Goal: Task Accomplishment & Management: Use online tool/utility

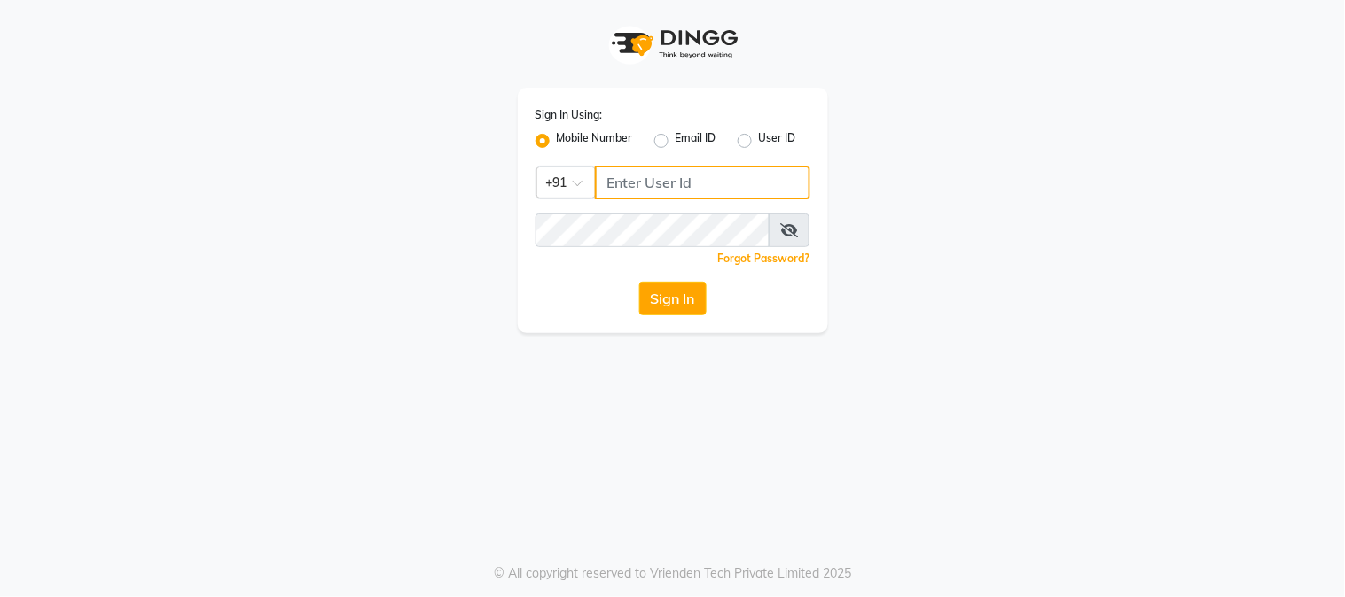
type input "8450977774"
click at [678, 299] on button "Sign In" at bounding box center [672, 299] width 67 height 34
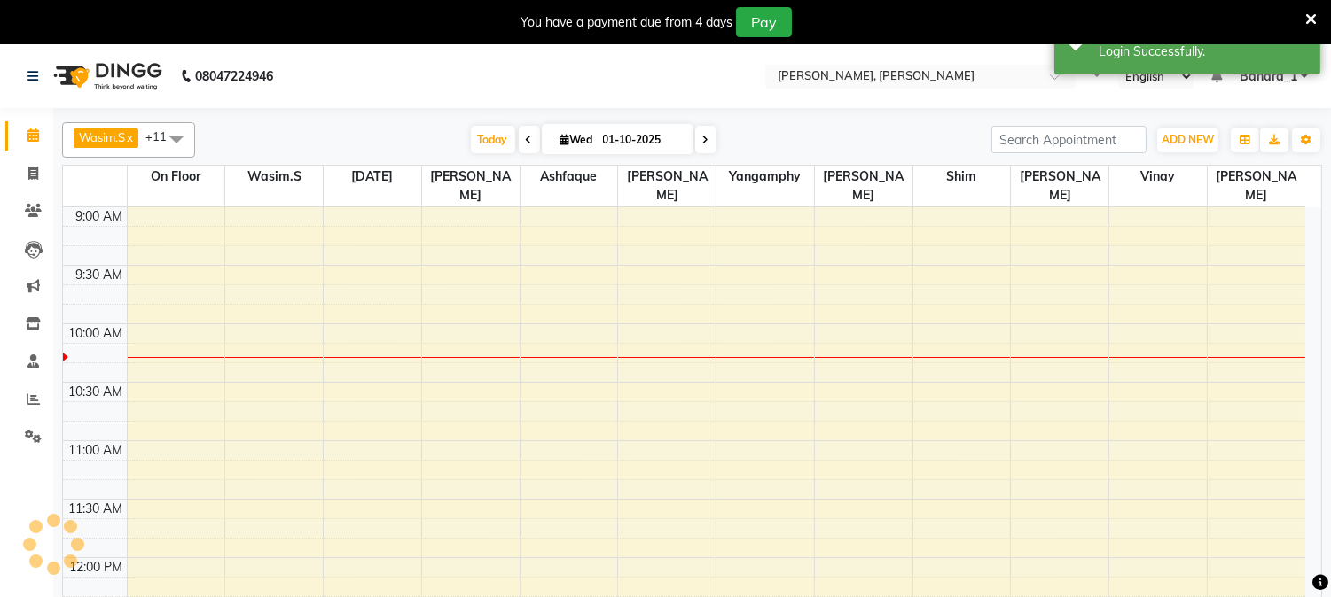
select select "en"
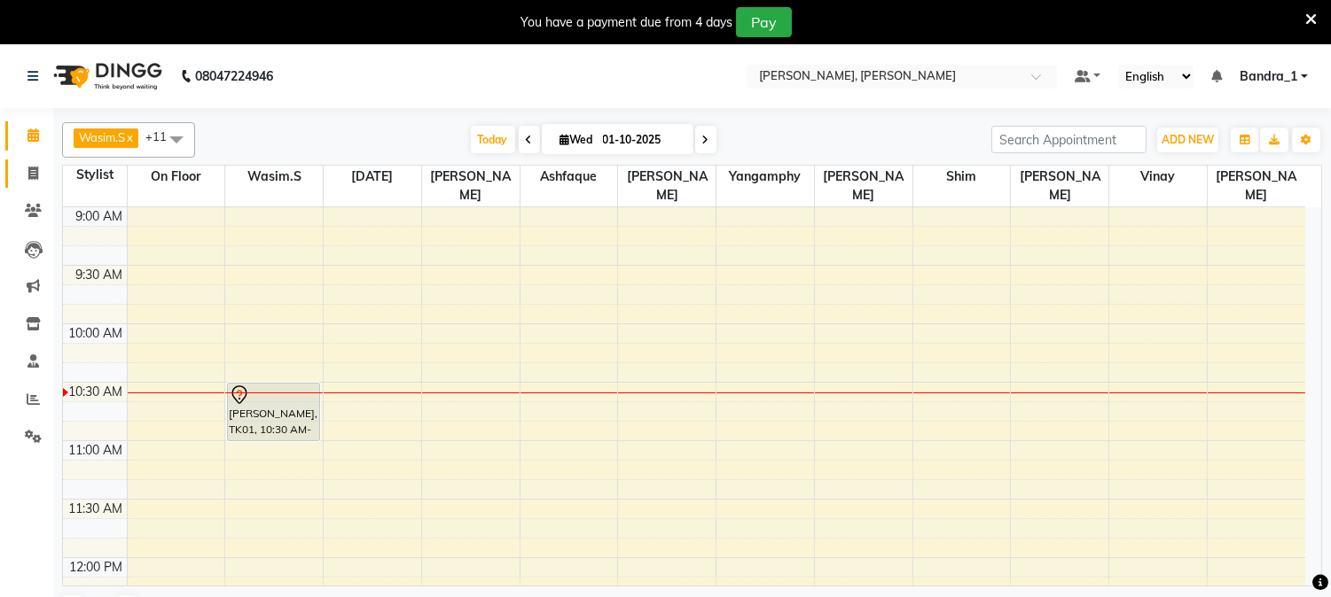
click at [34, 172] on icon at bounding box center [33, 173] width 10 height 13
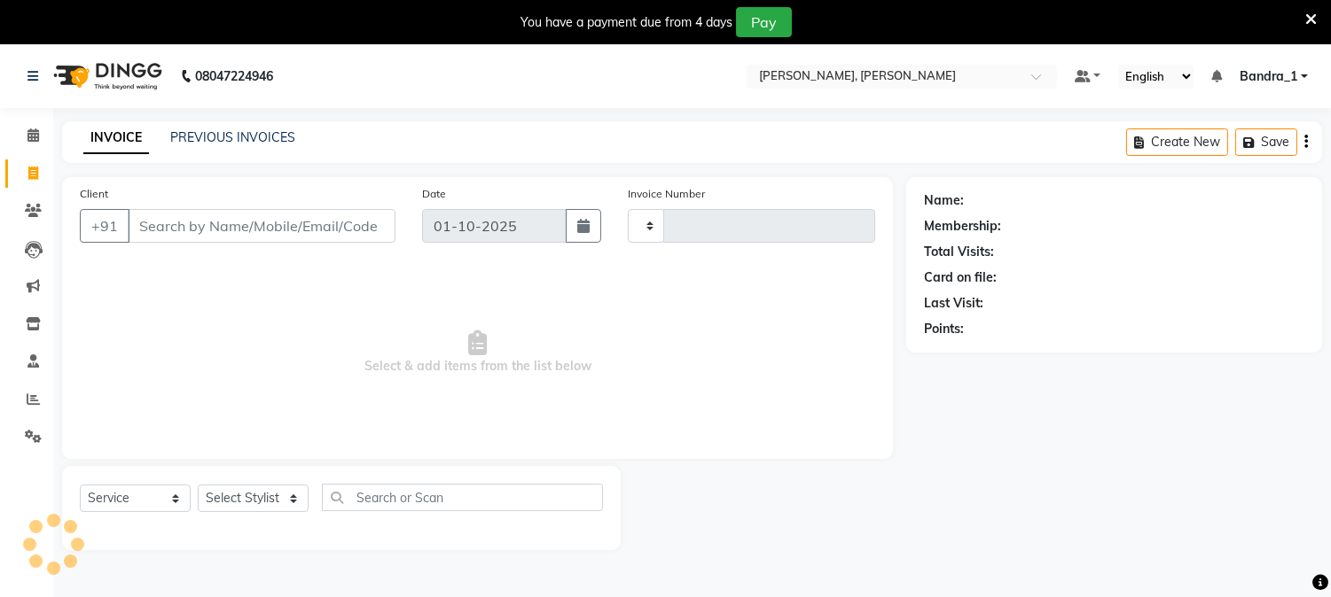
click at [32, 173] on icon at bounding box center [33, 173] width 10 height 13
select select "service"
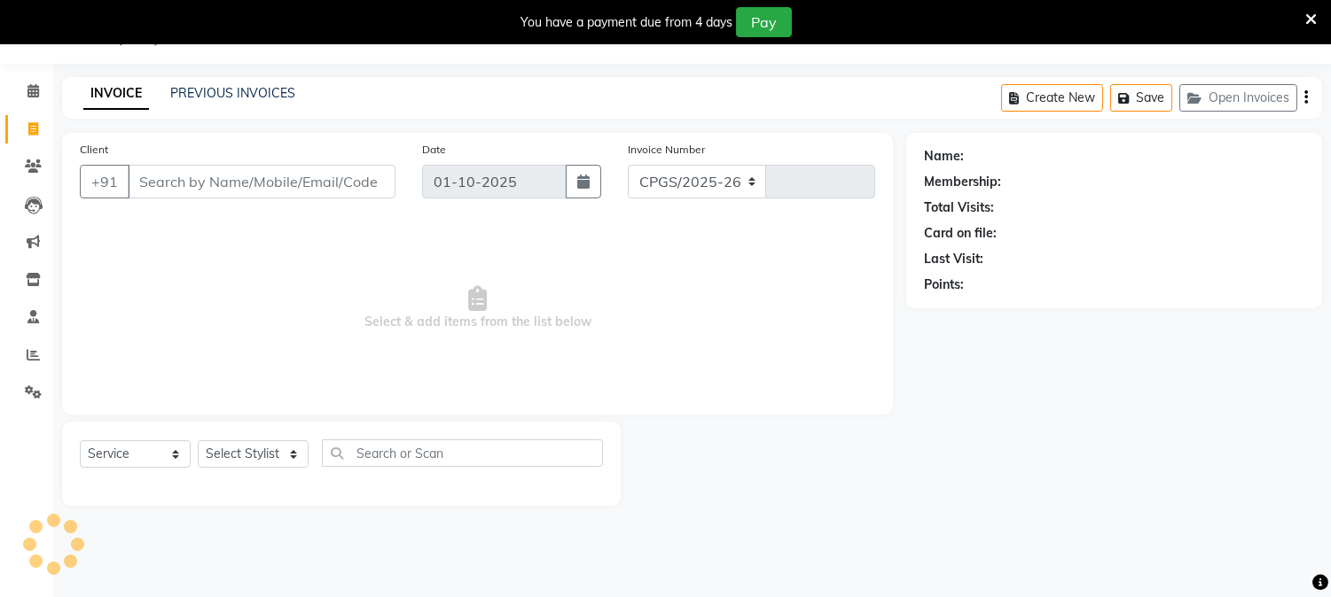
select select "7997"
type input "1407"
click at [199, 173] on input "Client" at bounding box center [262, 182] width 268 height 34
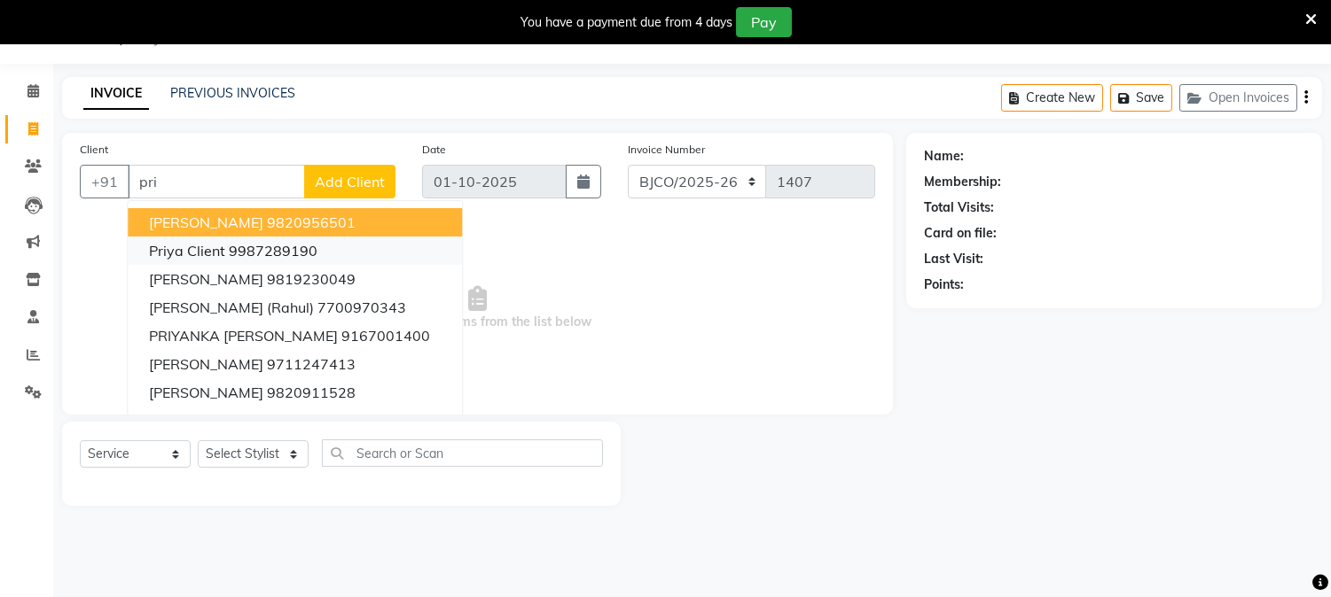
click at [215, 257] on span "Priya Client" at bounding box center [187, 251] width 76 height 18
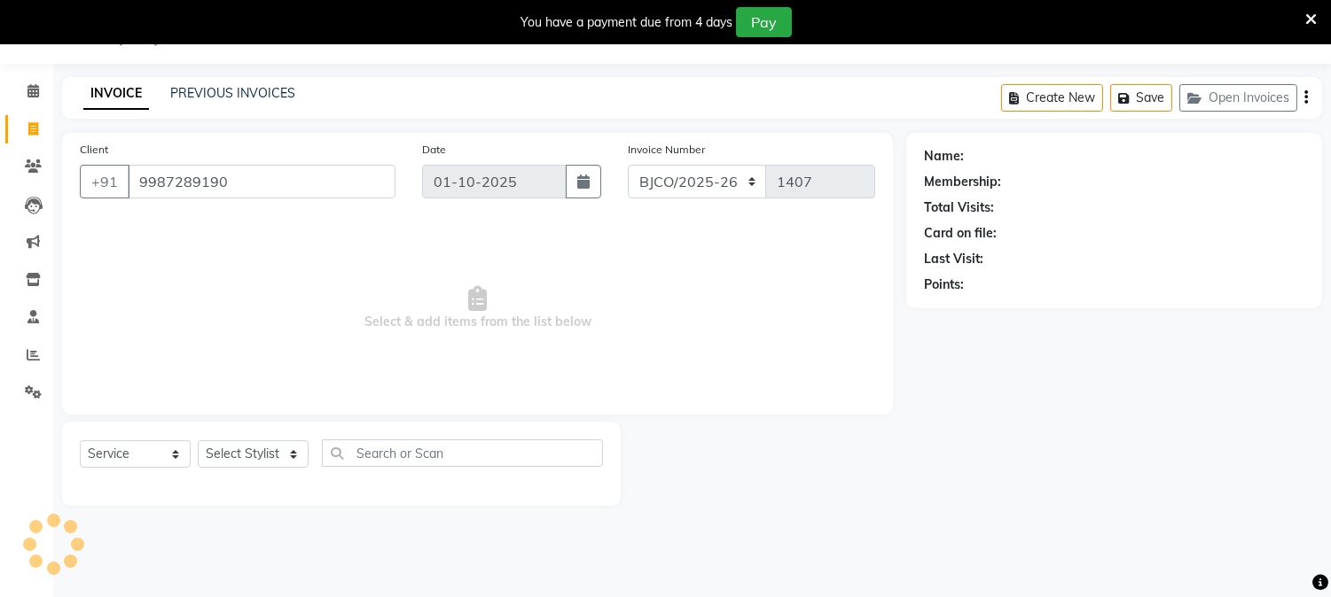
type input "9987289190"
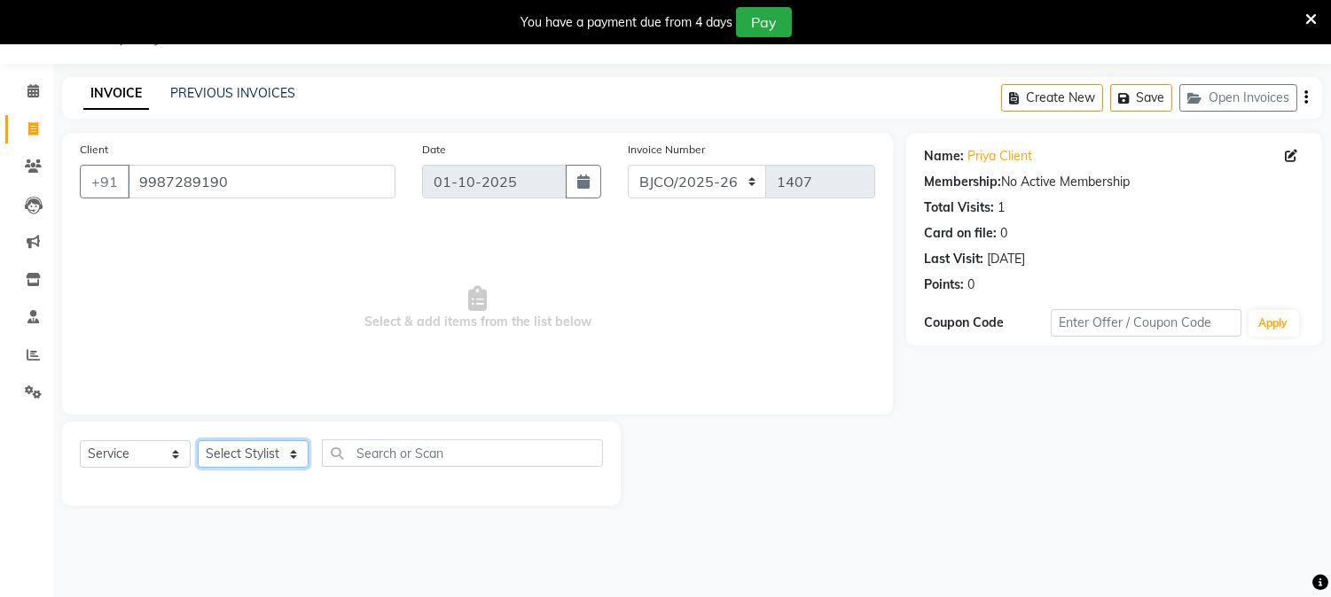
click at [260, 450] on select "Select Stylist [PERSON_NAME] [PERSON_NAME] [PERSON_NAME] Attham Bandra_1 Bandra…" at bounding box center [253, 454] width 111 height 27
select select "72175"
click at [198, 441] on select "Select Stylist [PERSON_NAME] [PERSON_NAME] [PERSON_NAME] Attham Bandra_1 Bandra…" at bounding box center [253, 454] width 111 height 27
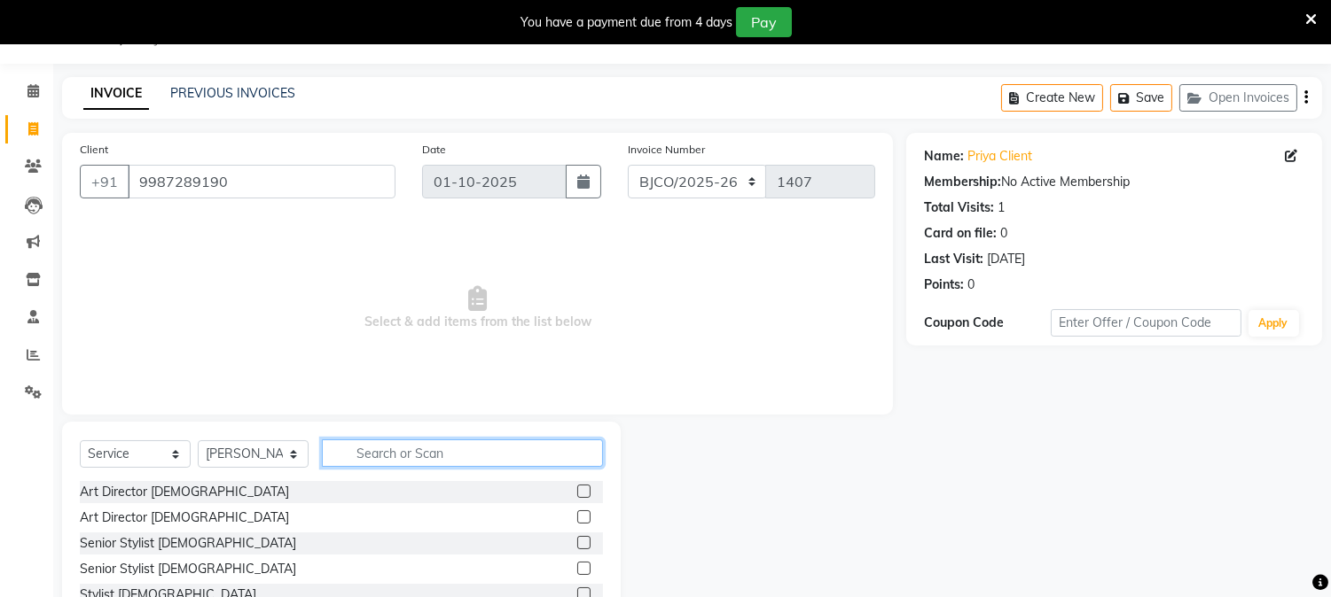
click at [386, 449] on input "text" at bounding box center [462, 453] width 281 height 27
click at [577, 517] on label at bounding box center [583, 517] width 13 height 13
click at [577, 517] on input "checkbox" at bounding box center [583, 518] width 12 height 12
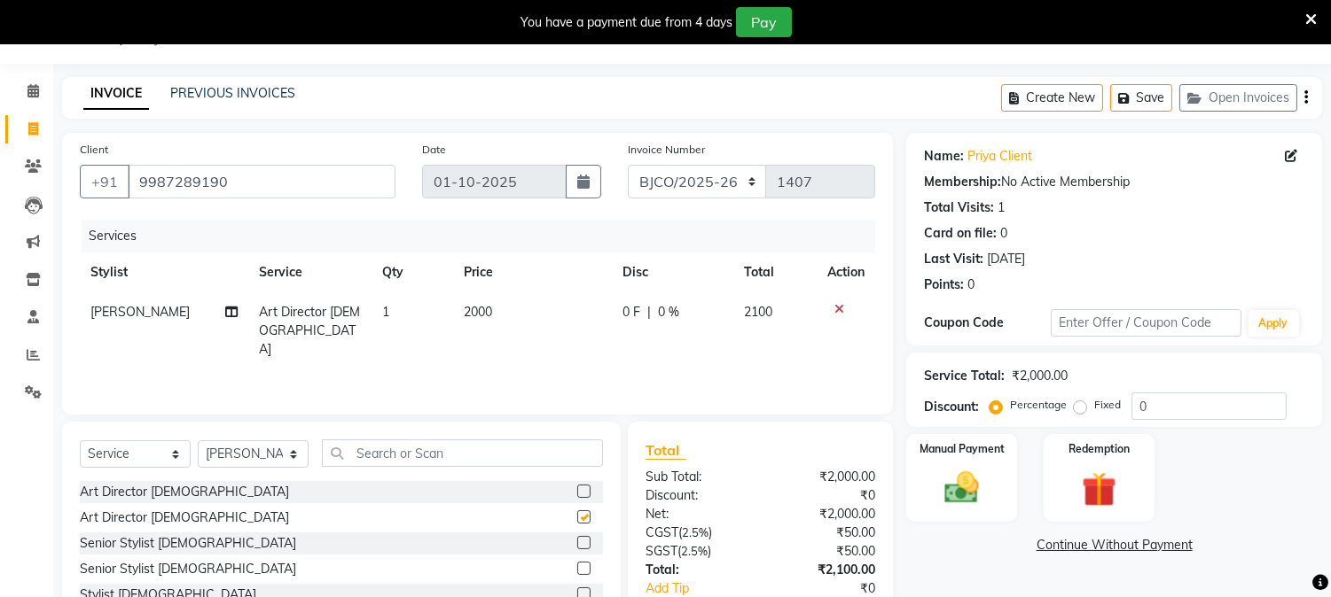
checkbox input "false"
click at [838, 308] on icon at bounding box center [839, 309] width 10 height 12
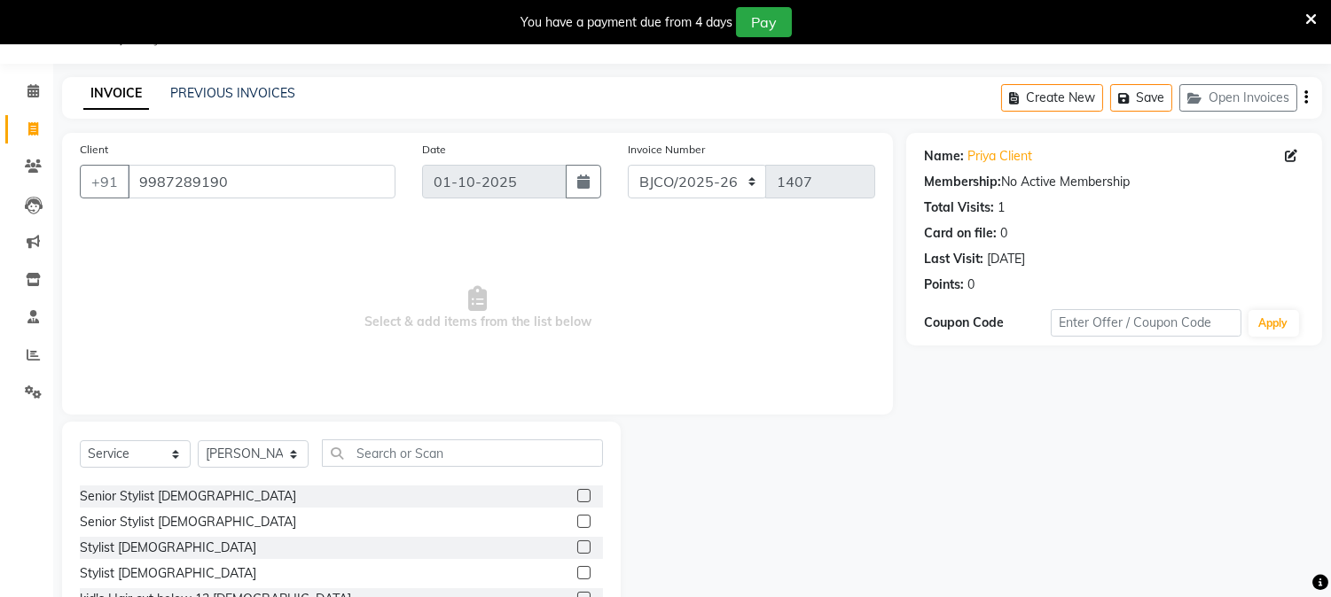
scroll to position [48, 0]
click at [577, 520] on label at bounding box center [583, 520] width 13 height 13
click at [577, 520] on input "checkbox" at bounding box center [583, 522] width 12 height 12
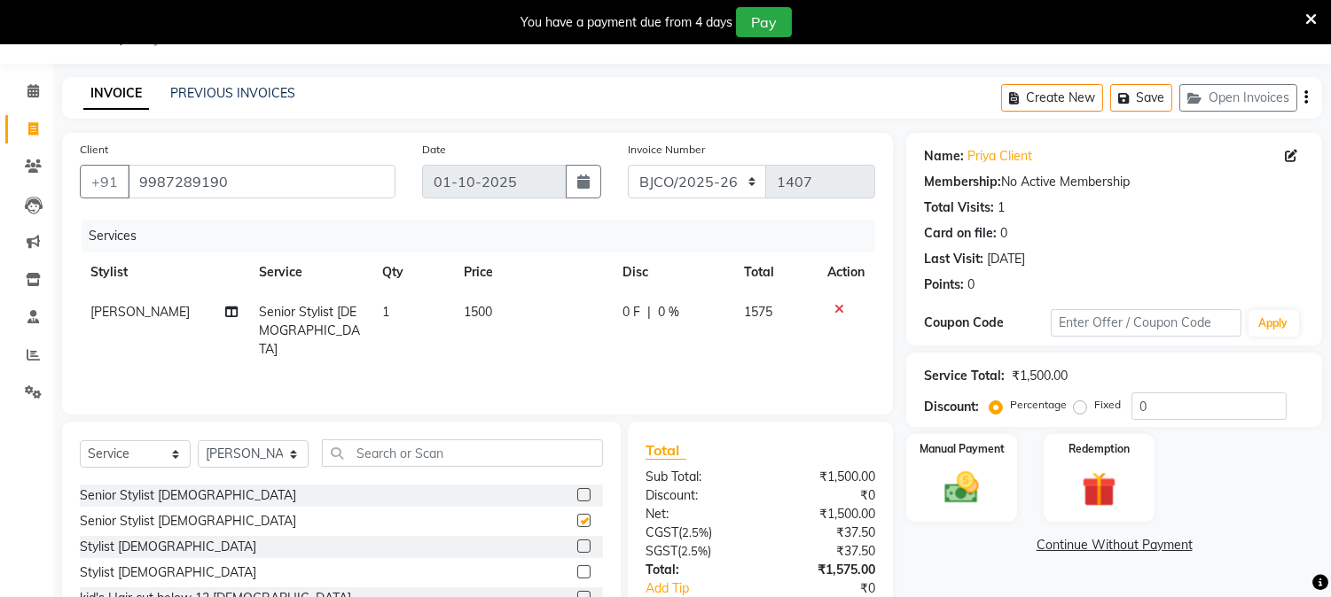
checkbox input "false"
click at [417, 452] on input "text" at bounding box center [462, 453] width 281 height 27
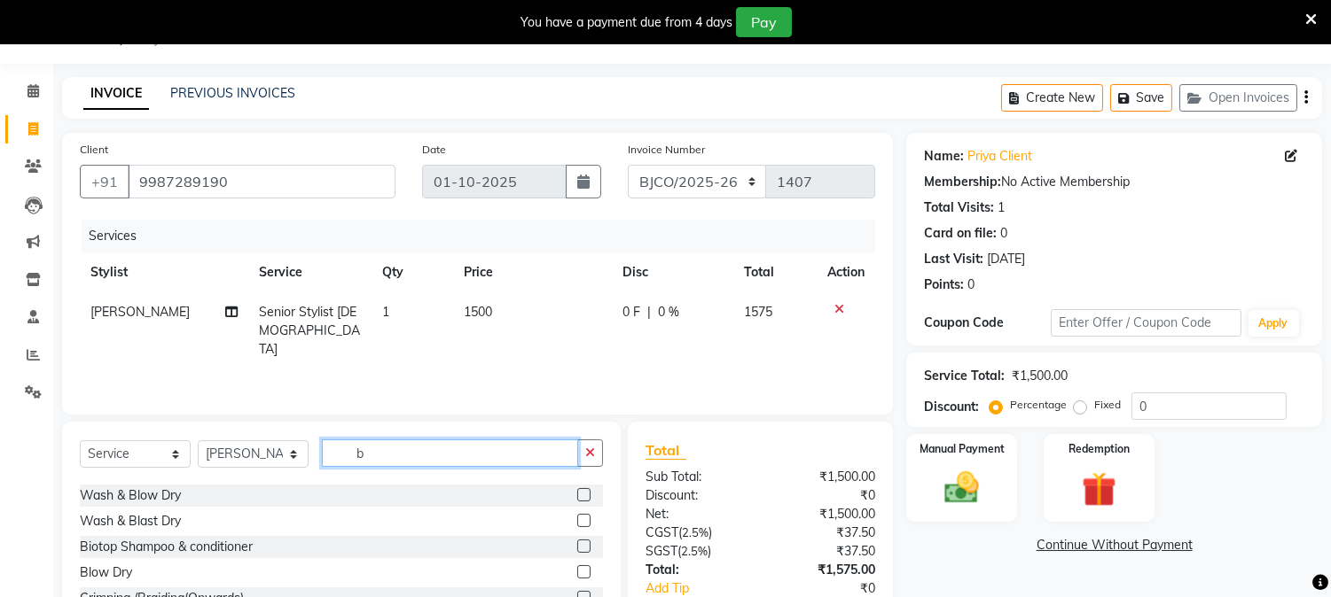
scroll to position [0, 0]
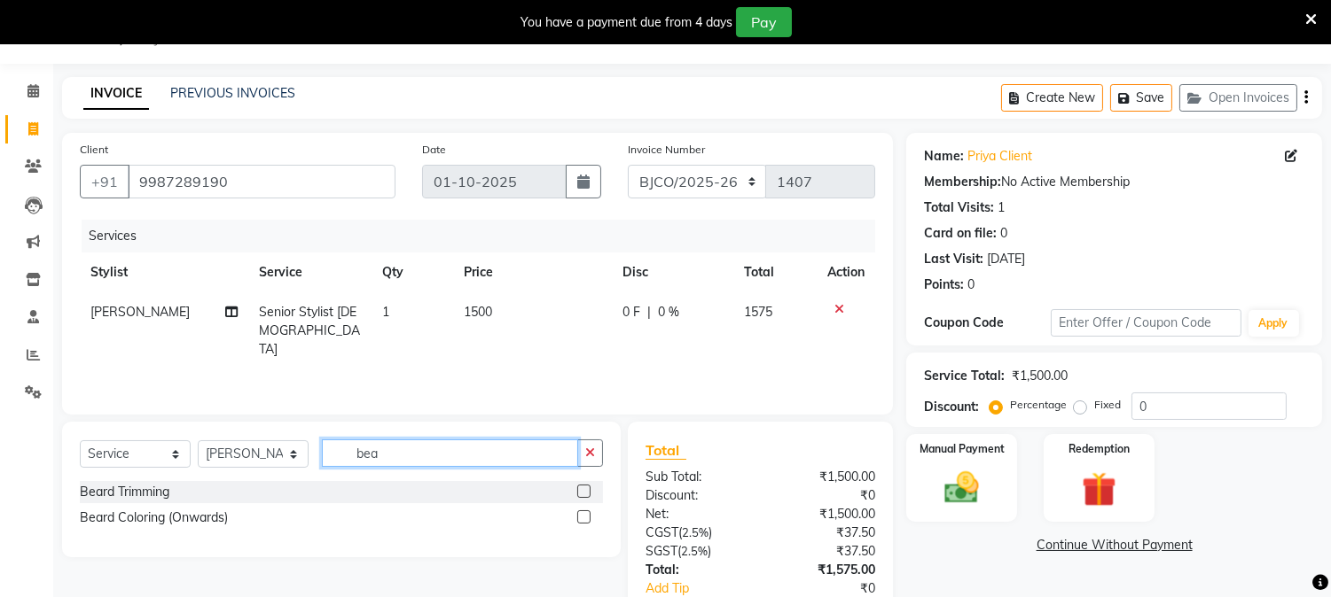
type input "bea"
click at [582, 488] on label at bounding box center [583, 491] width 13 height 13
click at [582, 488] on input "checkbox" at bounding box center [583, 493] width 12 height 12
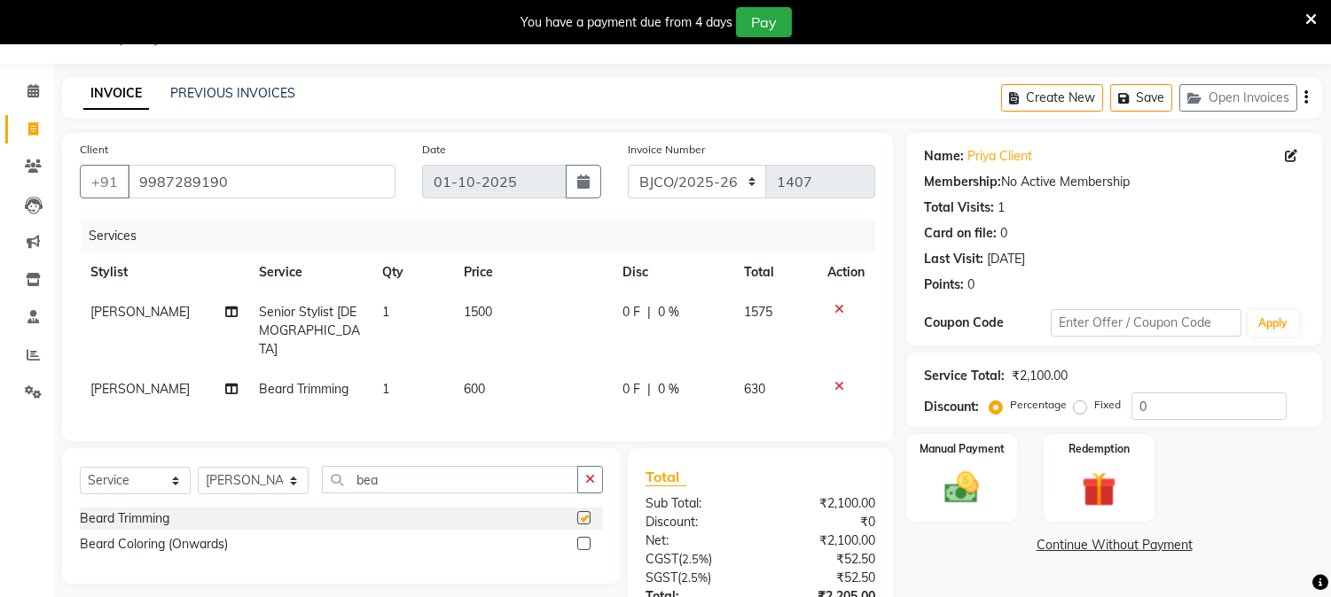
checkbox input "false"
click at [480, 381] on span "600" at bounding box center [474, 389] width 21 height 16
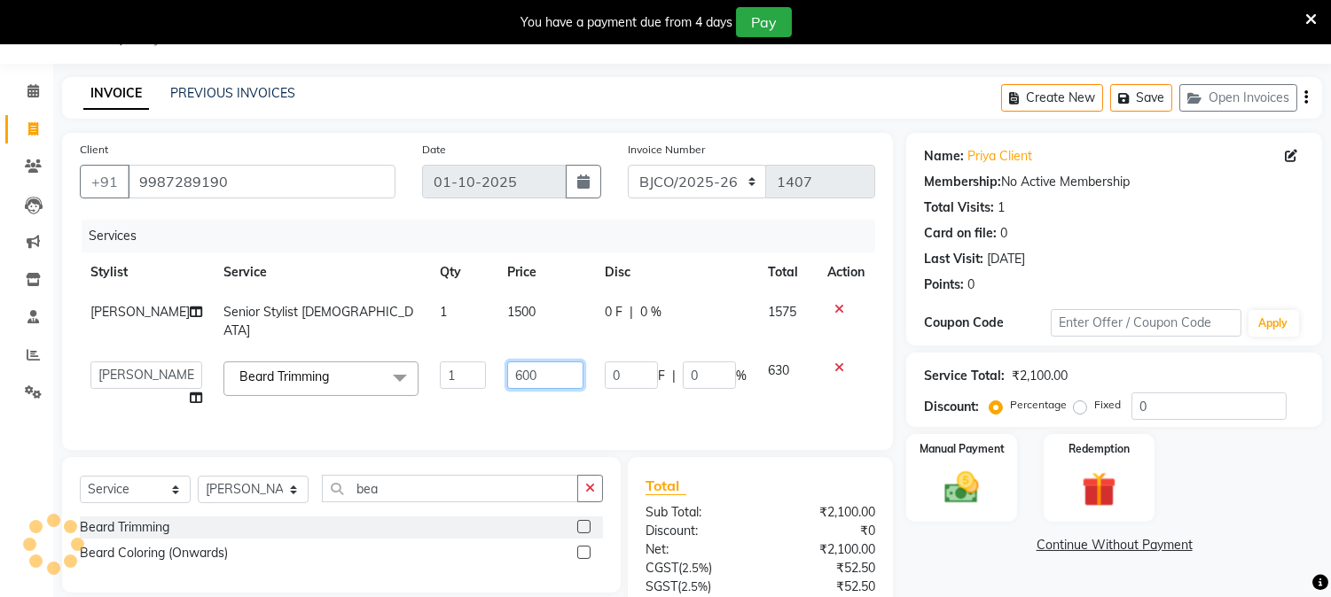
click at [517, 362] on input "600" at bounding box center [545, 375] width 76 height 27
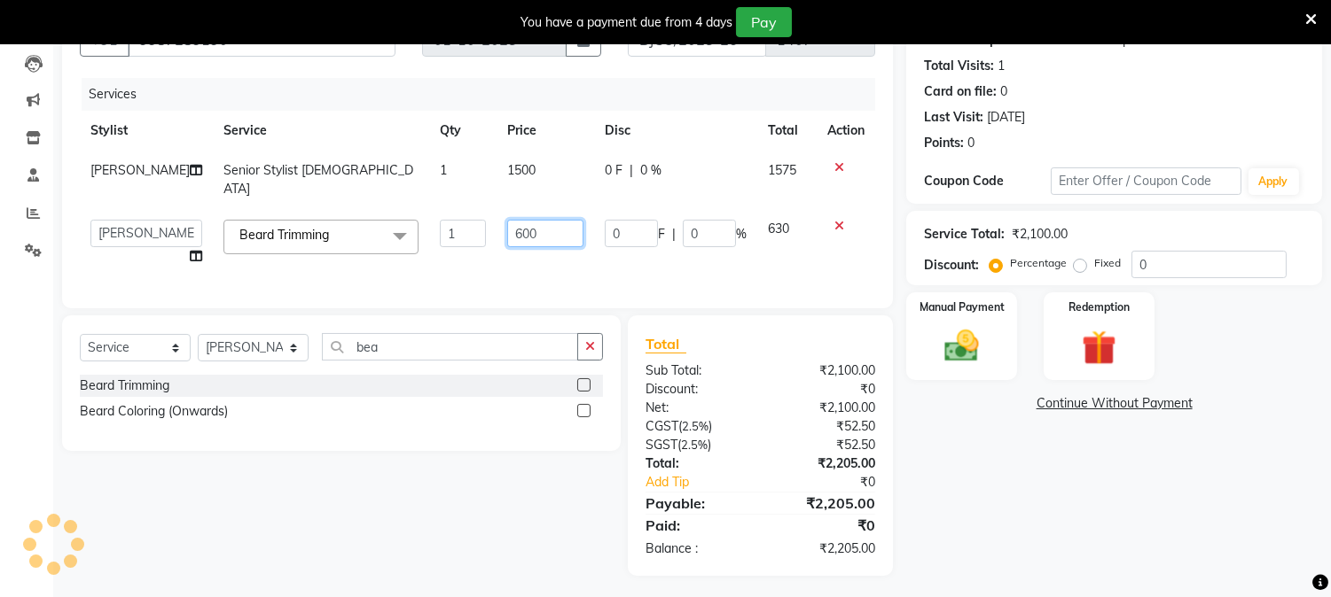
scroll to position [187, 0]
click at [293, 152] on table "Stylist Service Qty Price Disc Total Action Abdul Senior Stylist [DEMOGRAPHIC_D…" at bounding box center [477, 193] width 795 height 166
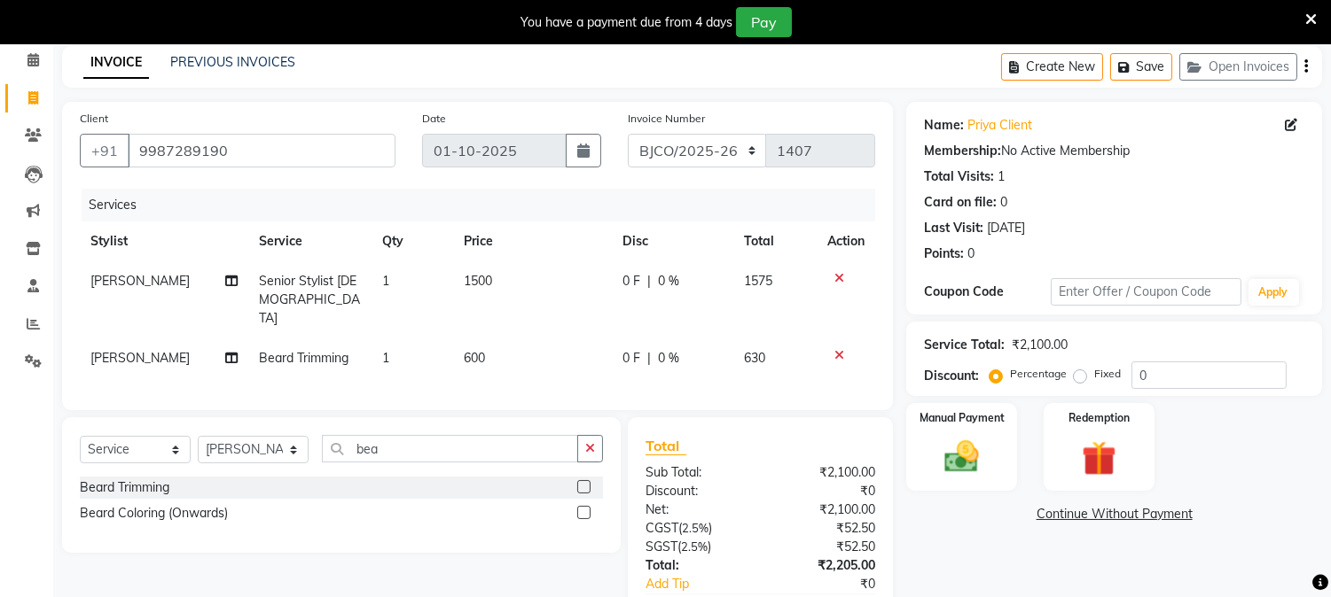
scroll to position [66, 0]
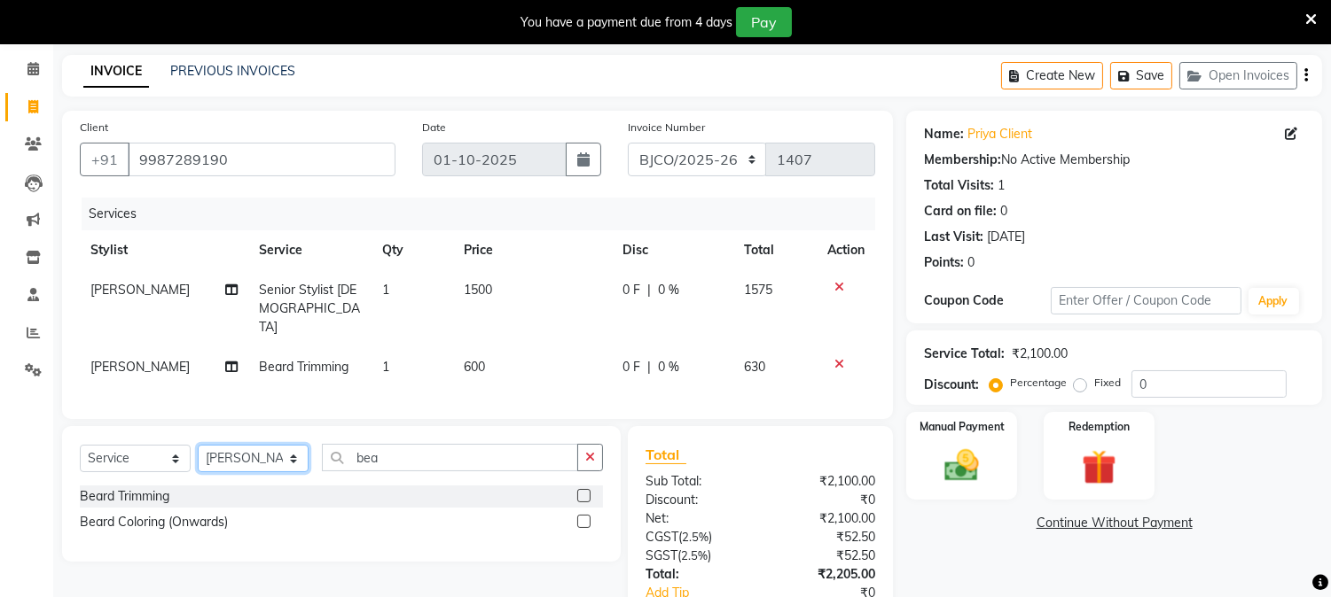
click at [246, 452] on select "Select Stylist [PERSON_NAME] [PERSON_NAME] [PERSON_NAME] Attham Bandra_1 Bandra…" at bounding box center [253, 458] width 111 height 27
select select "21948"
click at [198, 445] on select "Select Stylist [PERSON_NAME] [PERSON_NAME] [PERSON_NAME] Attham Bandra_1 Bandra…" at bounding box center [253, 458] width 111 height 27
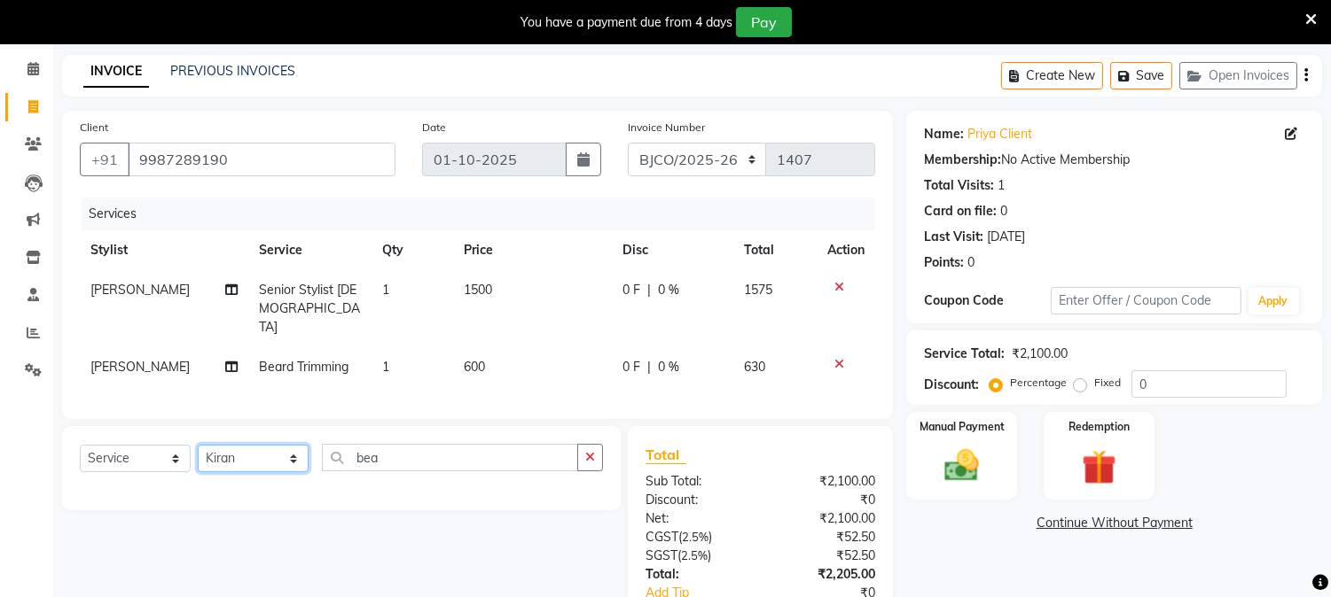
click at [246, 455] on select "Select Stylist [PERSON_NAME] [PERSON_NAME] [PERSON_NAME] Attham Bandra_1 Bandra…" at bounding box center [253, 458] width 111 height 27
click at [901, 65] on div "INVOICE PREVIOUS INVOICES Create New Save Open Invoices" at bounding box center [692, 76] width 1260 height 42
click at [306, 156] on input "9987289190" at bounding box center [262, 160] width 268 height 34
click at [838, 282] on icon at bounding box center [839, 287] width 10 height 12
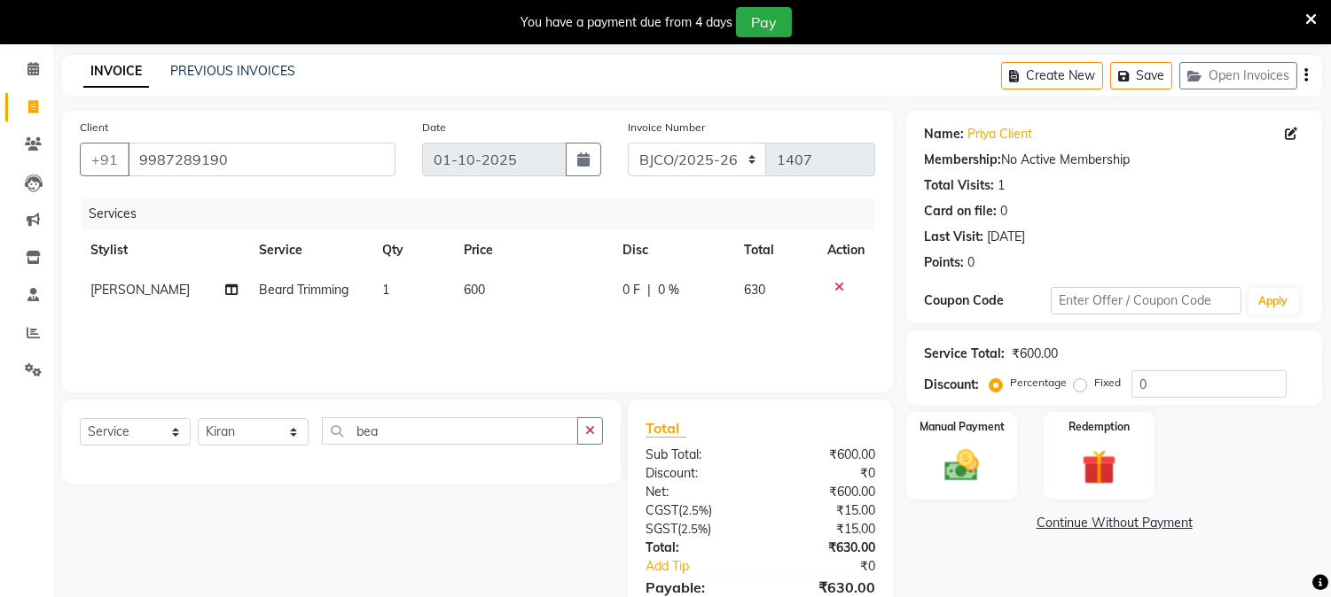
click at [834, 289] on icon at bounding box center [839, 287] width 10 height 12
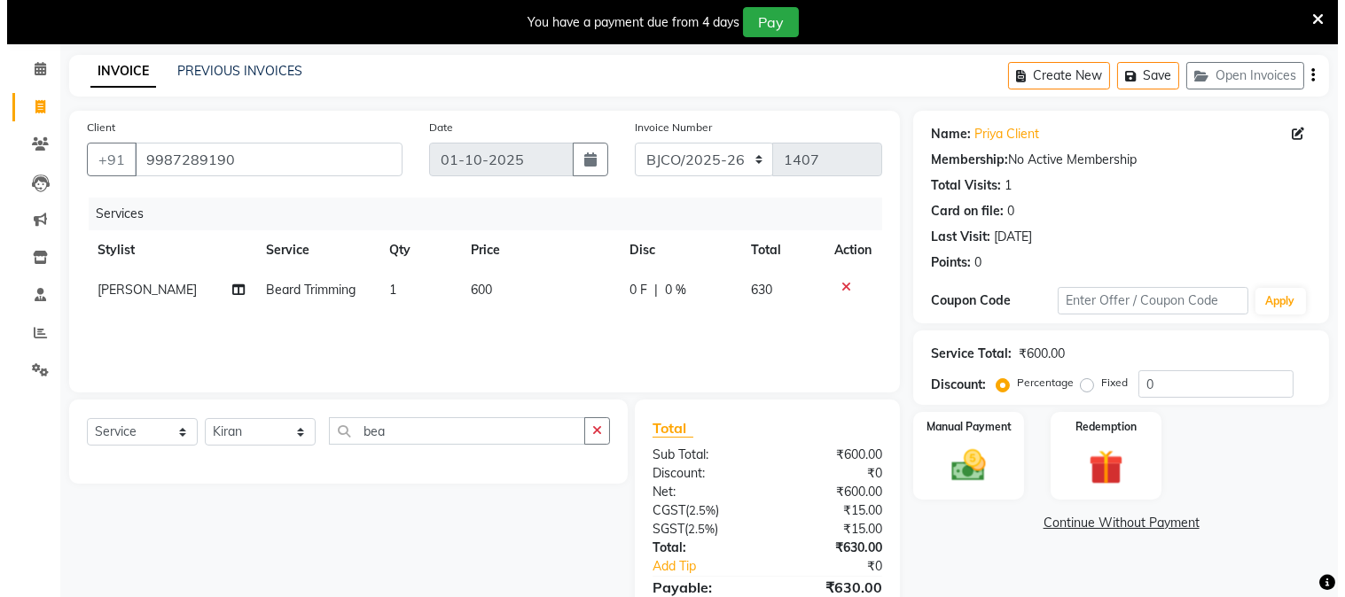
scroll to position [44, 0]
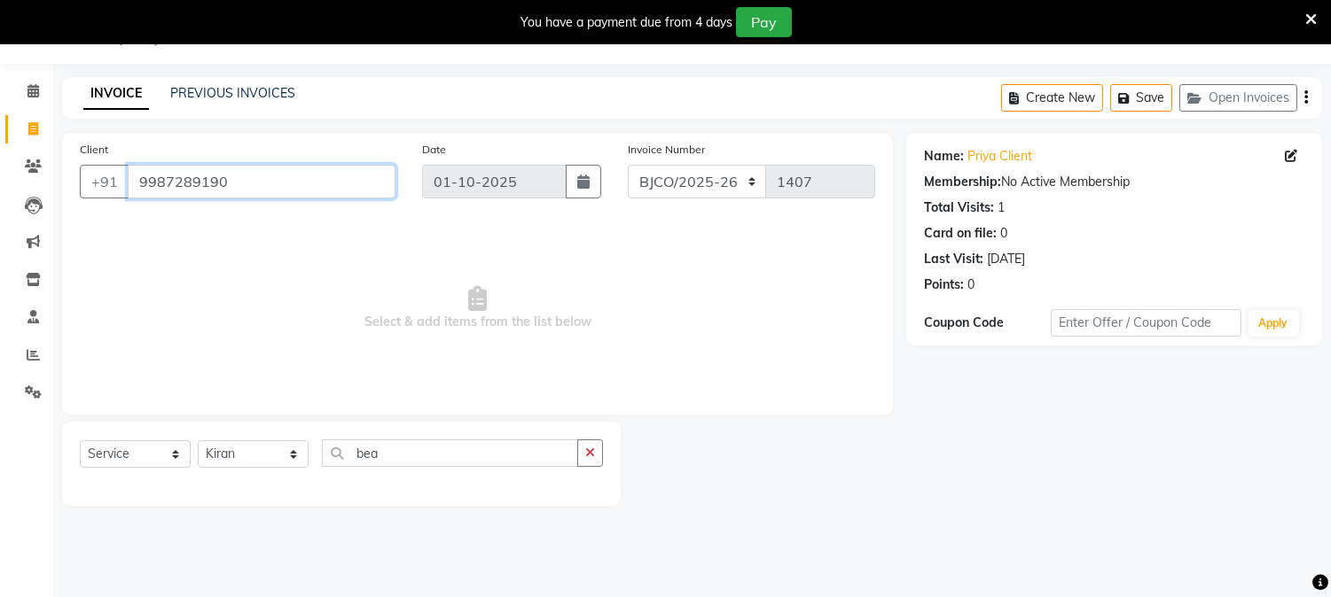
click at [254, 175] on input "9987289190" at bounding box center [262, 182] width 268 height 34
click at [302, 188] on input "9987289190" at bounding box center [262, 182] width 268 height 34
click at [320, 172] on input "9987289190" at bounding box center [262, 182] width 268 height 34
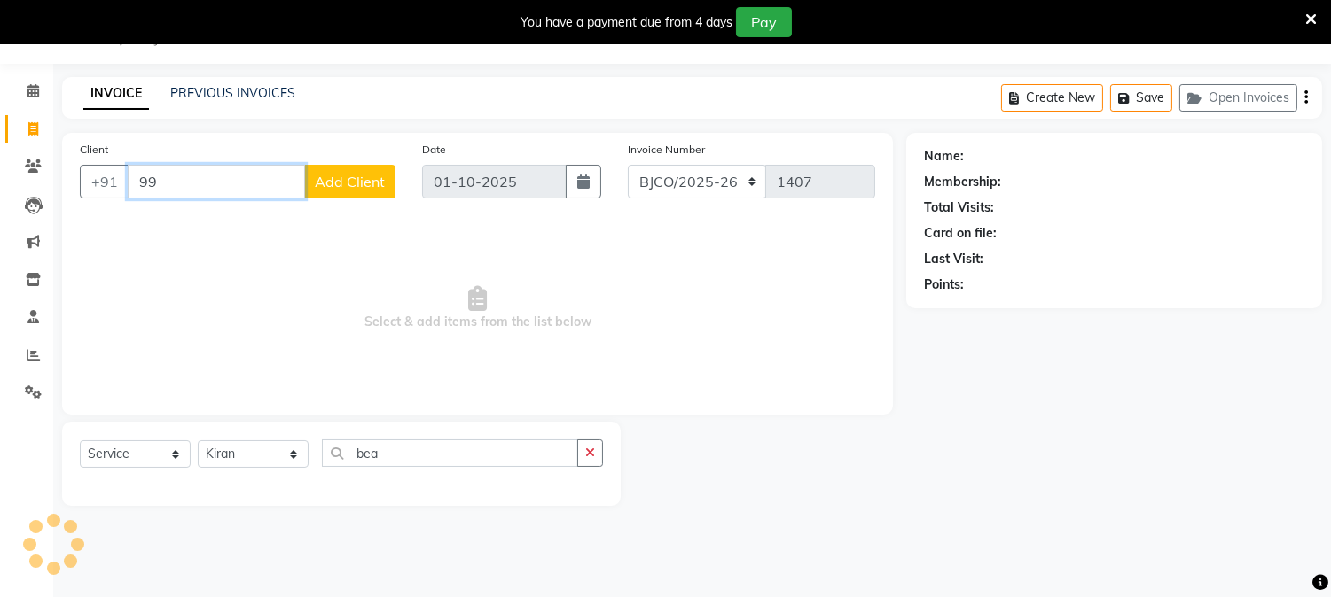
type input "9"
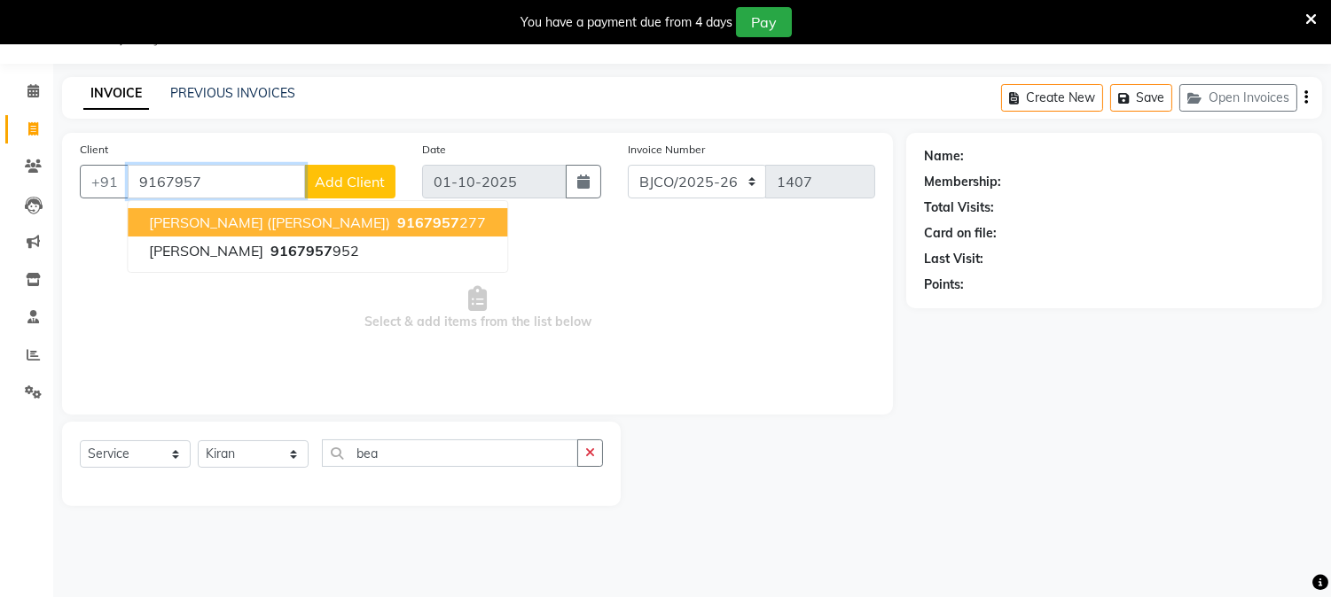
click at [397, 214] on span "9167957" at bounding box center [428, 223] width 62 height 18
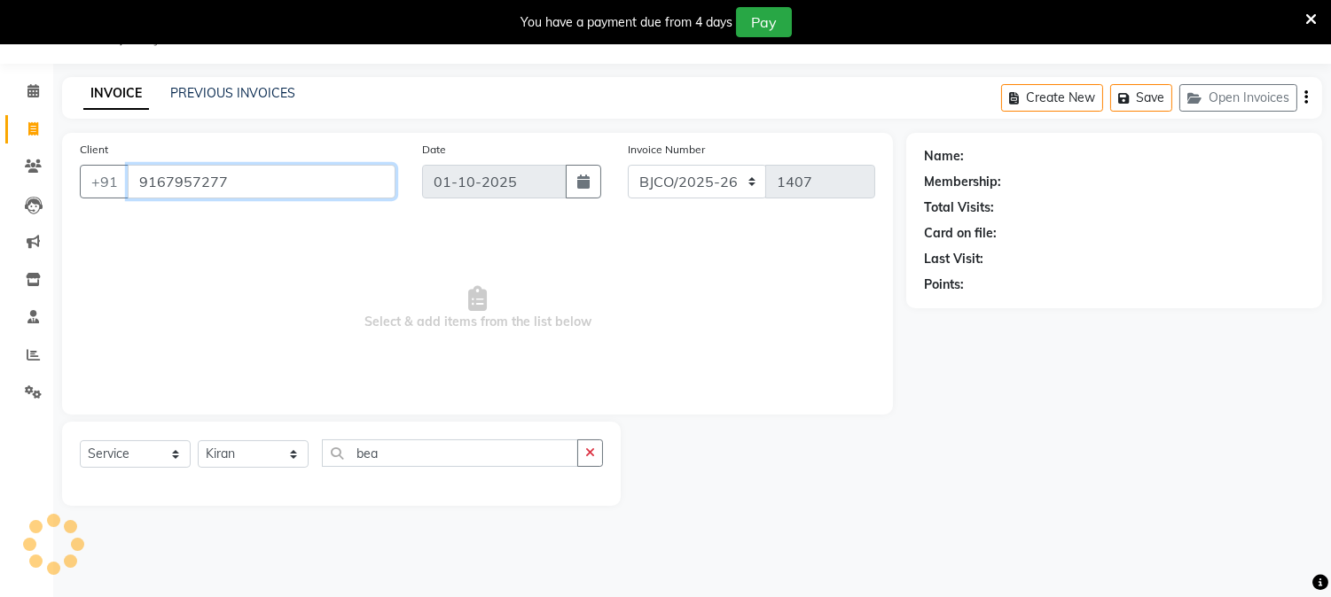
type input "9167957277"
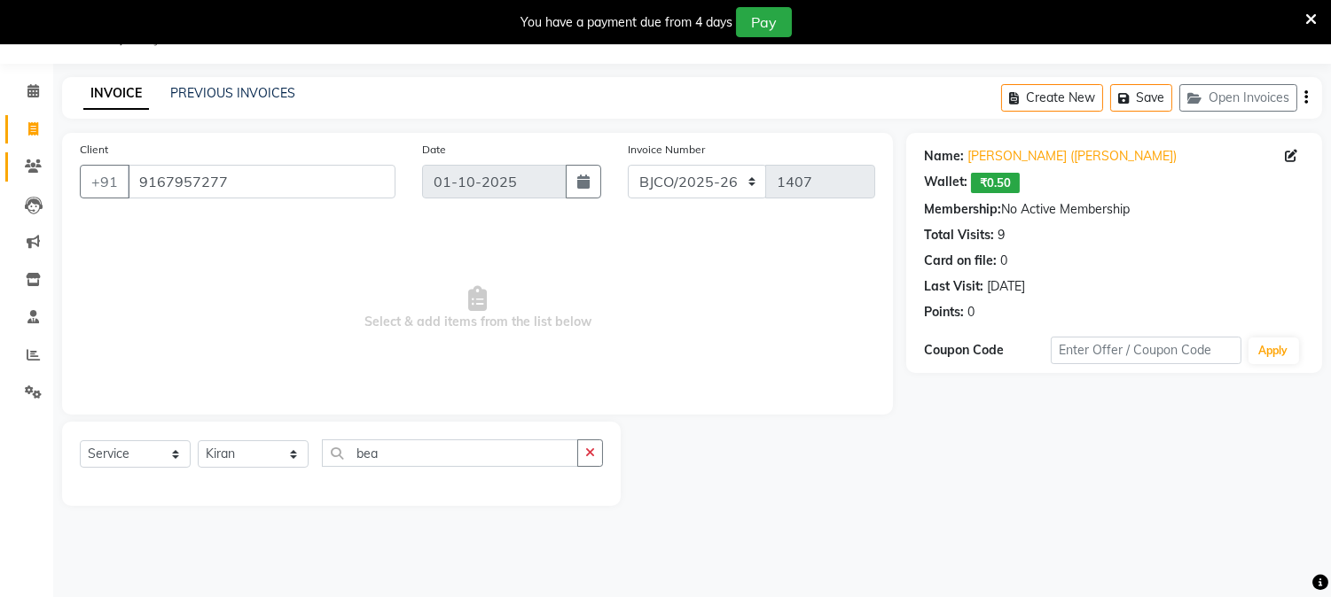
click at [37, 163] on icon at bounding box center [33, 166] width 17 height 13
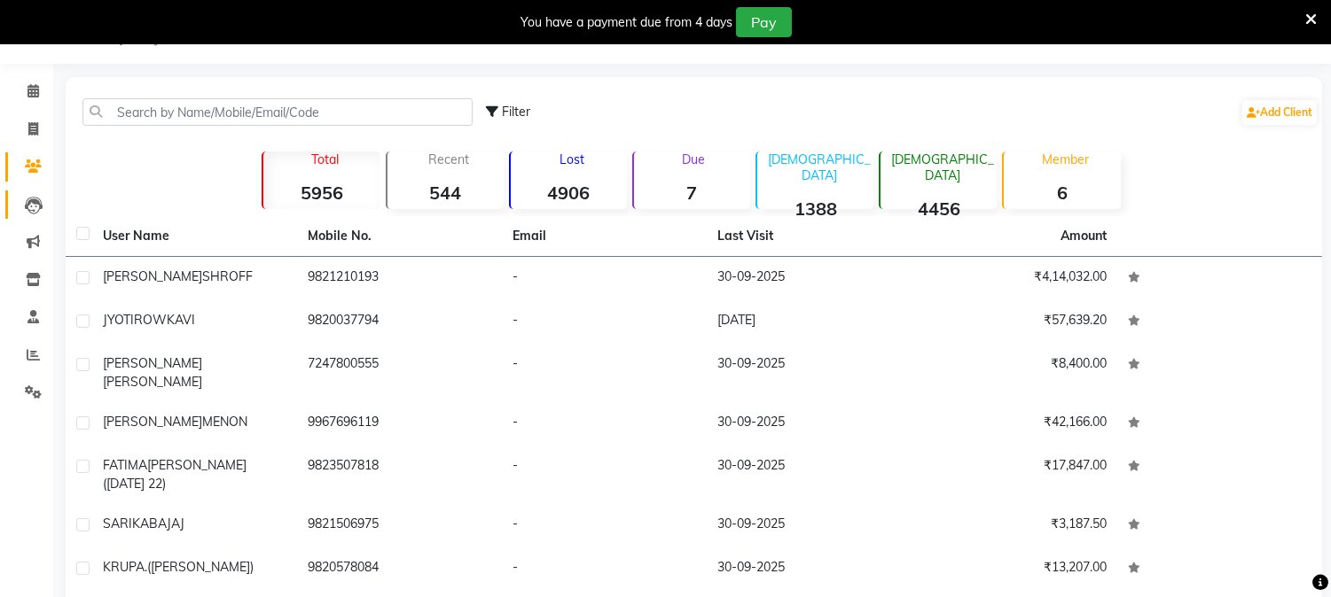
click at [39, 206] on icon at bounding box center [34, 206] width 18 height 18
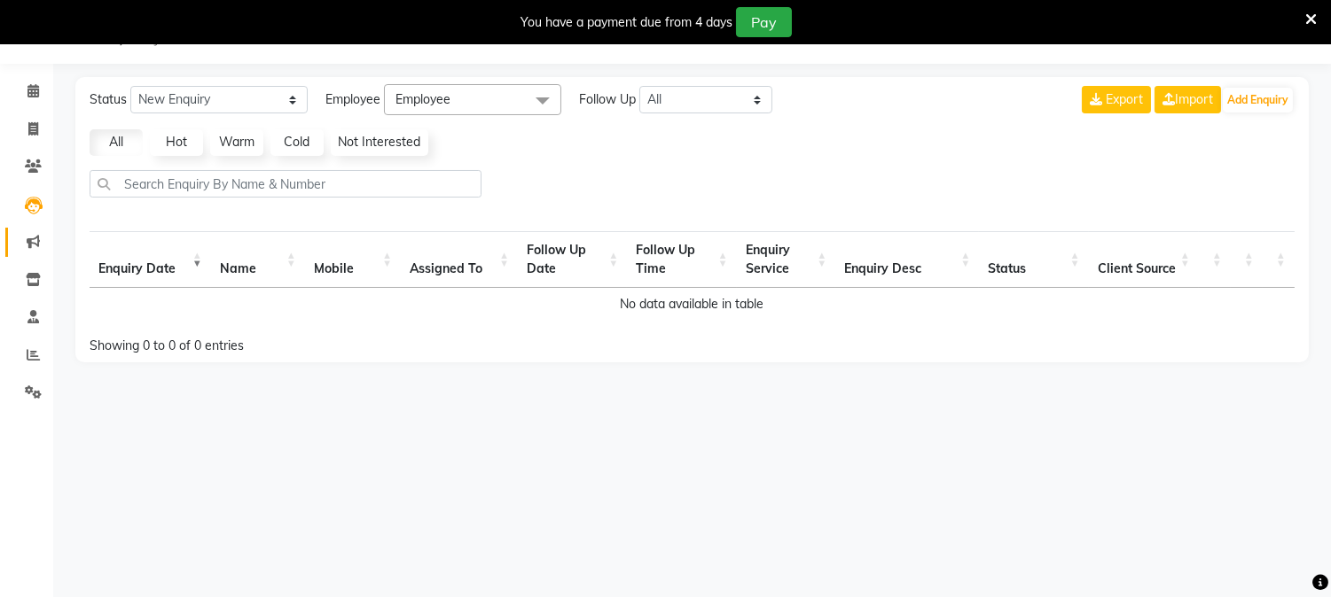
click at [33, 242] on icon at bounding box center [33, 241] width 13 height 13
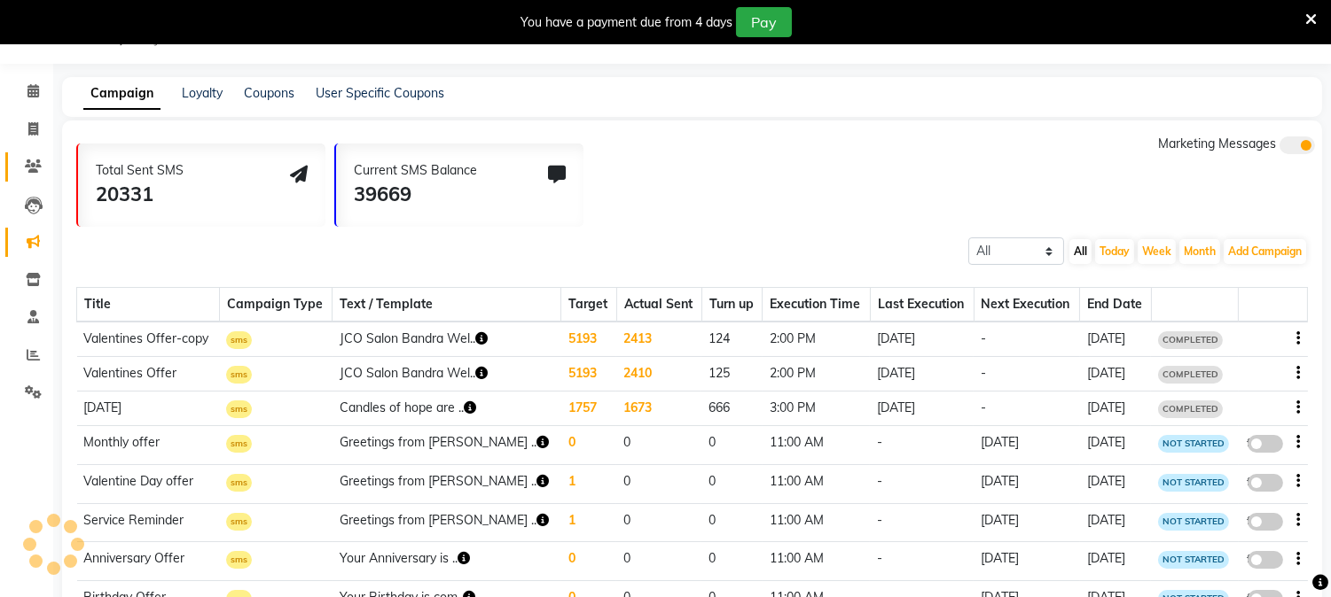
click at [38, 164] on icon at bounding box center [33, 166] width 17 height 13
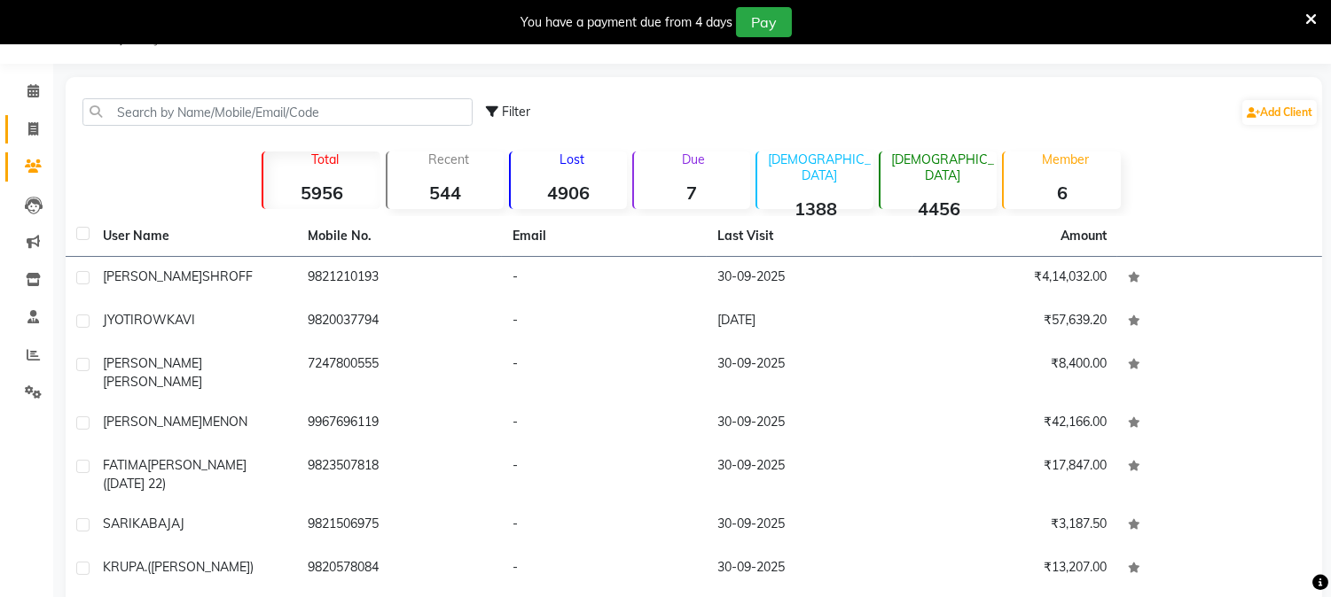
click at [30, 130] on icon at bounding box center [33, 128] width 10 height 13
select select "7997"
select select "service"
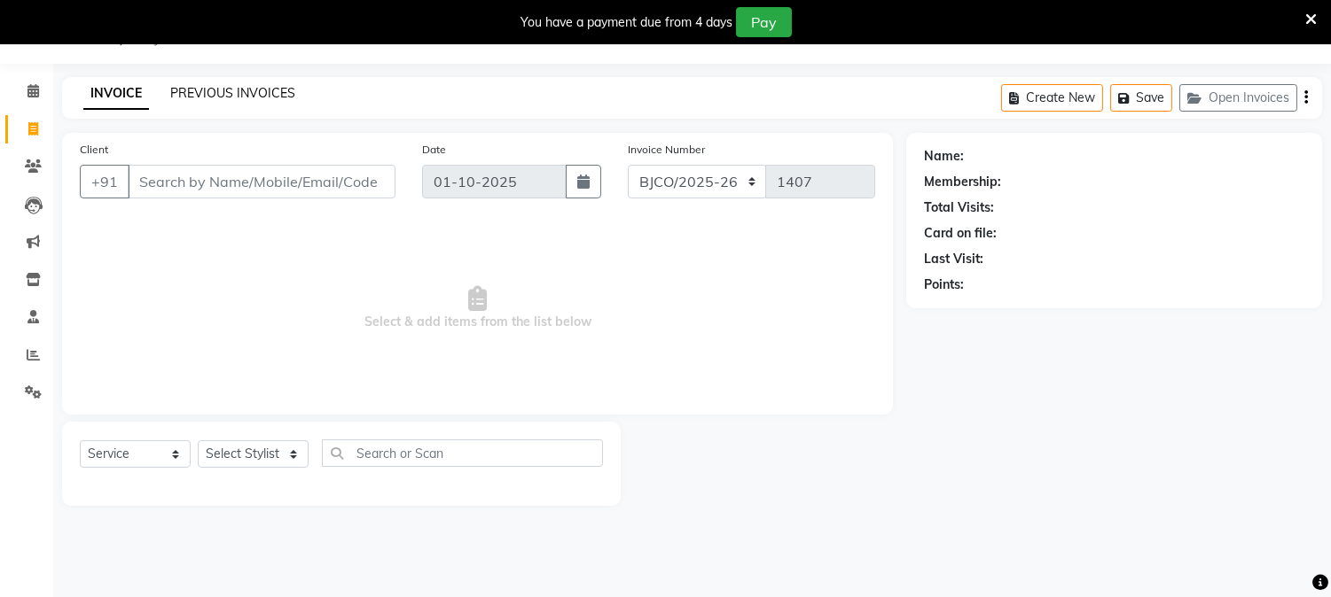
click at [226, 98] on link "PREVIOUS INVOICES" at bounding box center [232, 93] width 125 height 16
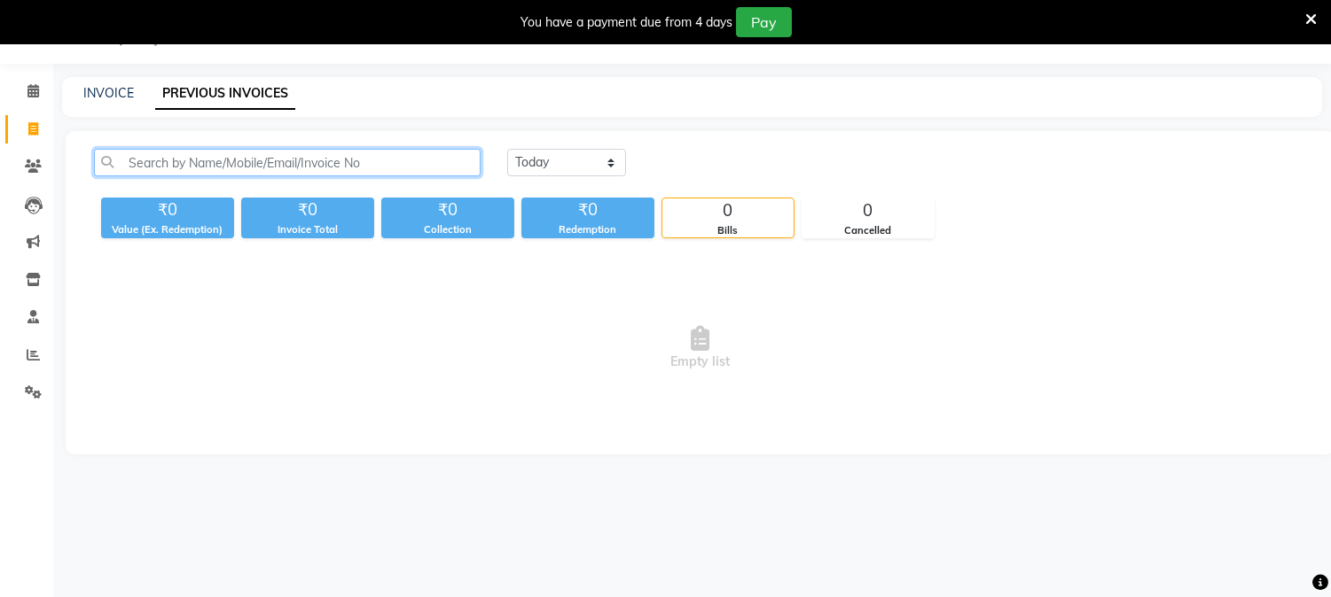
click at [257, 157] on input "text" at bounding box center [287, 162] width 386 height 27
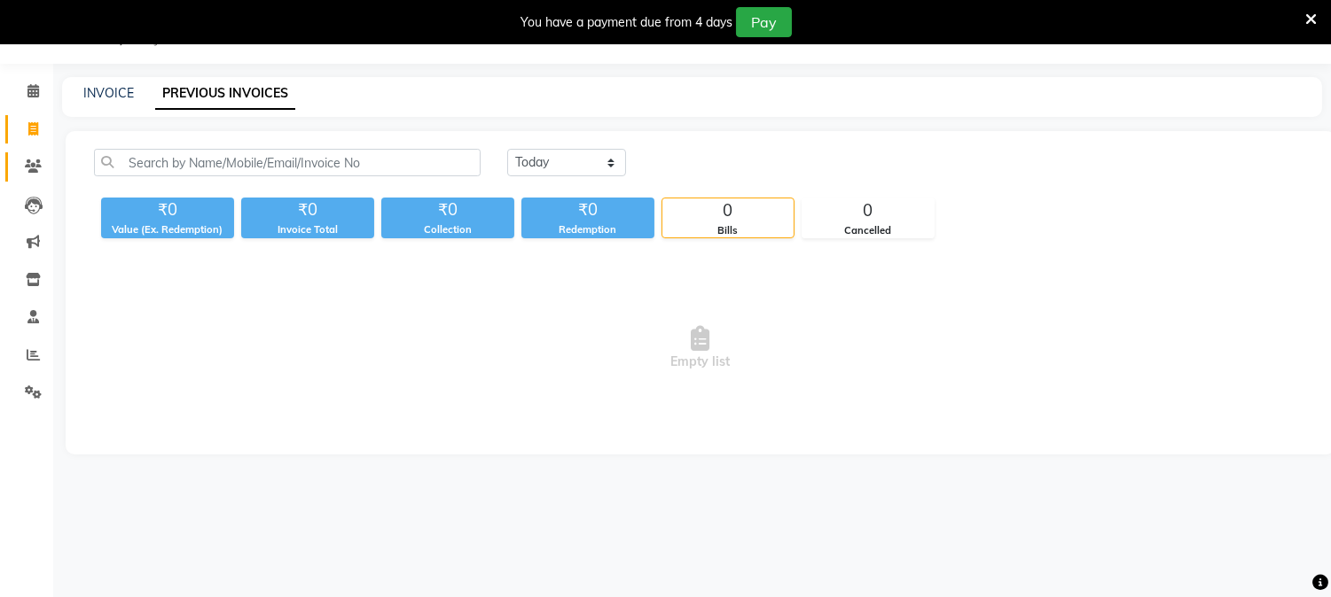
click at [36, 170] on icon at bounding box center [33, 166] width 17 height 13
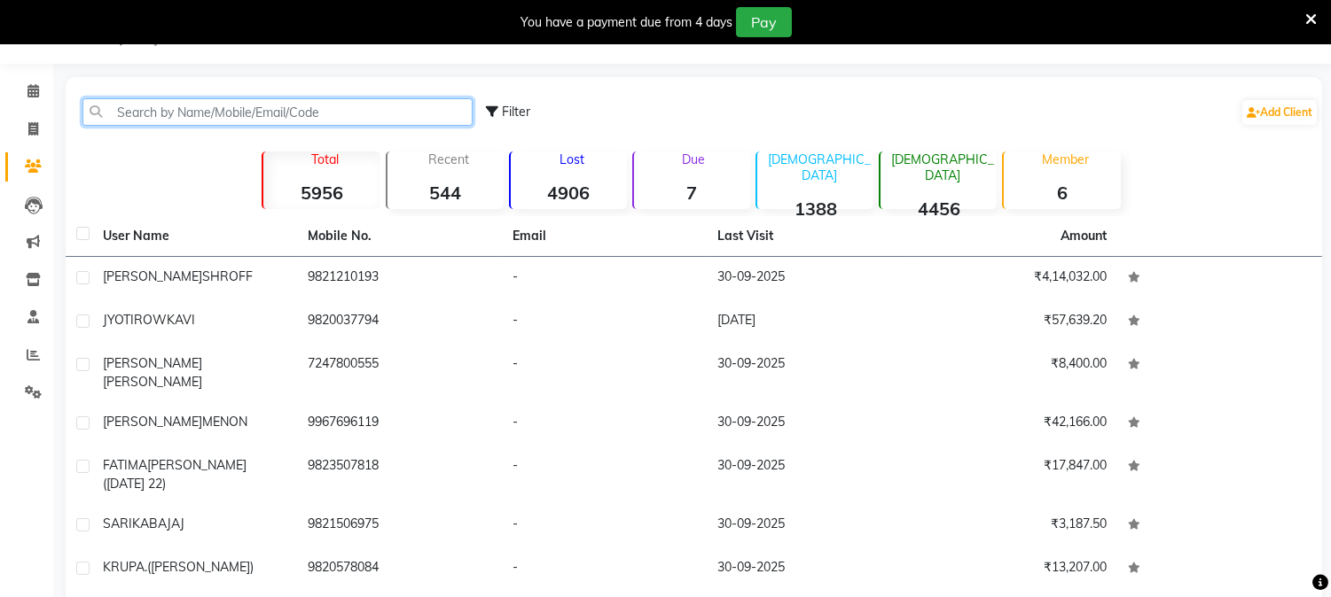
click at [230, 105] on input "text" at bounding box center [277, 111] width 390 height 27
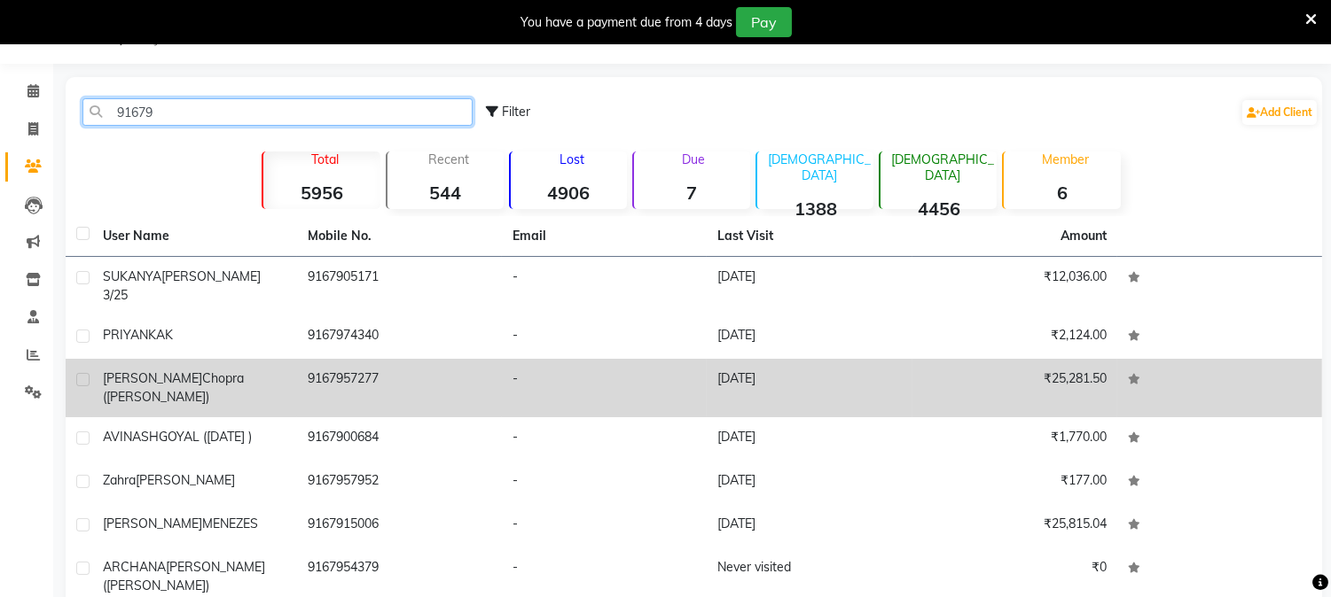
type input "91679"
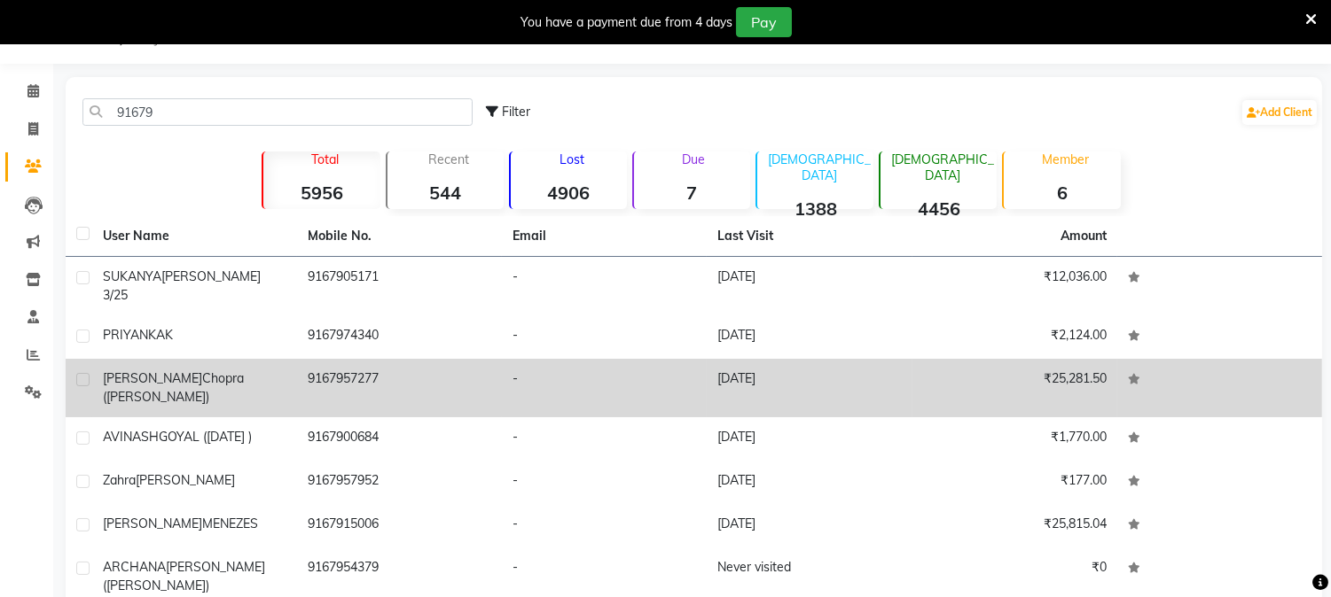
click at [190, 371] on span "Chopra ([PERSON_NAME])" at bounding box center [173, 388] width 141 height 35
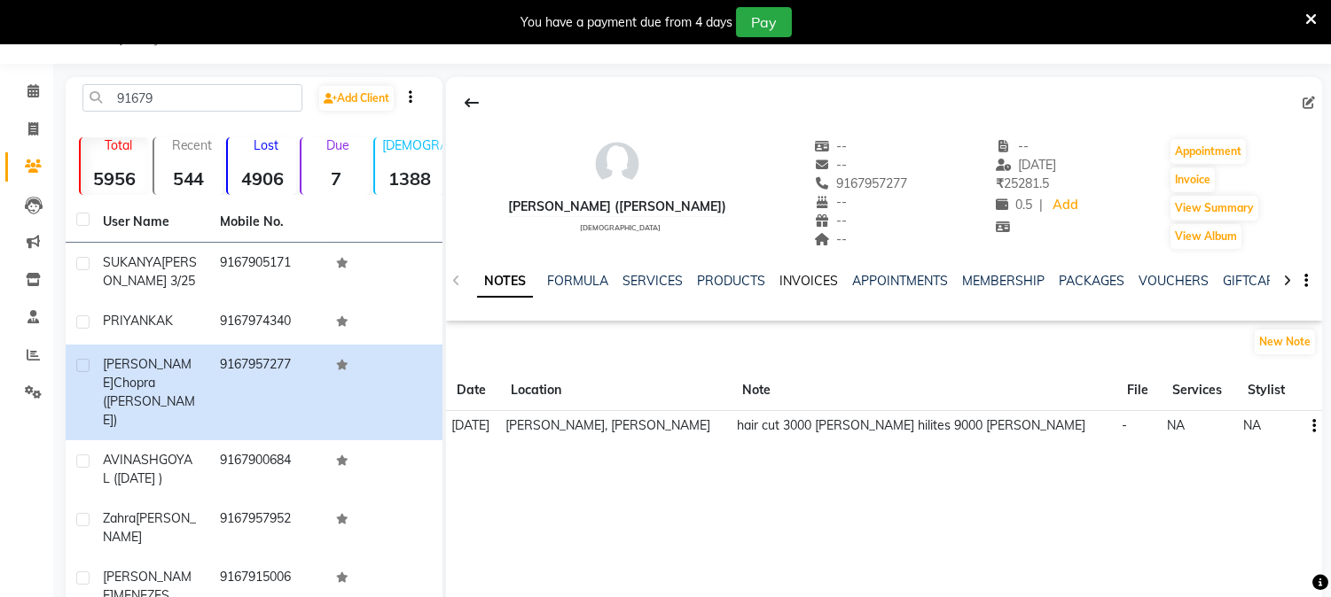
click at [812, 273] on link "INVOICES" at bounding box center [808, 281] width 59 height 16
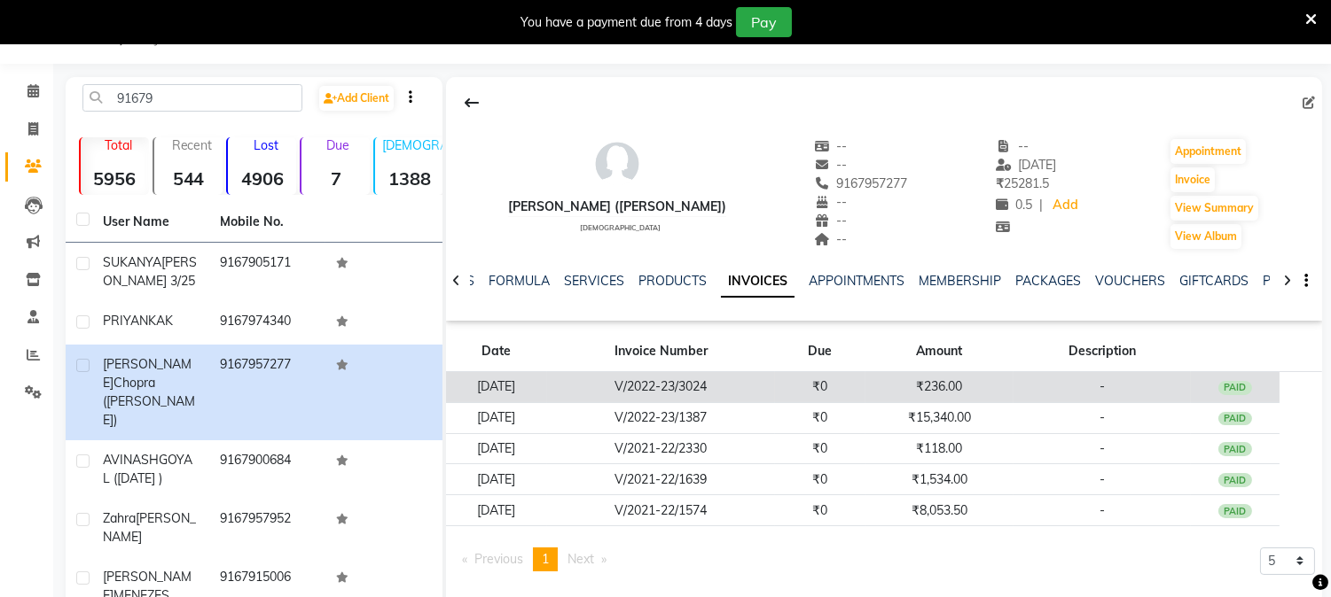
click at [964, 382] on td "₹236.00" at bounding box center [939, 387] width 148 height 31
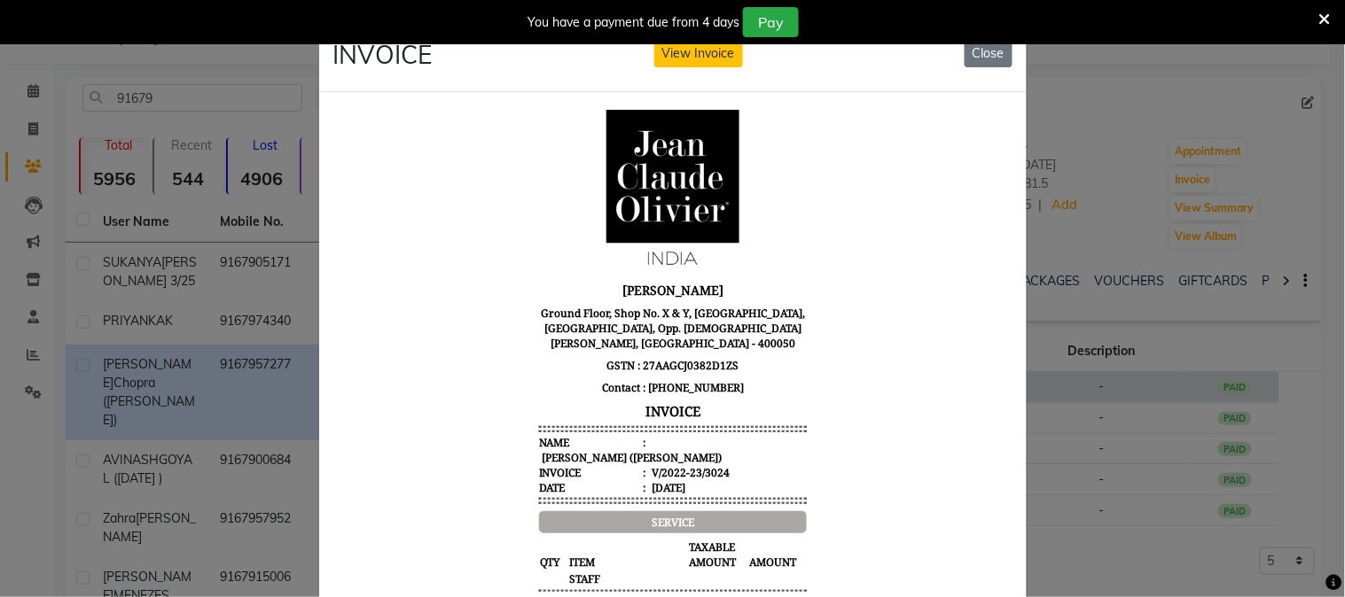
scroll to position [13, 0]
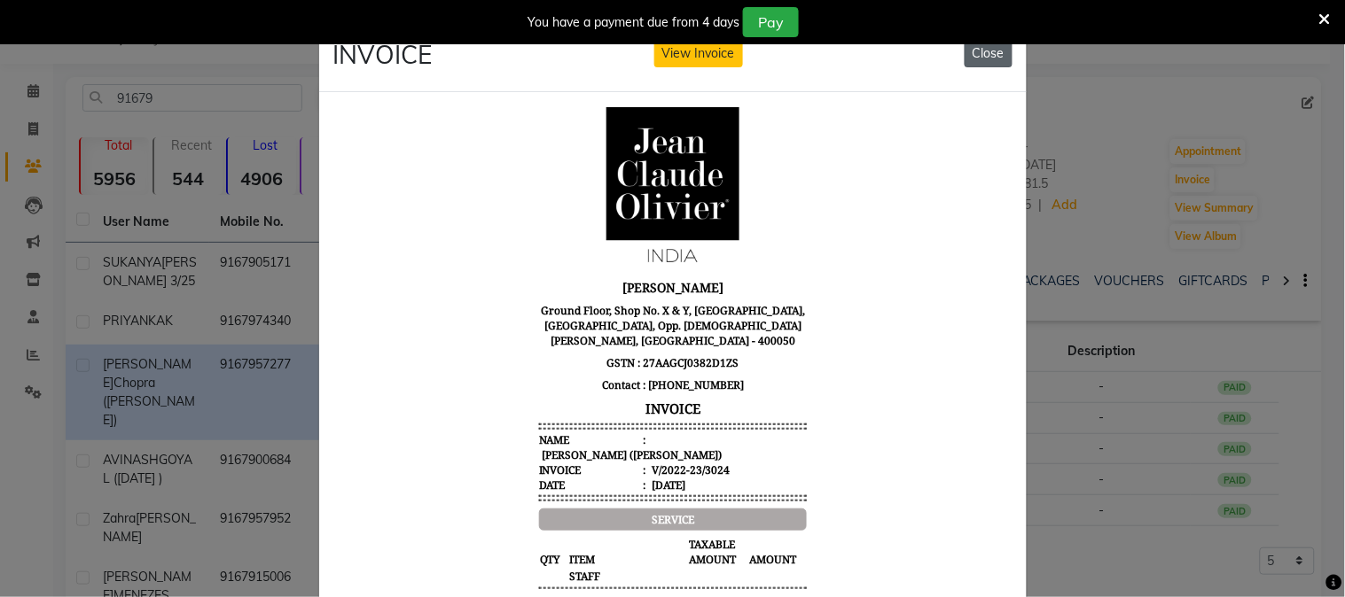
click at [981, 58] on button "Close" at bounding box center [988, 53] width 48 height 27
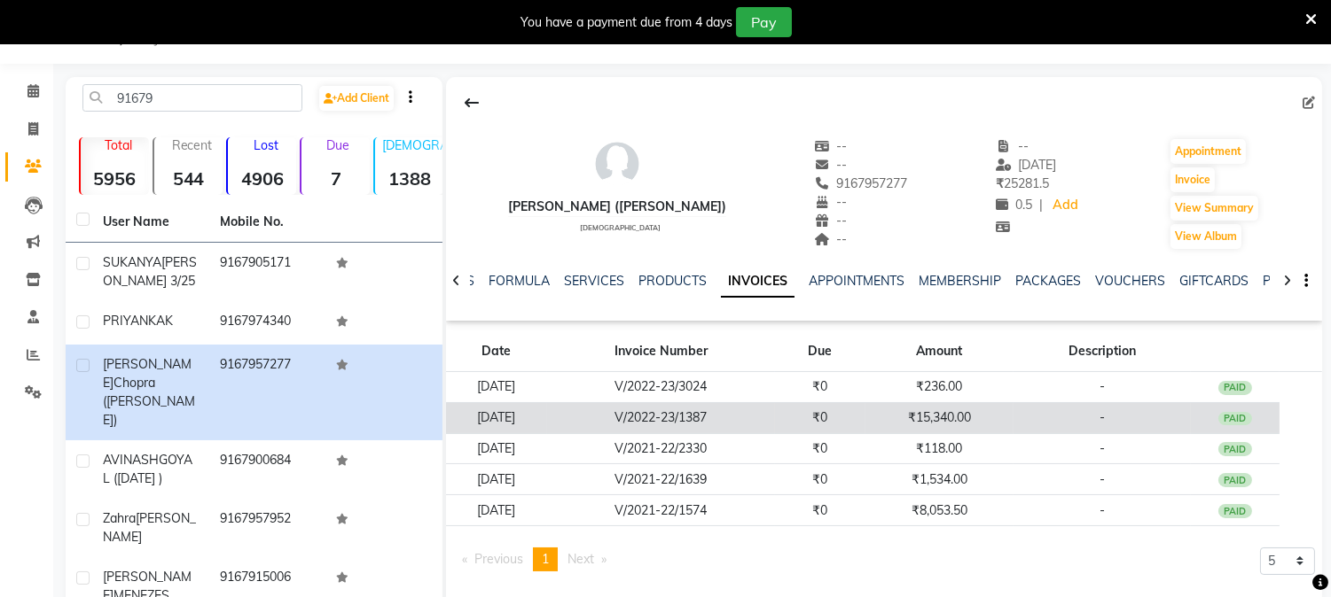
click at [934, 412] on td "₹15,340.00" at bounding box center [939, 417] width 148 height 31
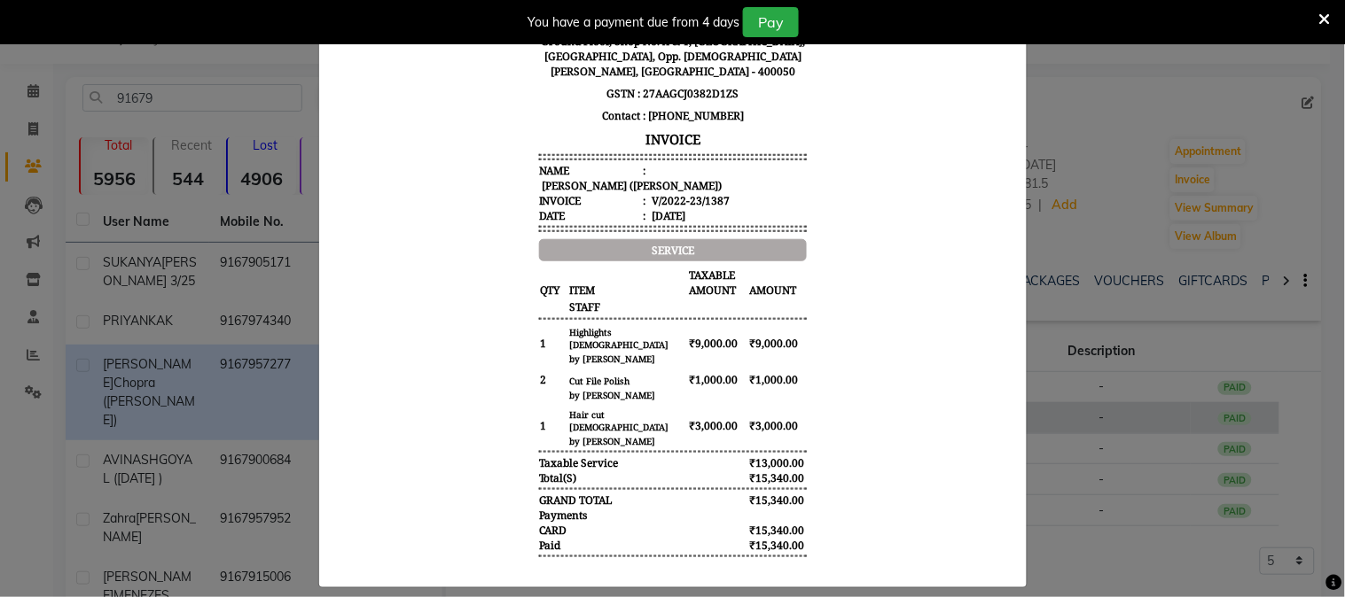
scroll to position [299, 0]
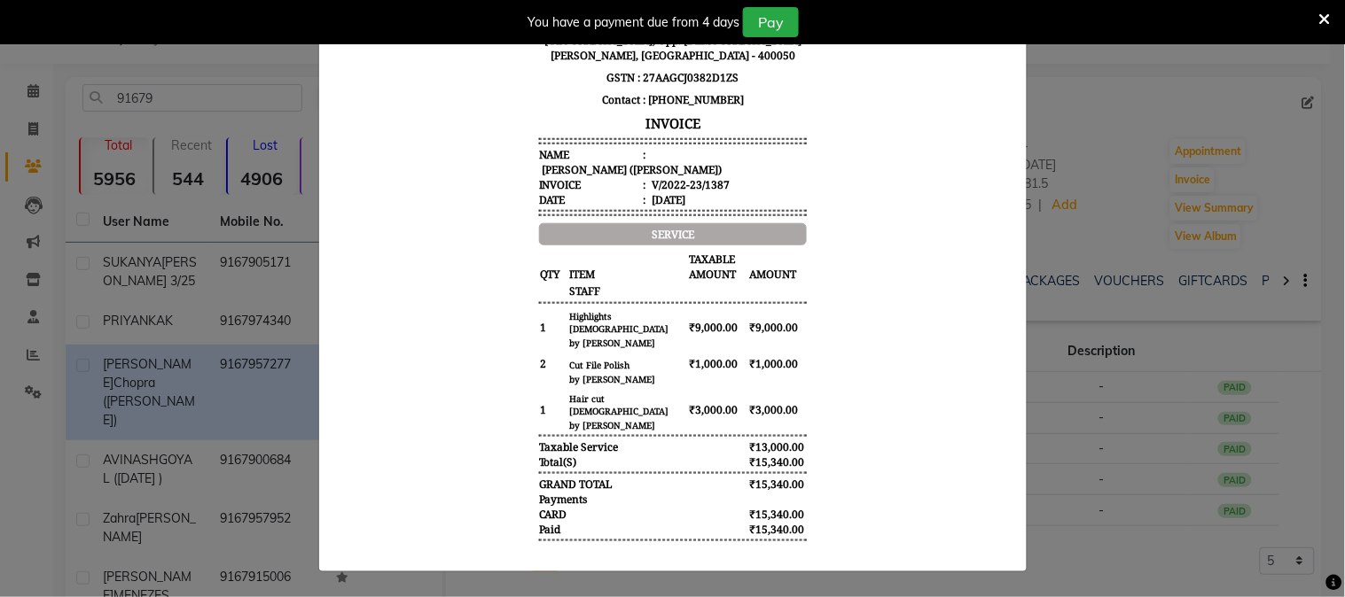
click at [1170, 229] on ngb-modal-window "INVOICE View Invoice Close" at bounding box center [672, 298] width 1345 height 597
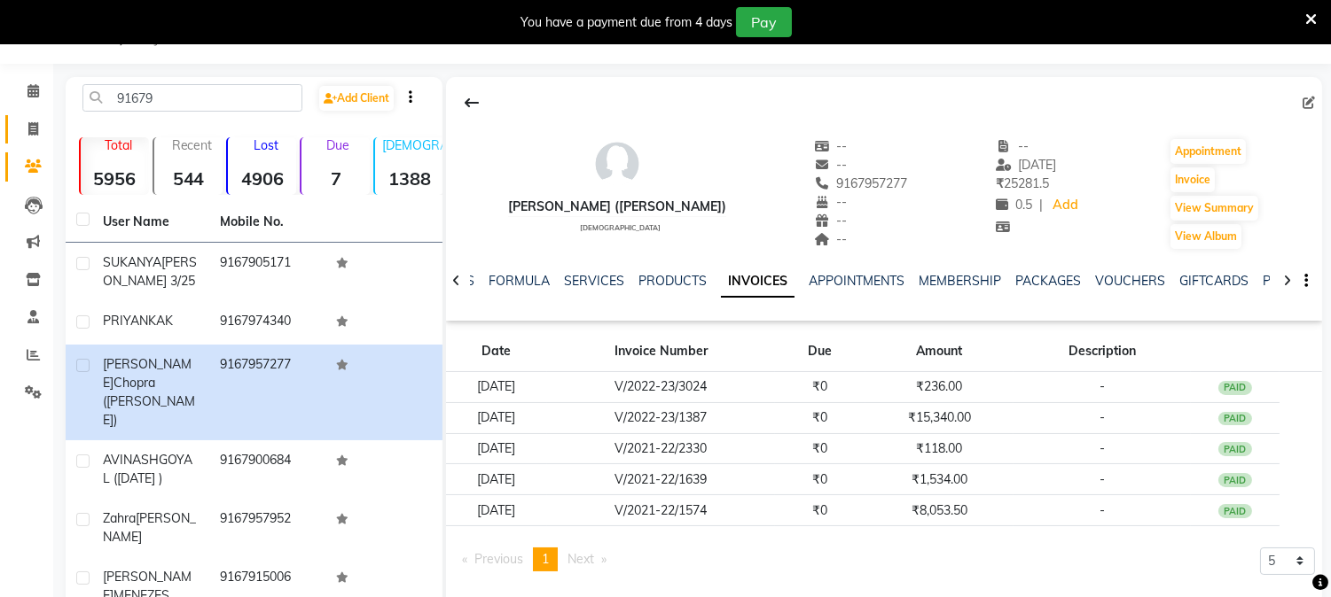
click at [13, 125] on link "Invoice" at bounding box center [26, 129] width 43 height 29
select select "service"
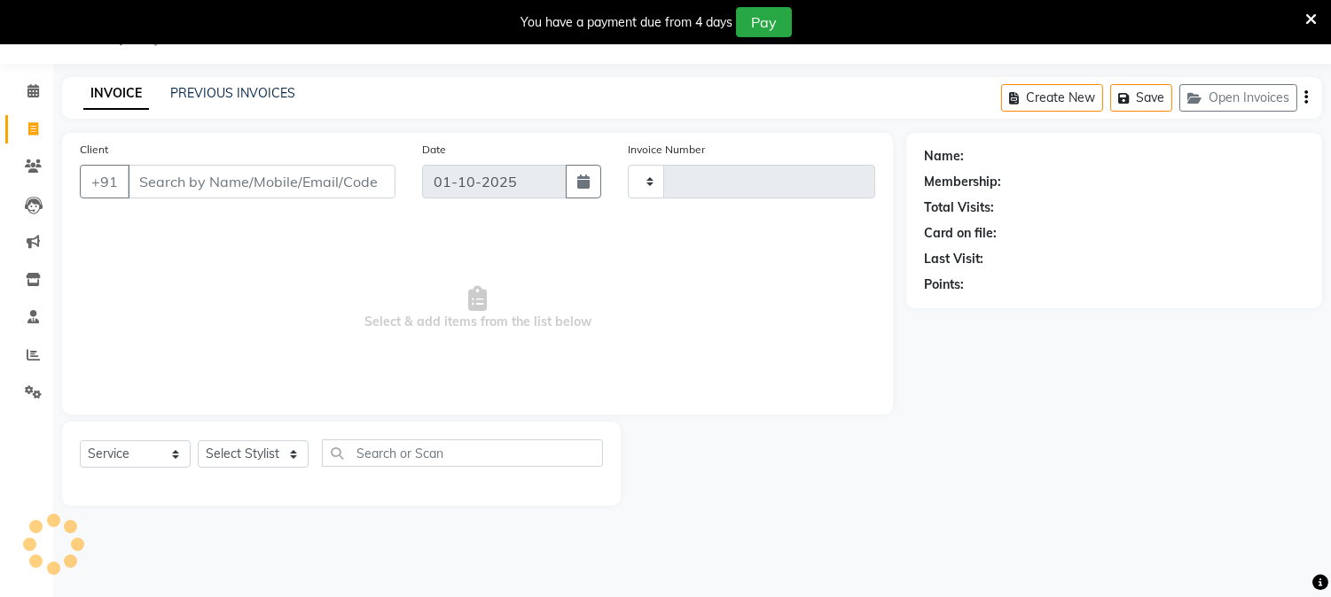
type input "1407"
select select "7997"
click at [291, 173] on input "Client" at bounding box center [262, 182] width 268 height 34
click at [280, 177] on input "Client" at bounding box center [262, 182] width 268 height 34
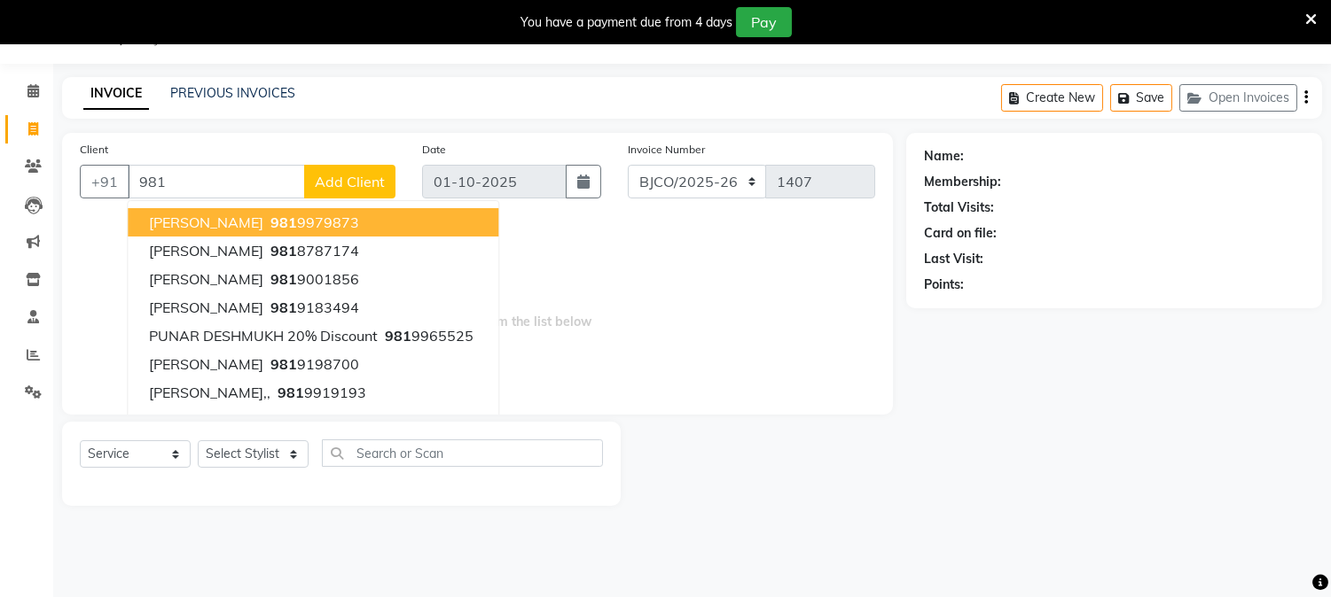
type input "981"
click at [335, 178] on span "Add Client" at bounding box center [350, 182] width 70 height 18
select select "22"
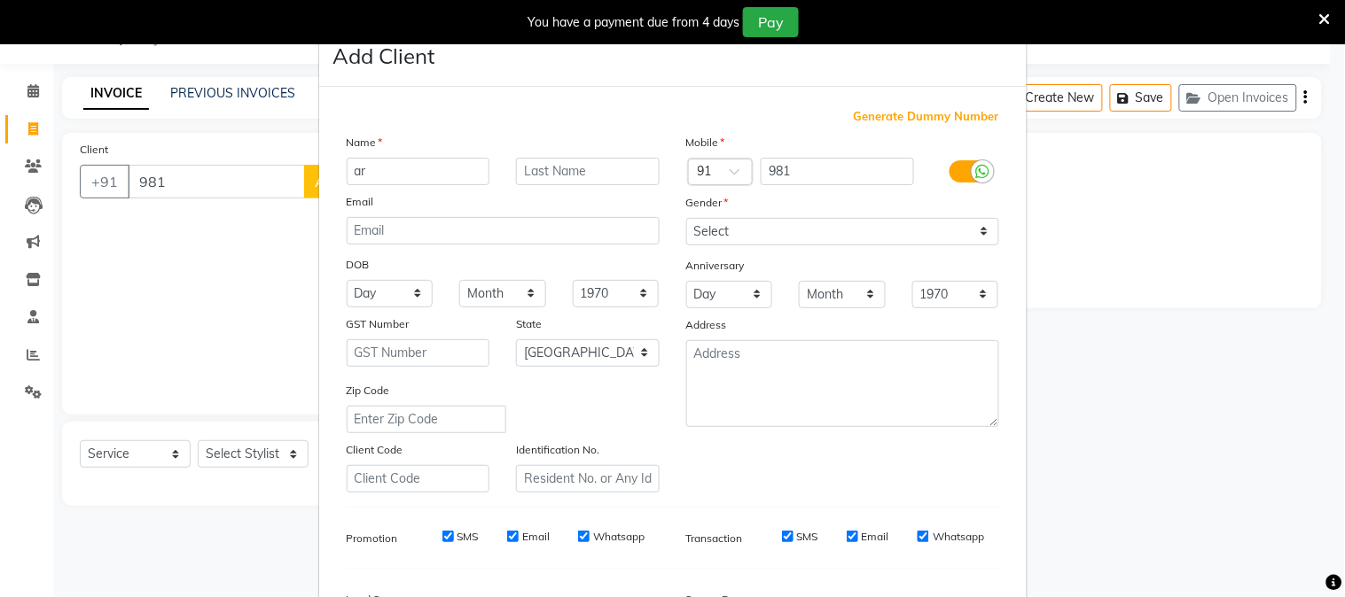
type input "a"
click at [395, 166] on input "text" at bounding box center [419, 171] width 144 height 27
click at [402, 224] on input "rchit" at bounding box center [503, 230] width 313 height 27
type input "r"
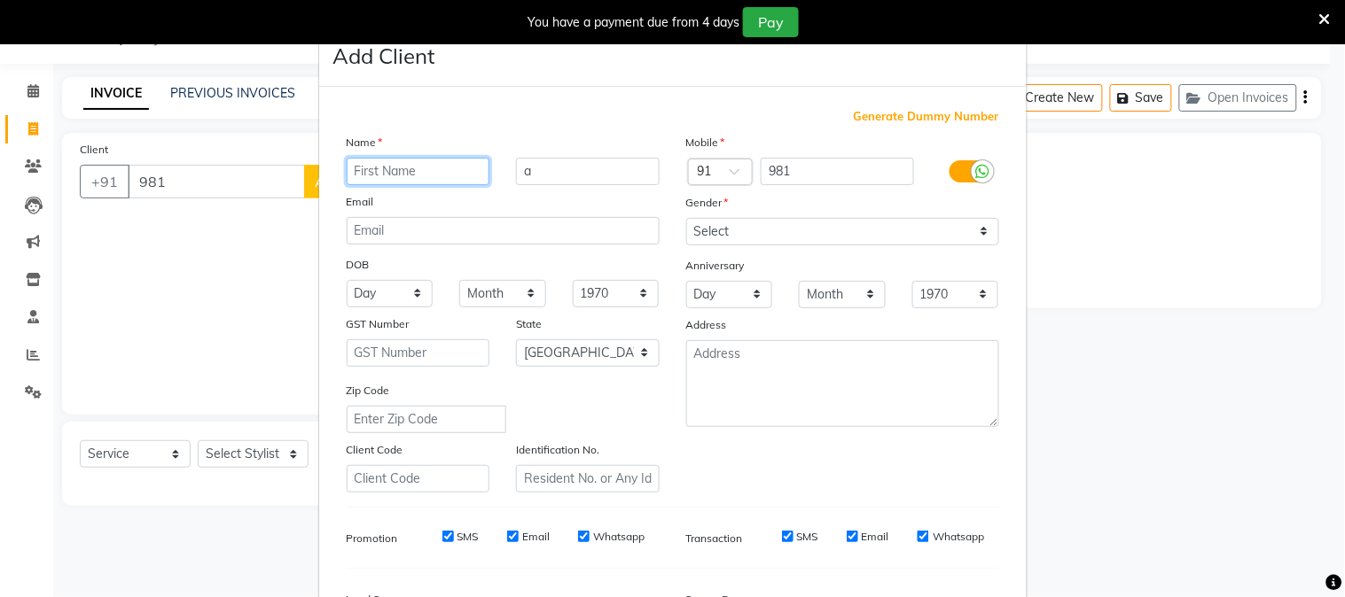
click at [391, 163] on input "text" at bounding box center [419, 171] width 144 height 27
type input "a"
click at [394, 169] on input "text" at bounding box center [419, 171] width 144 height 27
type input "a"
click at [381, 168] on input "text" at bounding box center [419, 171] width 144 height 27
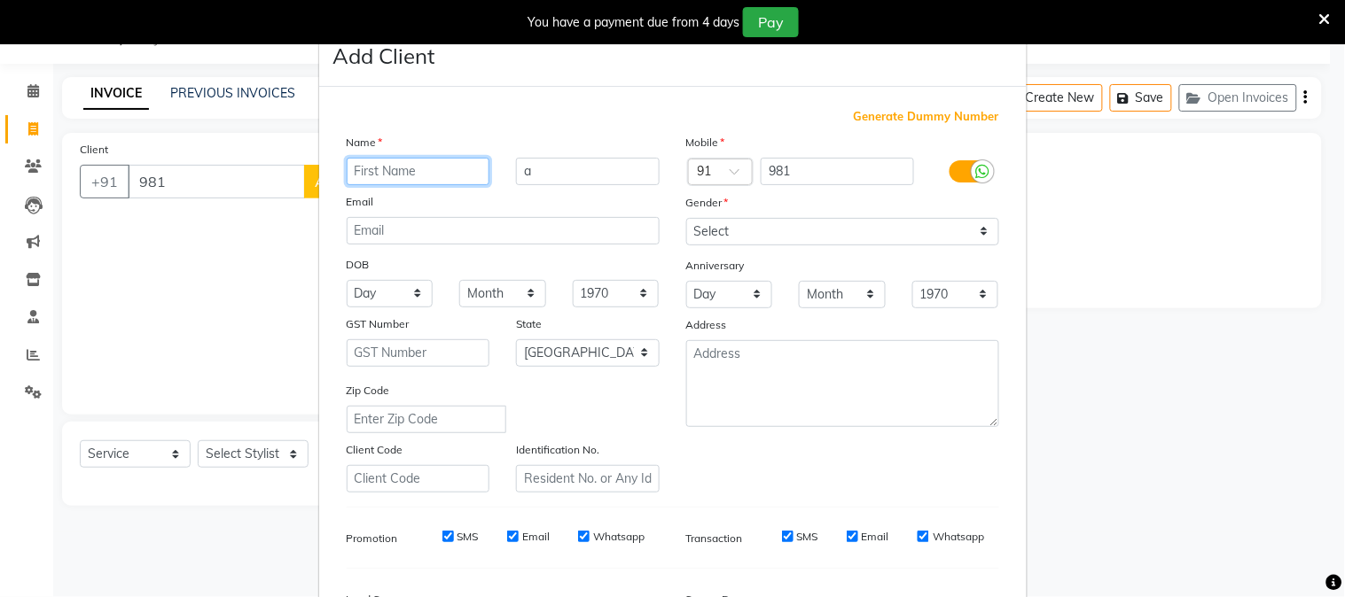
type input "a"
click at [403, 168] on input "text" at bounding box center [419, 171] width 144 height 27
type input "Archit"
click at [571, 166] on input "a" at bounding box center [588, 171] width 144 height 27
type input "."
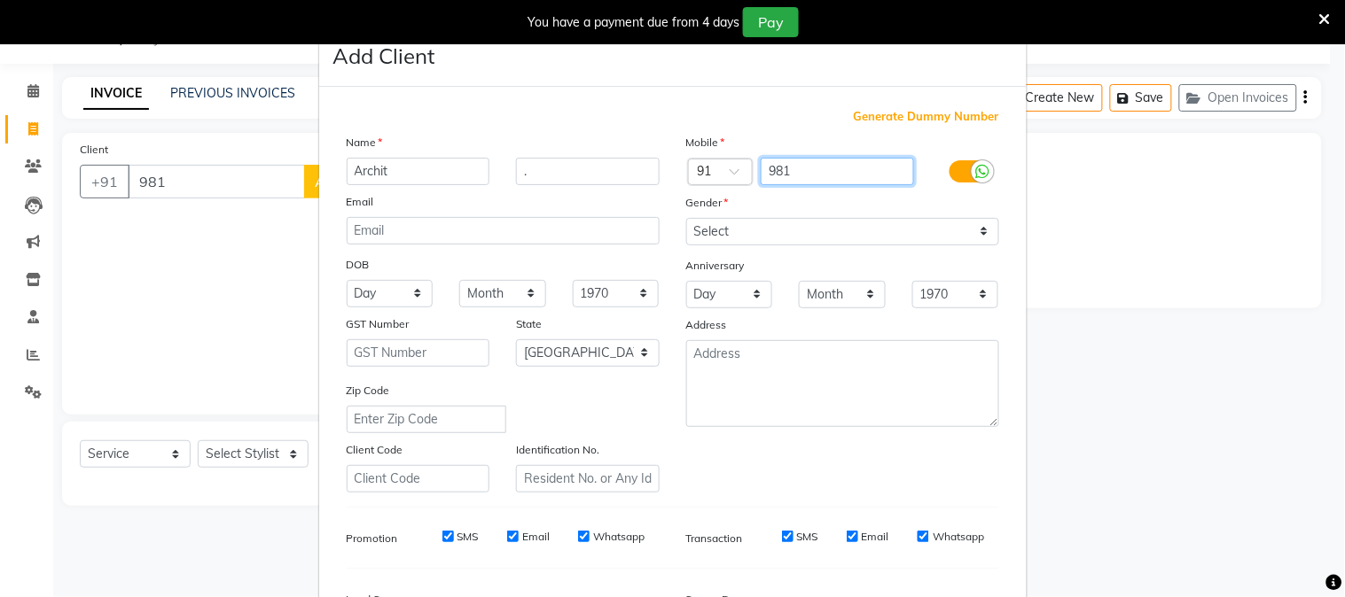
click at [803, 164] on input "981" at bounding box center [837, 171] width 153 height 27
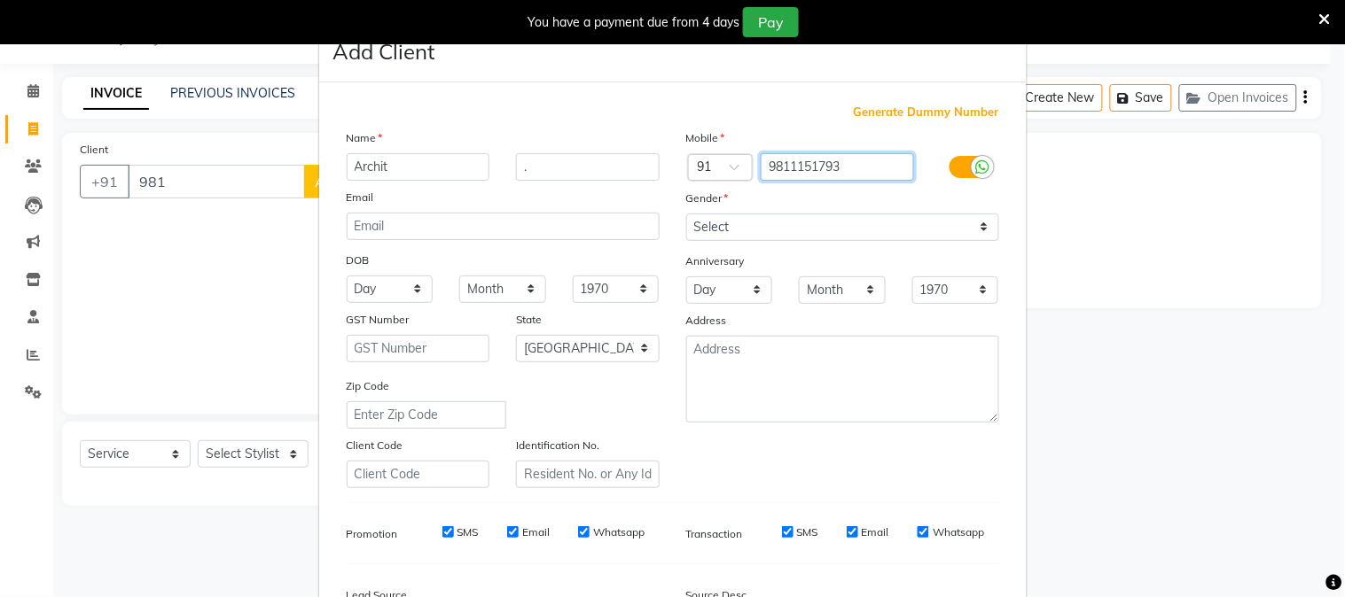
type input "9811151793"
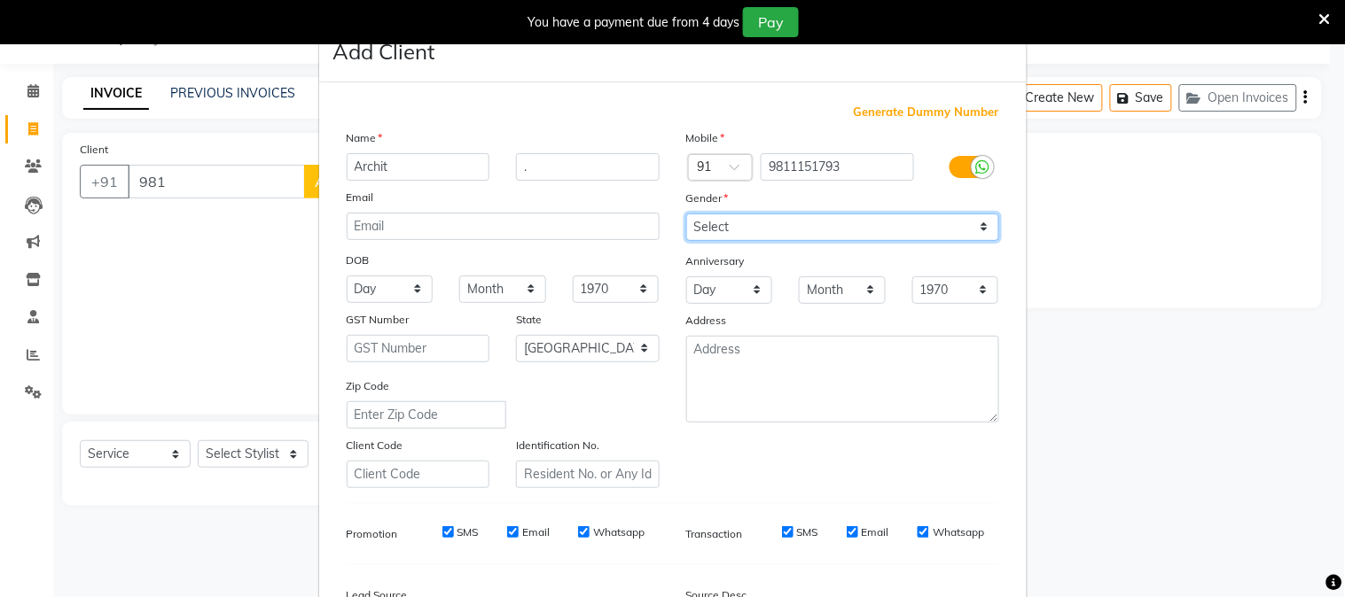
click at [822, 218] on select "Select [DEMOGRAPHIC_DATA] [DEMOGRAPHIC_DATA] Other Prefer Not To Say" at bounding box center [842, 227] width 313 height 27
select select "[DEMOGRAPHIC_DATA]"
click at [686, 214] on select "Select [DEMOGRAPHIC_DATA] [DEMOGRAPHIC_DATA] Other Prefer Not To Say" at bounding box center [842, 227] width 313 height 27
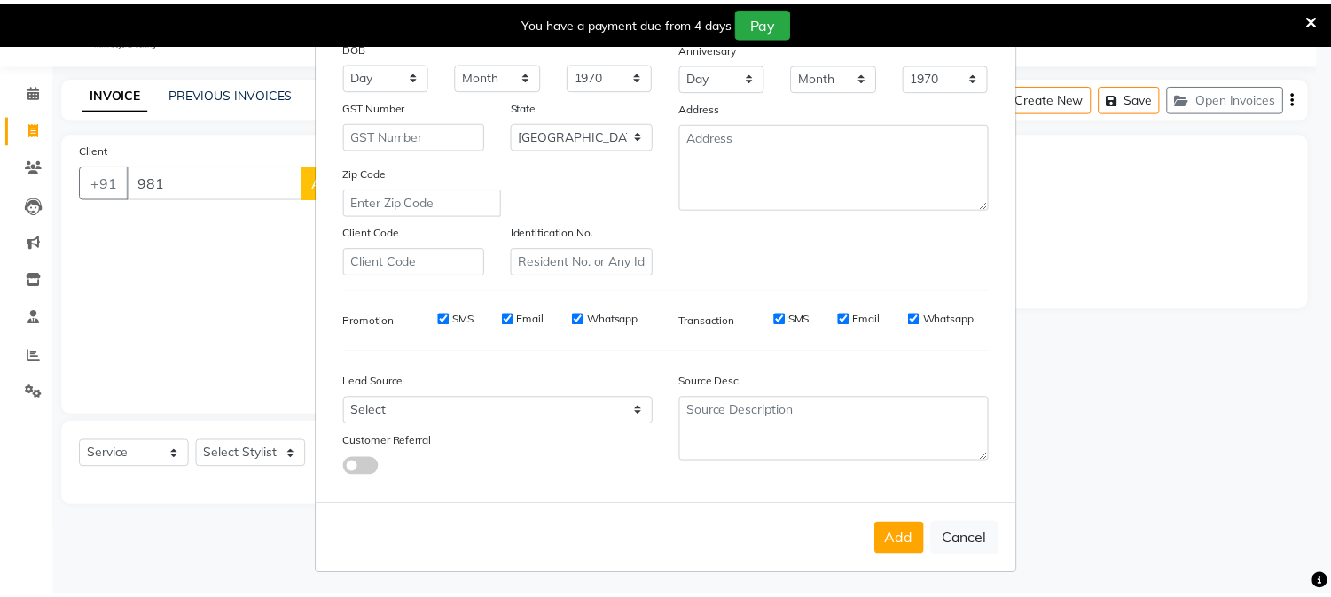
scroll to position [222, 0]
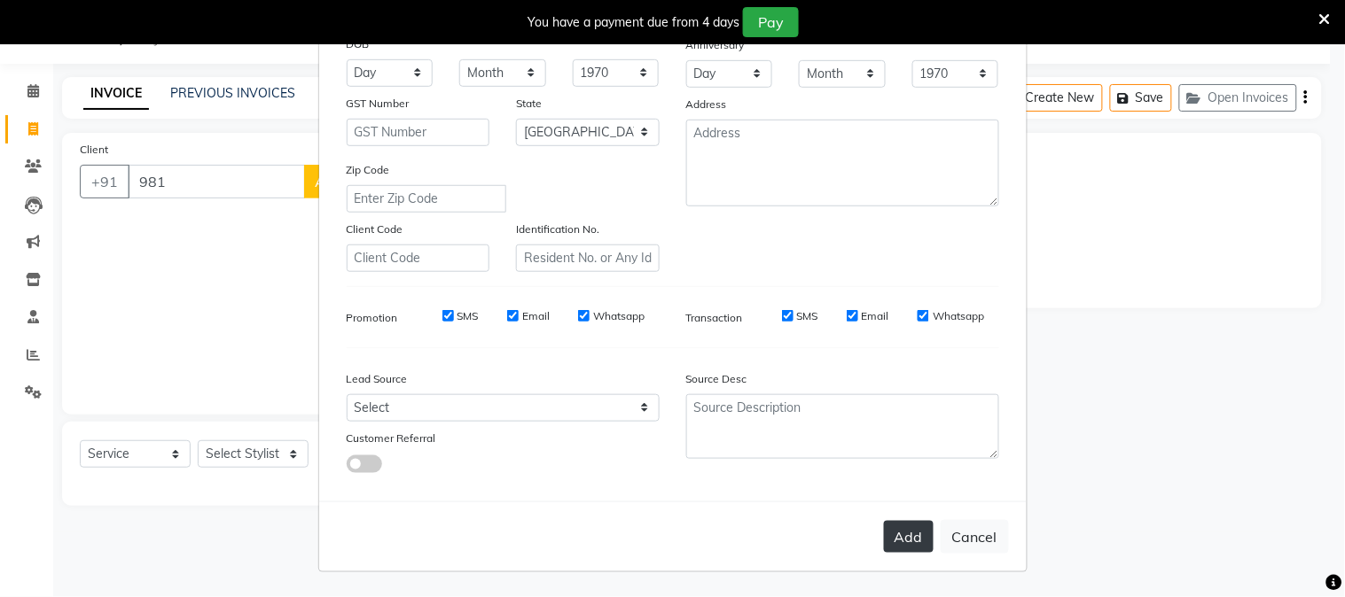
click at [888, 529] on button "Add" at bounding box center [909, 537] width 50 height 32
type input "9811151793"
select select
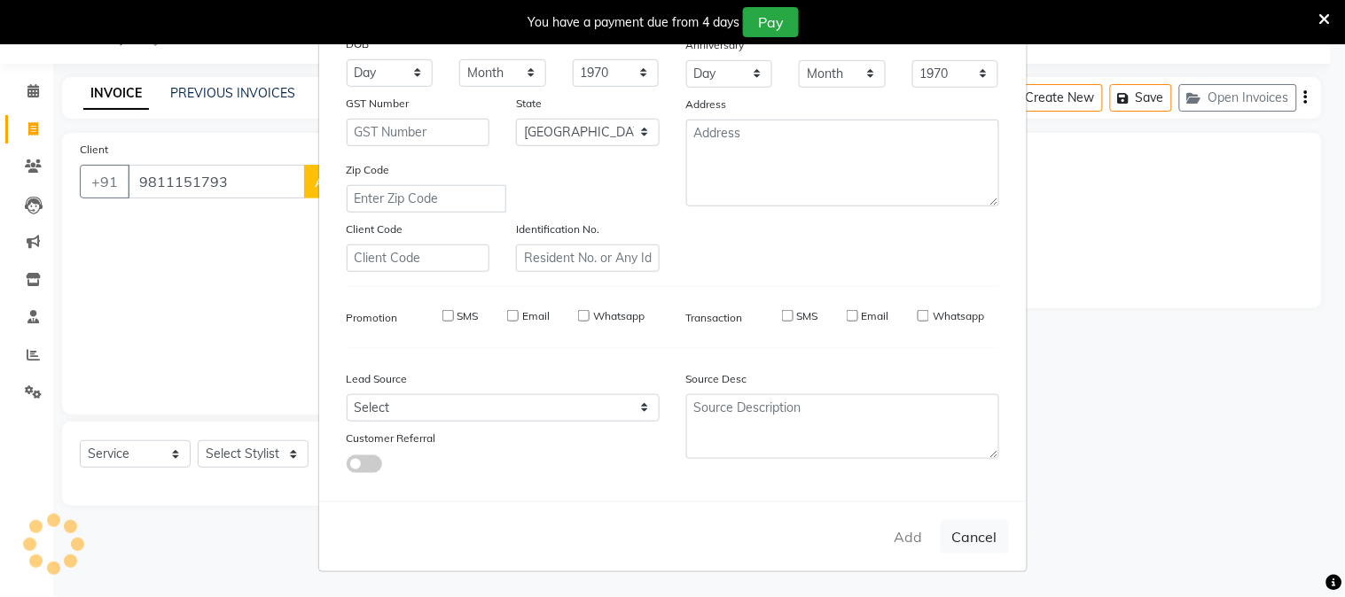
select select
select select "null"
select select
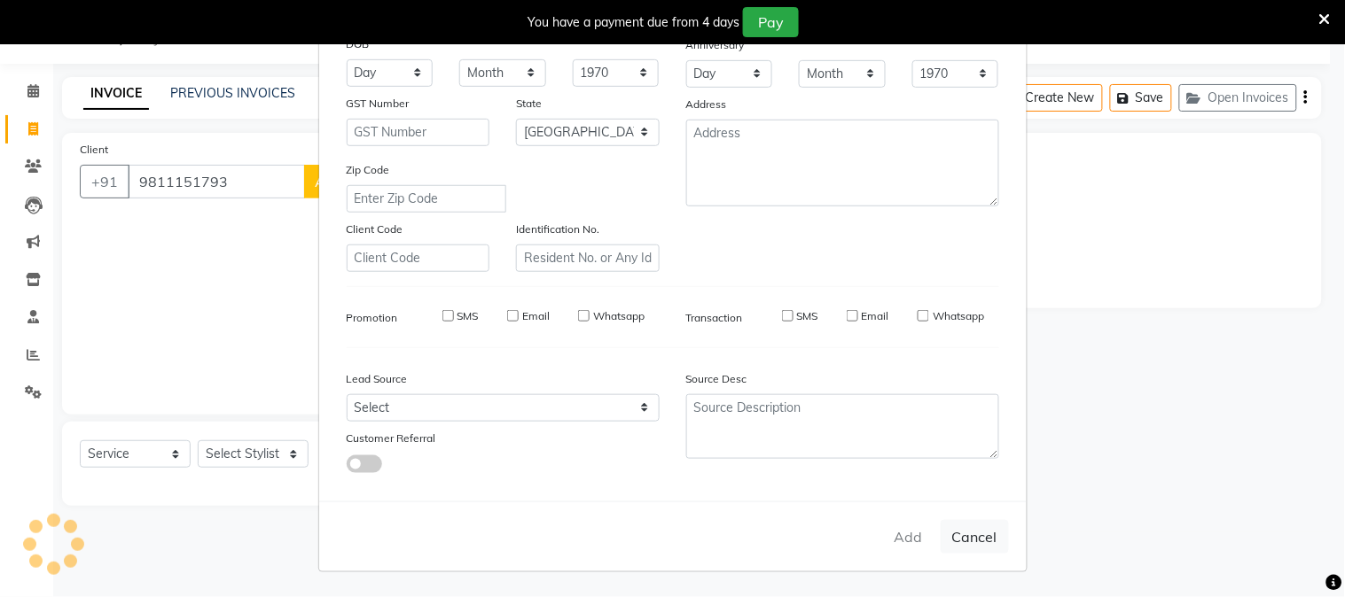
select select
checkbox input "false"
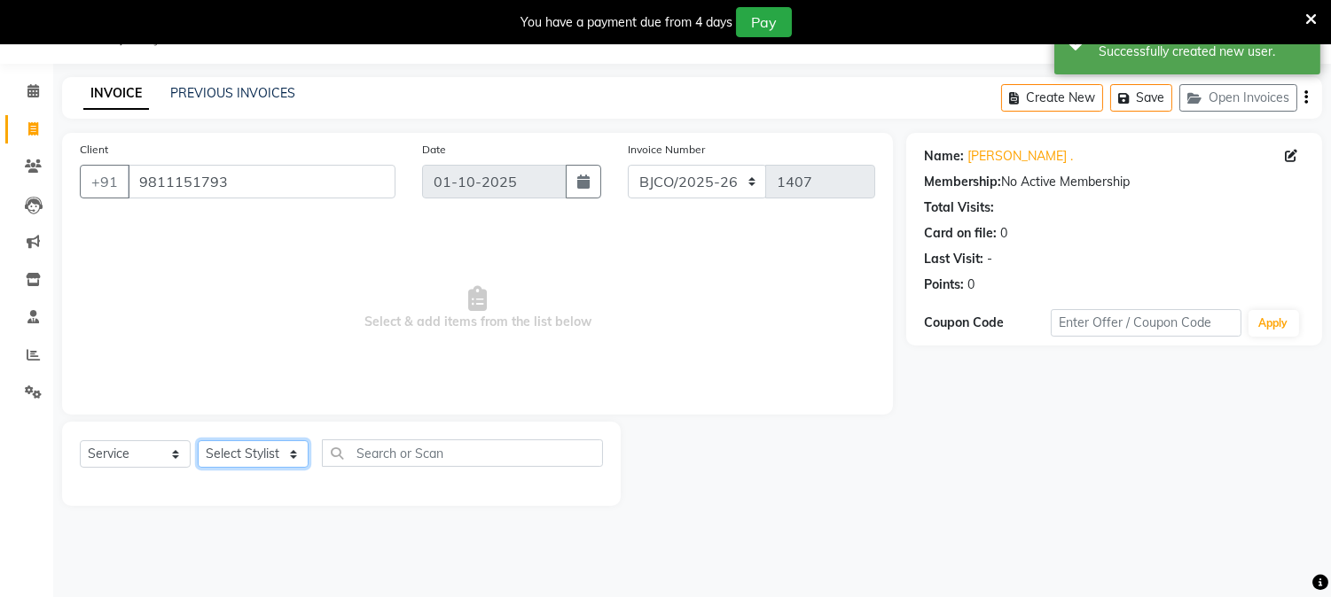
click at [246, 454] on select "Select Stylist [PERSON_NAME] [PERSON_NAME] [PERSON_NAME] Attham Bandra_1 Bandra…" at bounding box center [253, 454] width 111 height 27
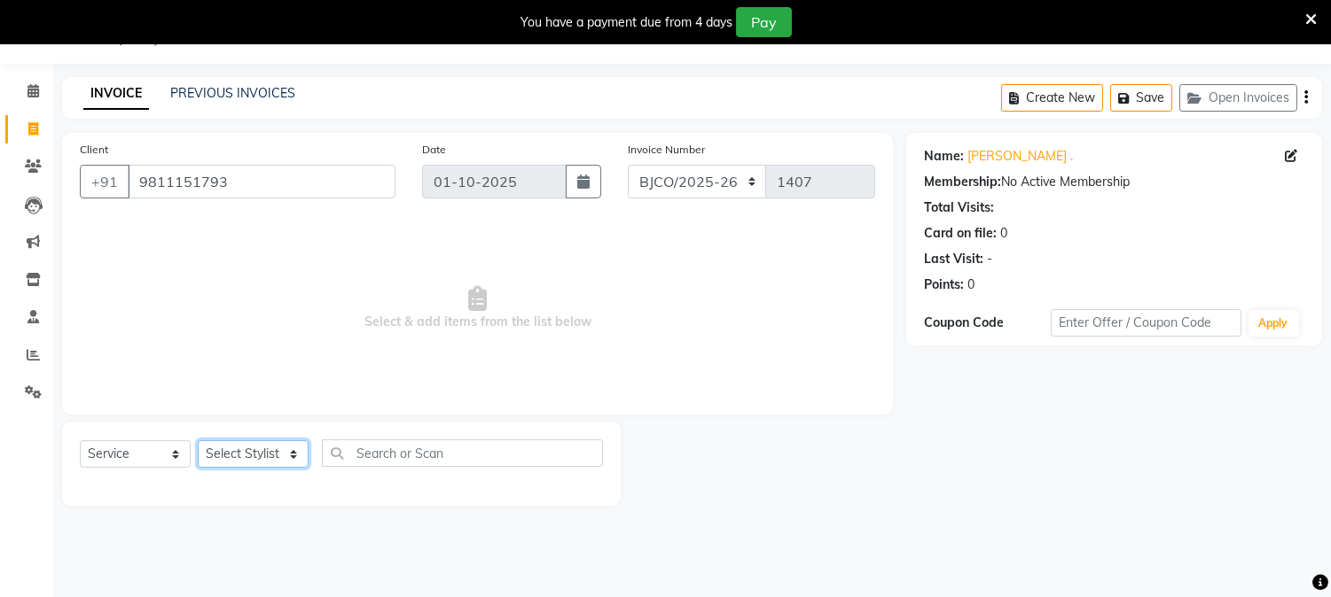
select select "54154"
click at [198, 441] on select "Select Stylist [PERSON_NAME] [PERSON_NAME] [PERSON_NAME] Attham Bandra_1 Bandra…" at bounding box center [253, 454] width 111 height 27
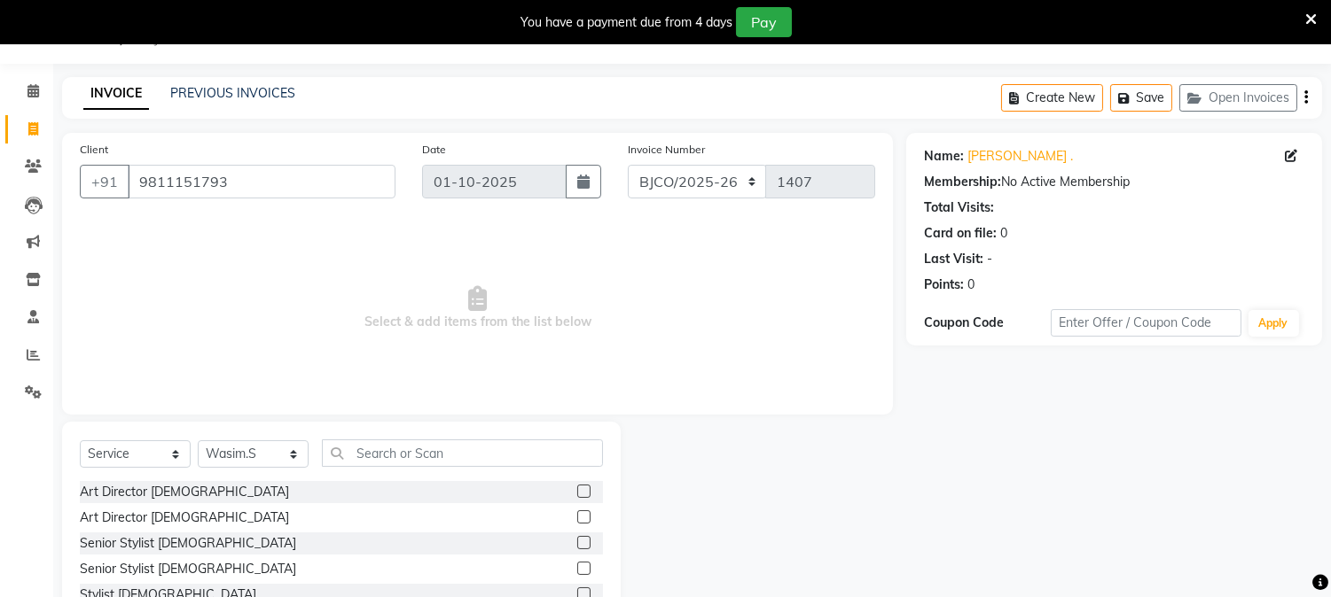
click at [577, 568] on label at bounding box center [583, 568] width 13 height 13
click at [577, 568] on input "checkbox" at bounding box center [583, 570] width 12 height 12
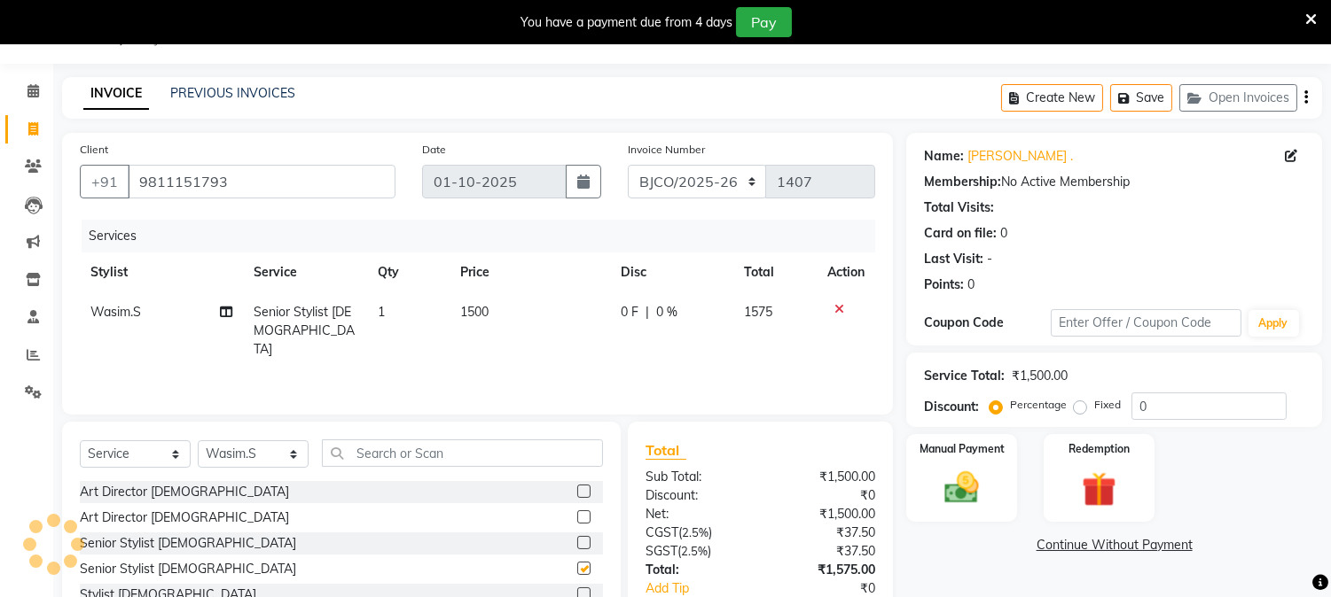
checkbox input "false"
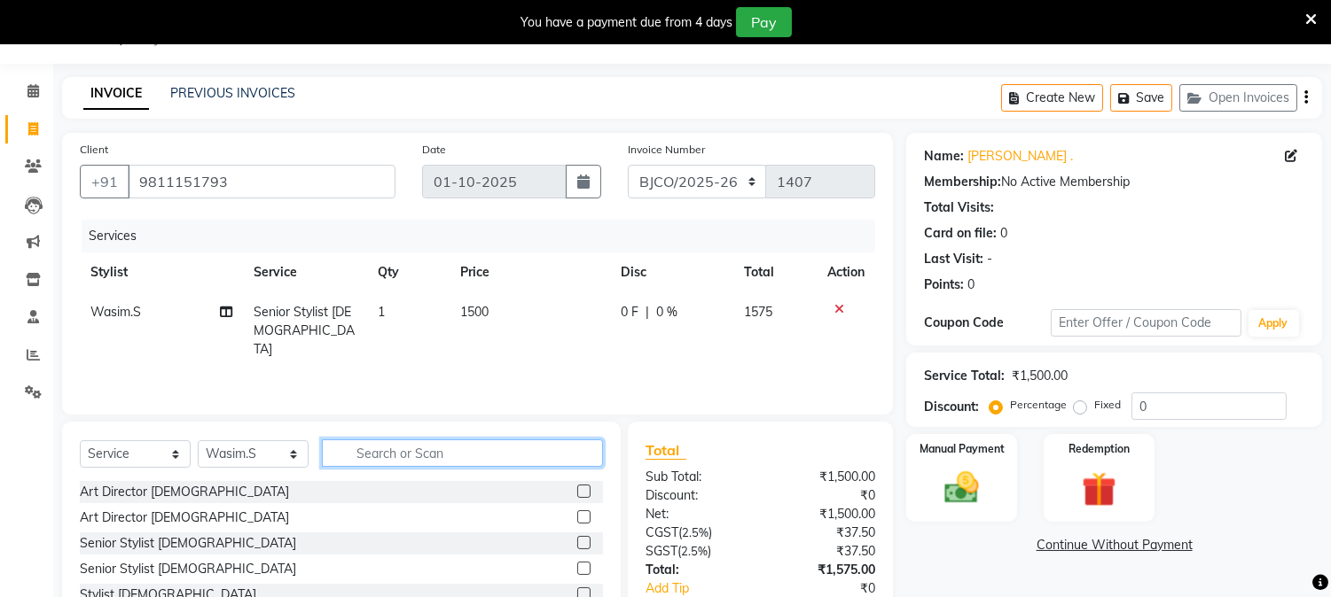
click at [456, 449] on input "text" at bounding box center [462, 453] width 281 height 27
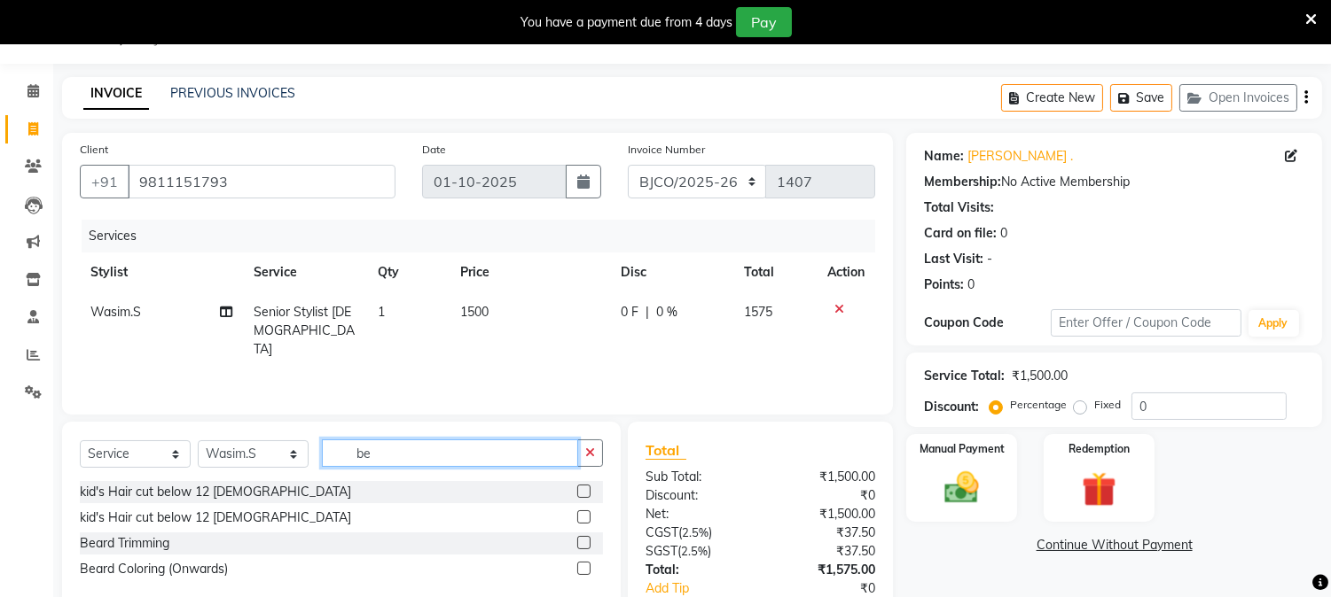
type input "be"
click at [585, 543] on label at bounding box center [583, 542] width 13 height 13
click at [585, 543] on input "checkbox" at bounding box center [583, 544] width 12 height 12
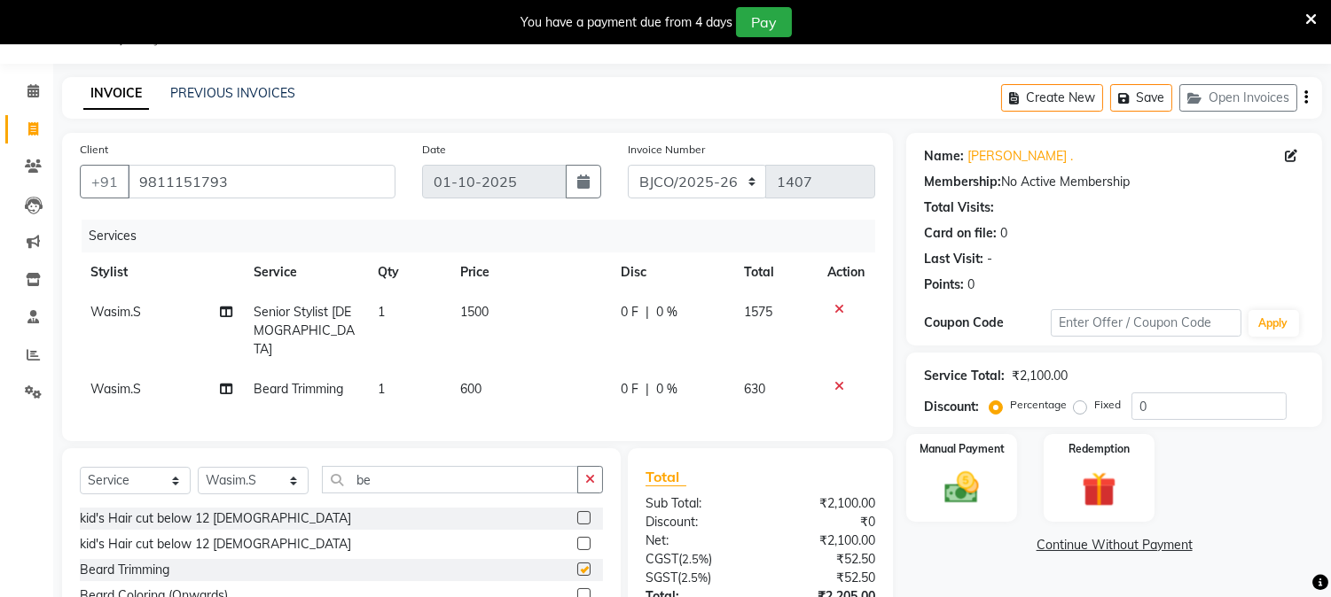
checkbox input "false"
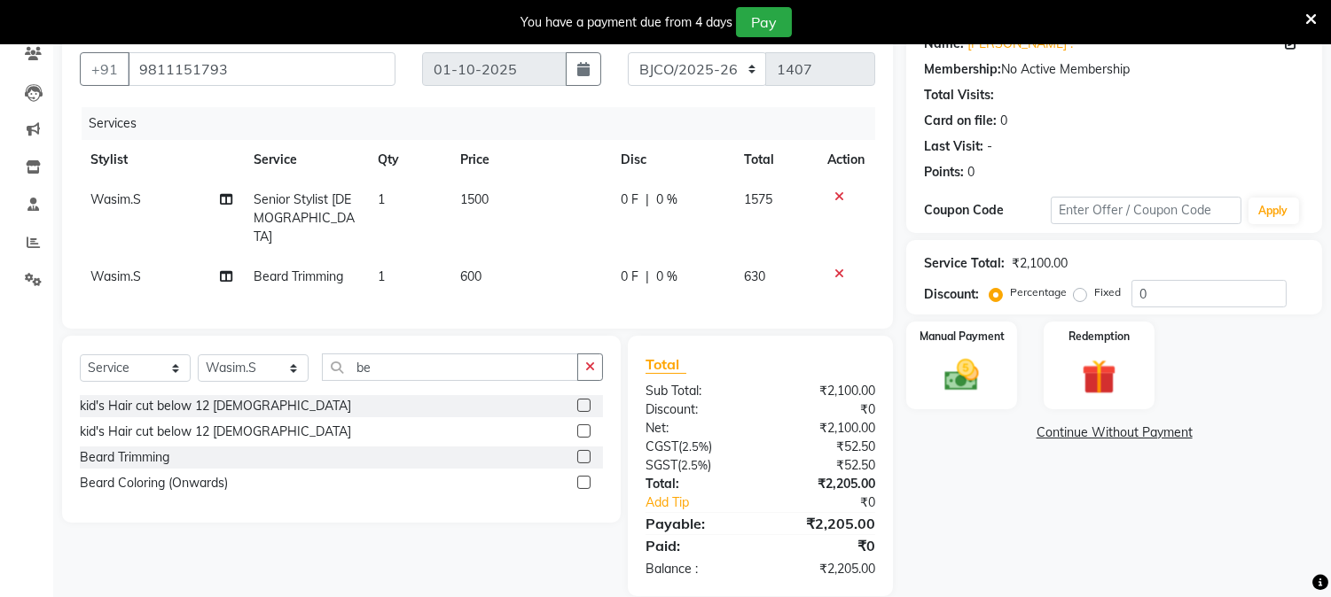
scroll to position [0, 0]
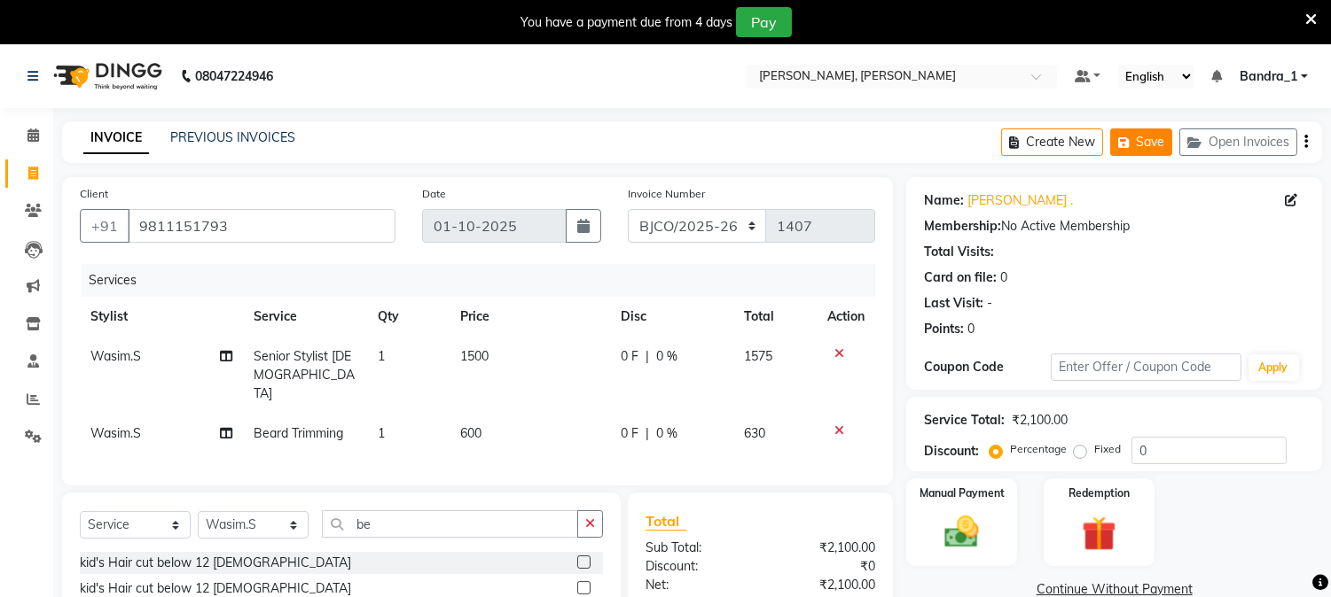
click at [1136, 138] on button "Save" at bounding box center [1141, 142] width 62 height 27
click at [589, 519] on icon "button" at bounding box center [590, 524] width 10 height 12
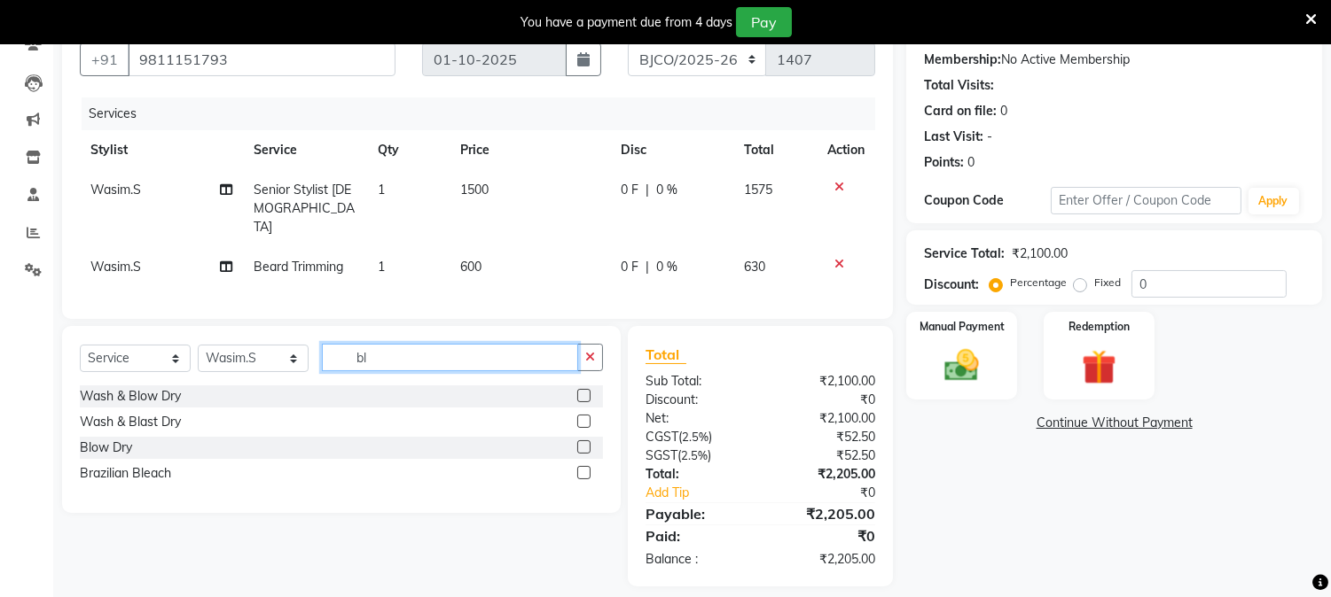
scroll to position [178, 0]
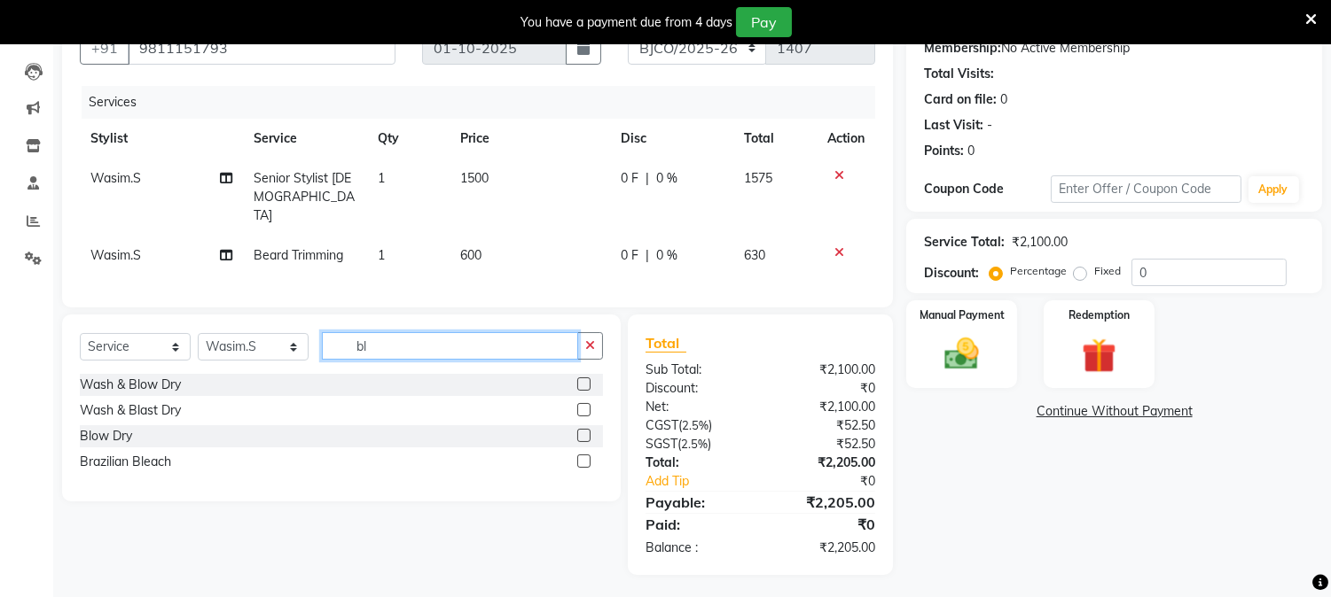
type input "bl"
click at [577, 378] on div at bounding box center [583, 387] width 12 height 19
click at [585, 381] on label at bounding box center [583, 384] width 13 height 13
click at [585, 381] on input "checkbox" at bounding box center [583, 385] width 12 height 12
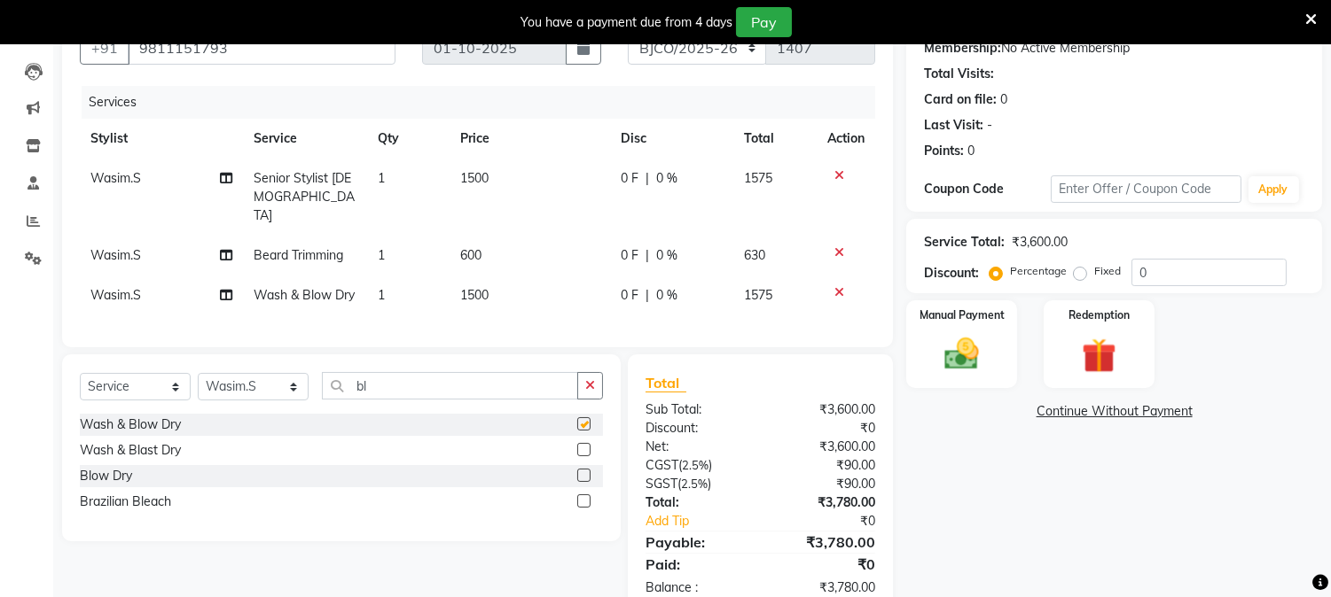
checkbox input "false"
click at [838, 286] on icon at bounding box center [839, 292] width 10 height 12
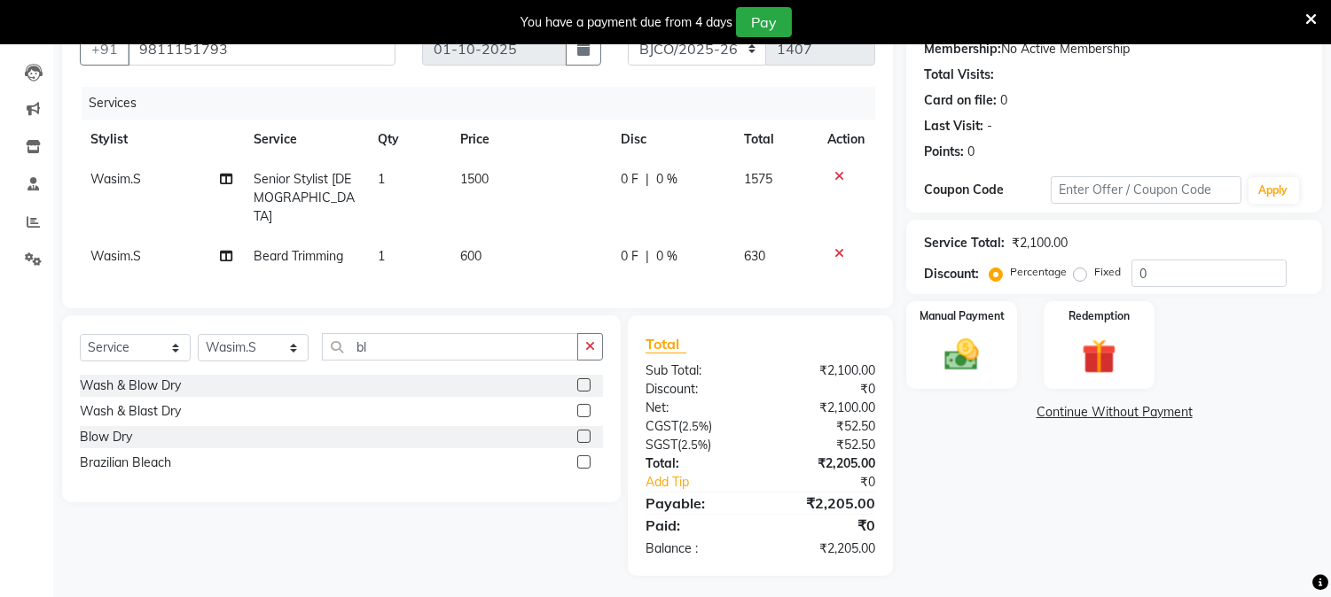
scroll to position [176, 0]
click at [959, 348] on img at bounding box center [962, 358] width 59 height 42
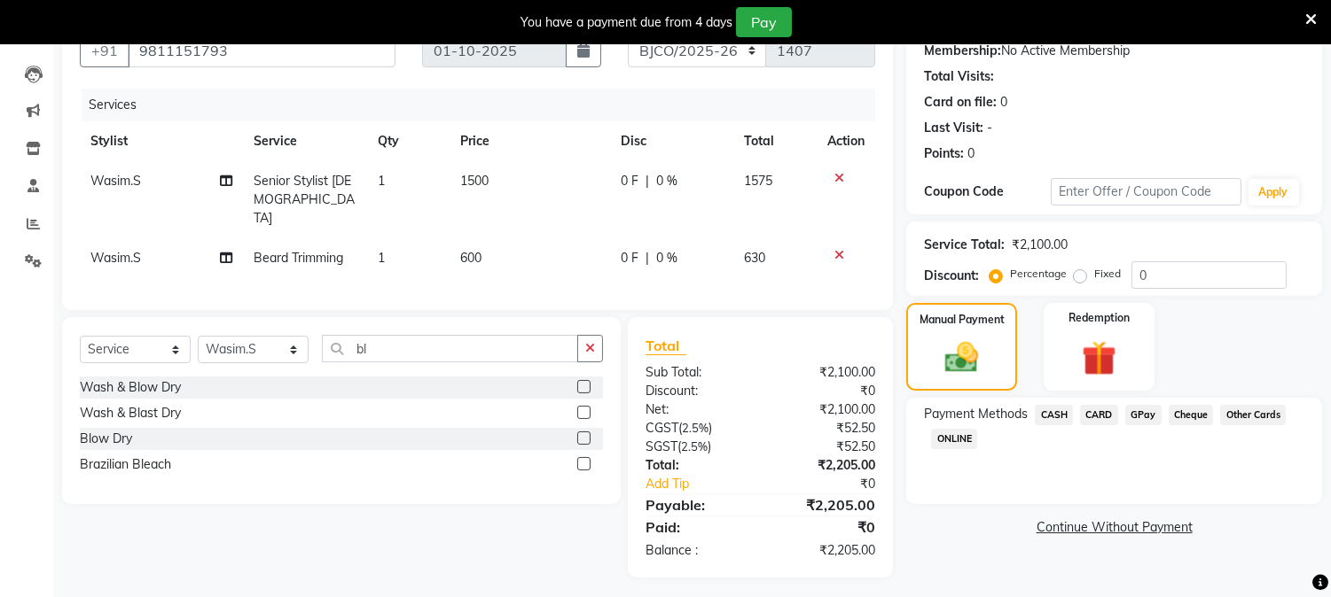
click at [1104, 414] on span "CARD" at bounding box center [1099, 415] width 38 height 20
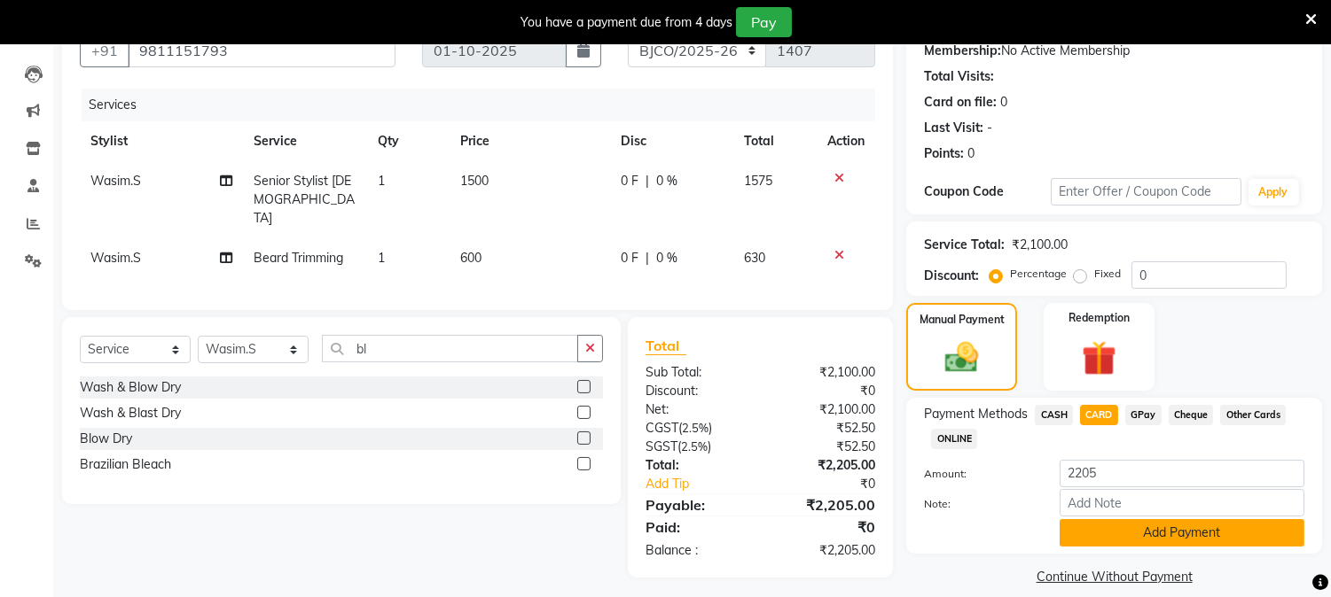
click at [1188, 526] on button "Add Payment" at bounding box center [1181, 532] width 245 height 27
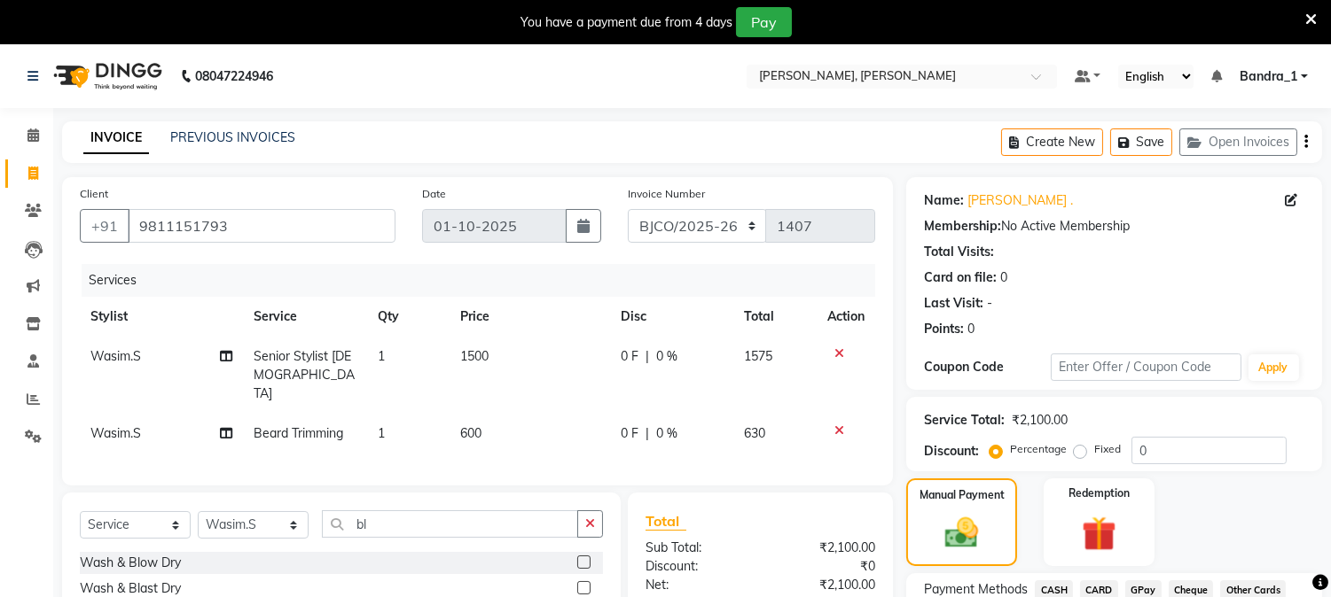
scroll to position [1, 0]
click at [28, 137] on icon at bounding box center [33, 134] width 12 height 13
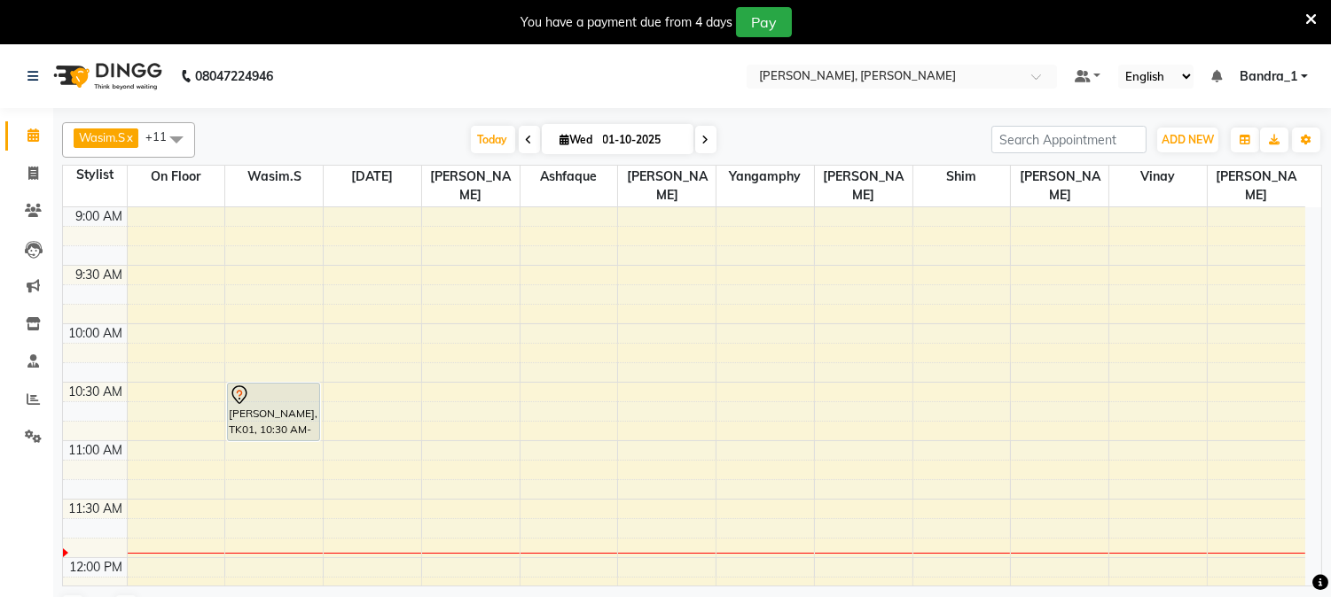
scroll to position [44, 0]
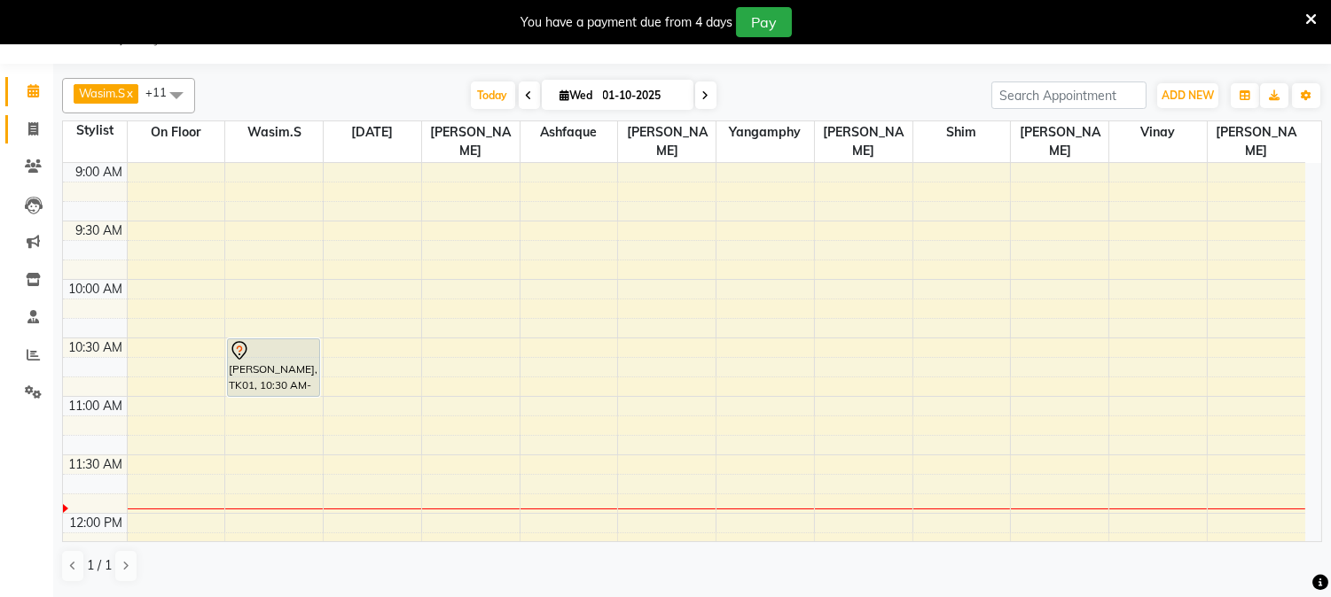
click at [32, 129] on icon at bounding box center [33, 128] width 10 height 13
select select "service"
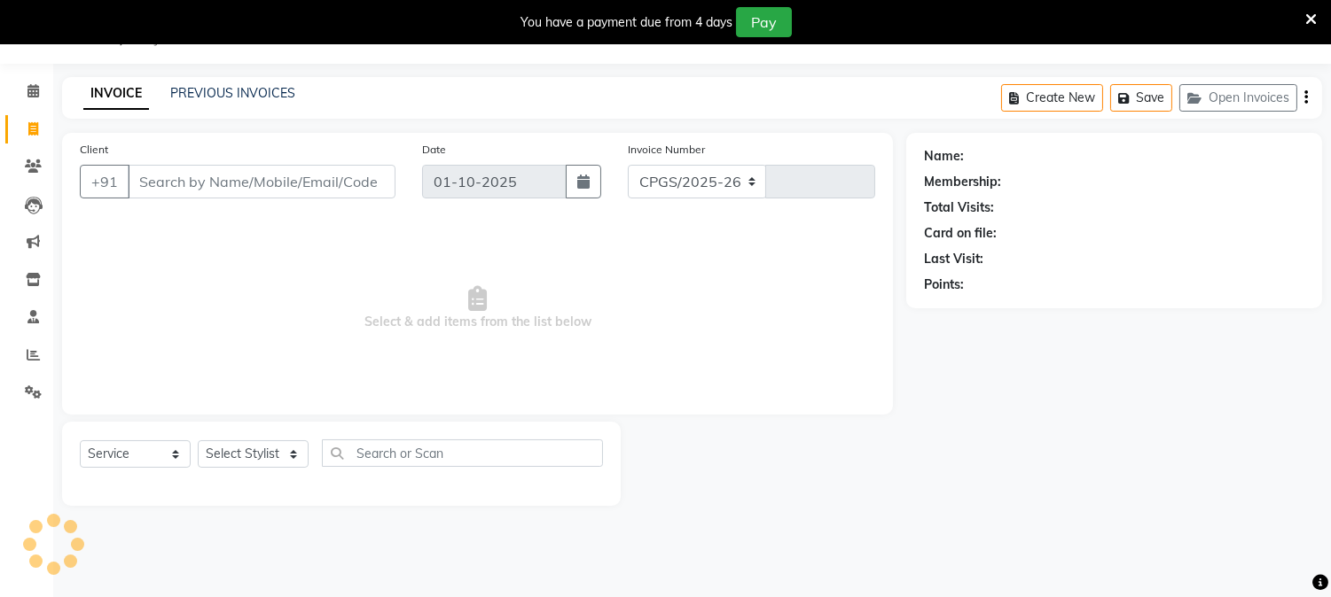
select select "7997"
type input "1407"
click at [33, 129] on icon at bounding box center [33, 128] width 10 height 13
select select "7997"
select select "service"
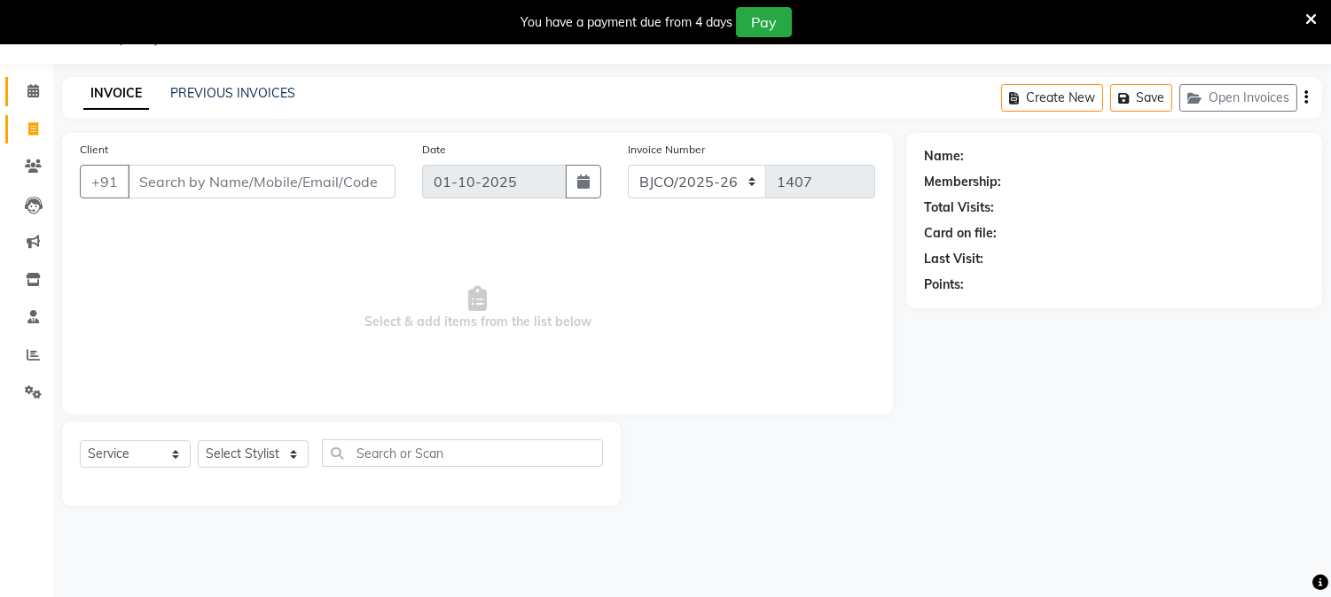
click at [30, 93] on icon at bounding box center [33, 90] width 12 height 13
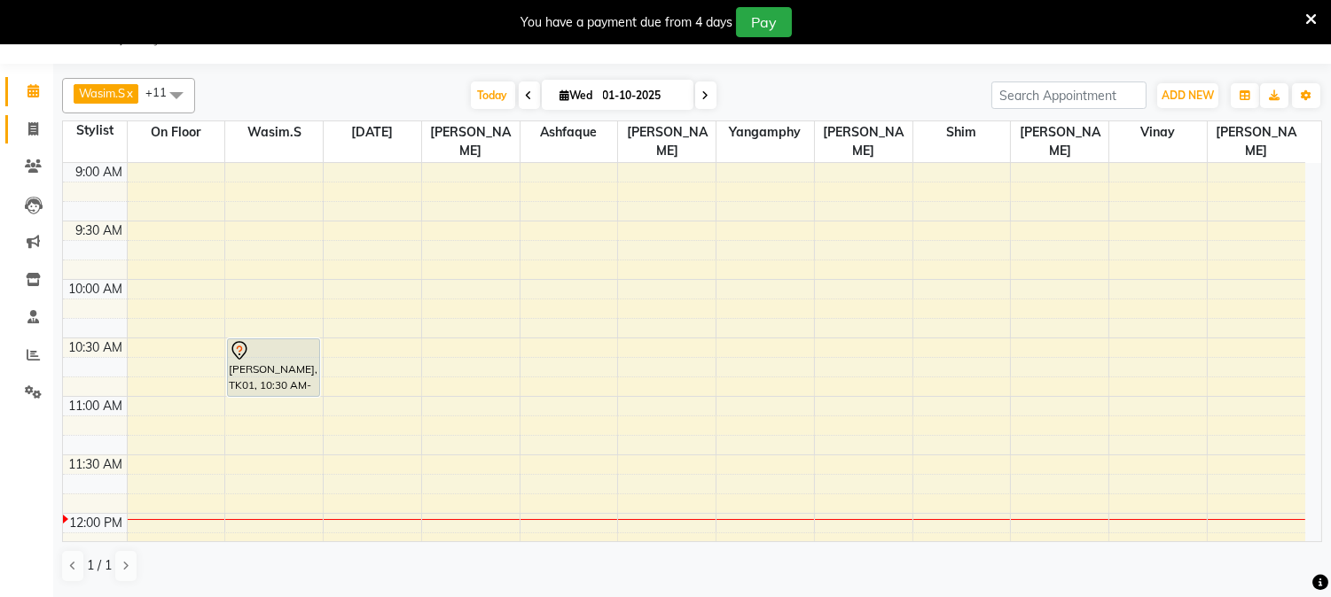
click at [31, 134] on icon at bounding box center [33, 128] width 10 height 13
select select "service"
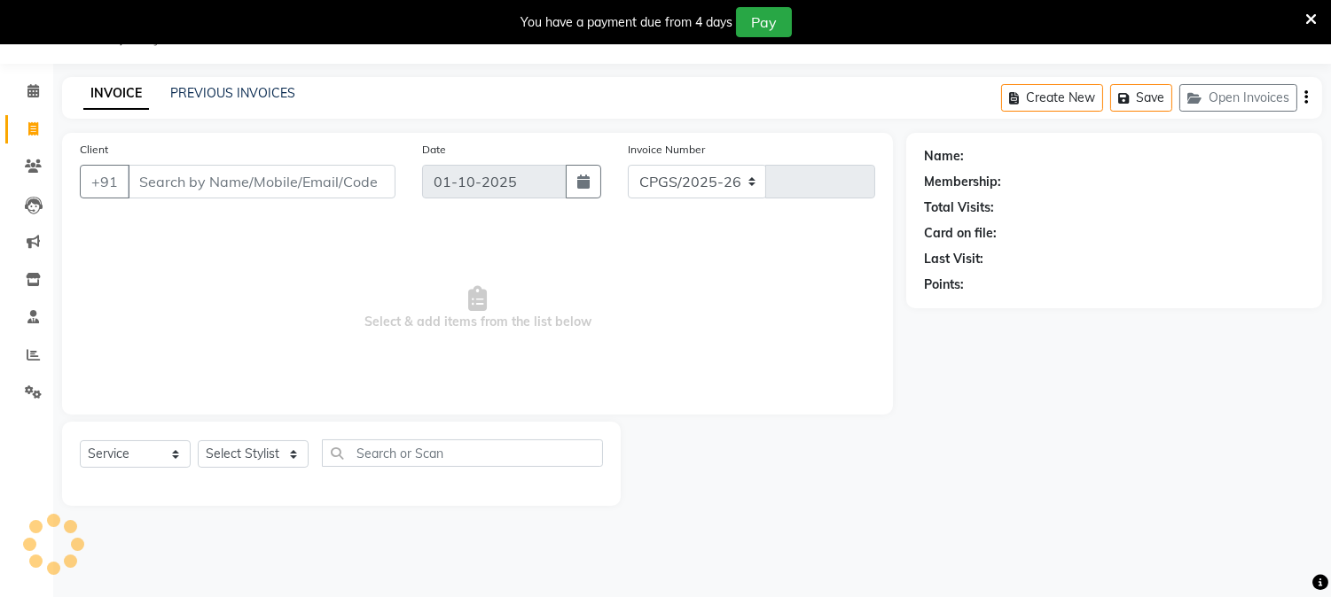
select select "7997"
type input "1407"
click at [1130, 92] on icon "button" at bounding box center [1127, 98] width 18 height 12
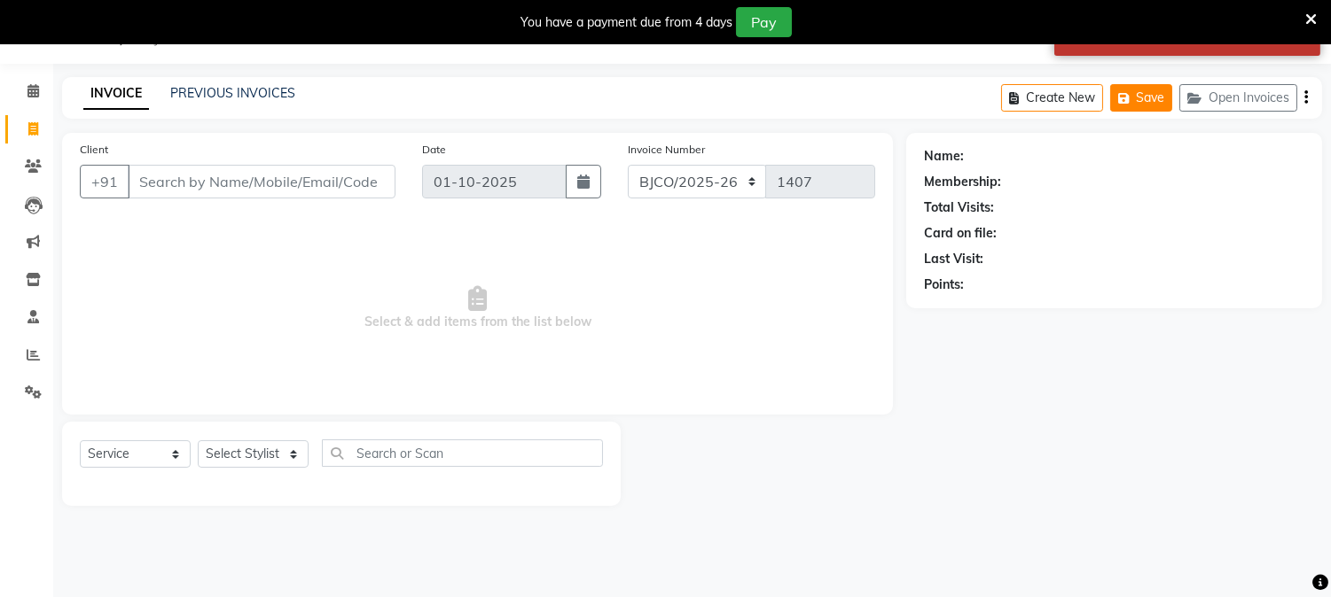
click at [1136, 95] on button "Save" at bounding box center [1141, 97] width 62 height 27
click at [1248, 93] on button "Open Invoices" at bounding box center [1238, 97] width 118 height 27
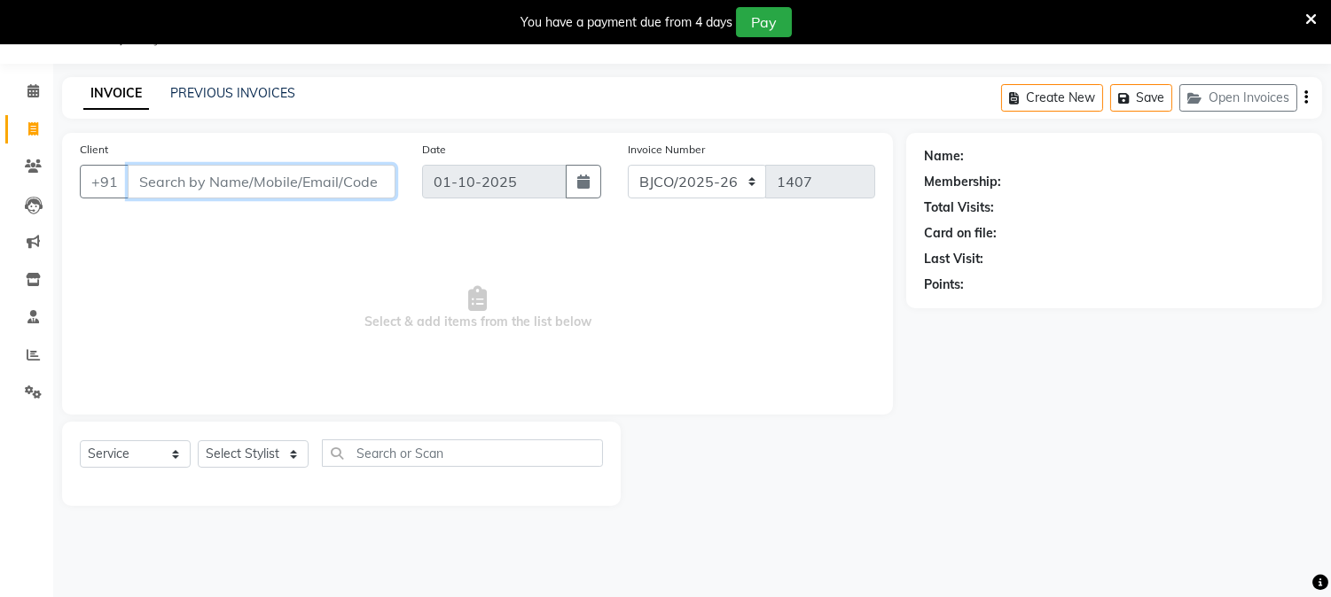
click at [261, 172] on input "Client" at bounding box center [262, 182] width 268 height 34
click at [215, 175] on input "Client" at bounding box center [262, 182] width 268 height 34
type input "a"
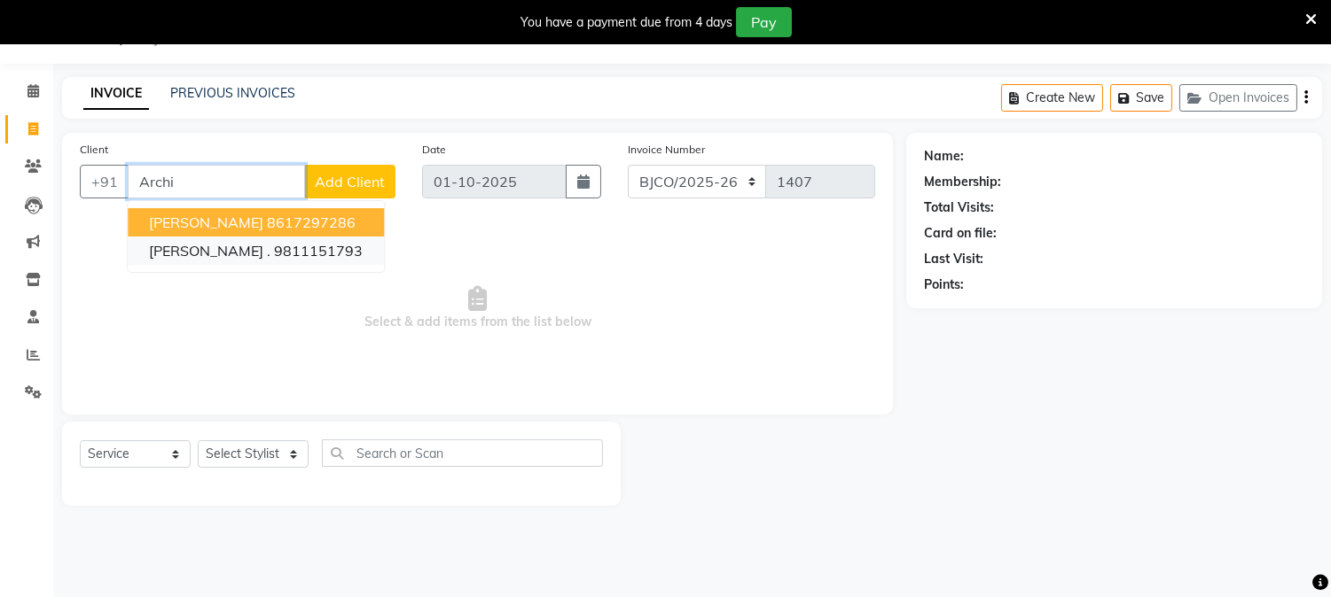
click at [274, 246] on ngb-highlight "9811151793" at bounding box center [318, 251] width 89 height 18
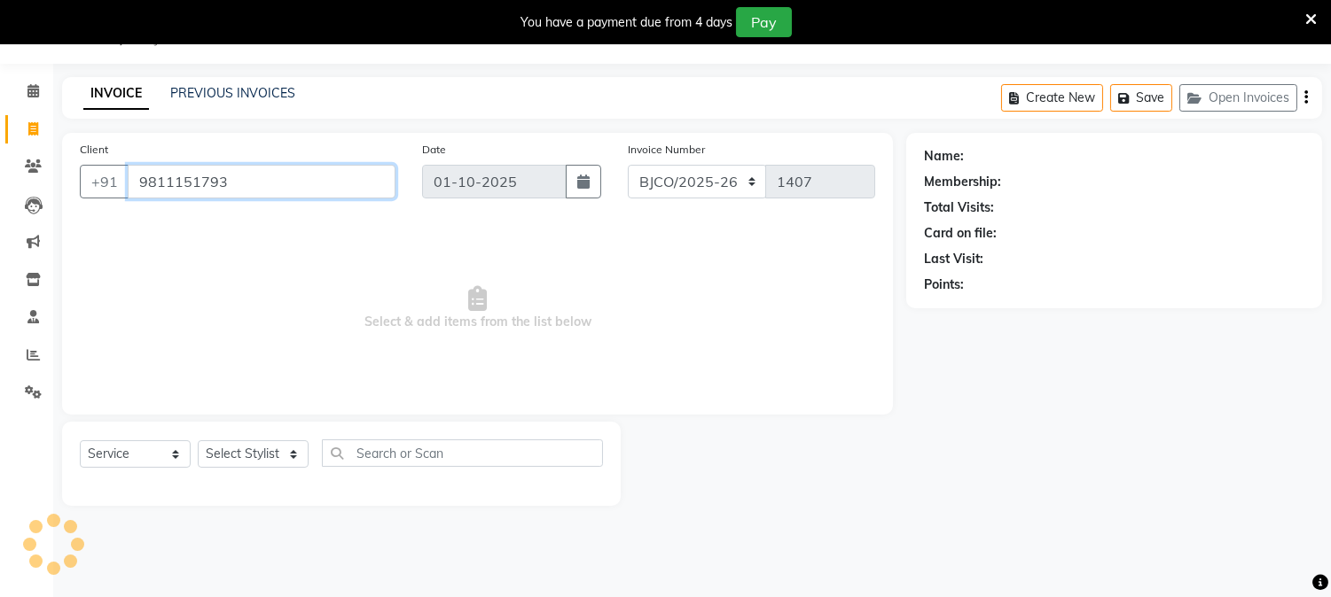
type input "9811151793"
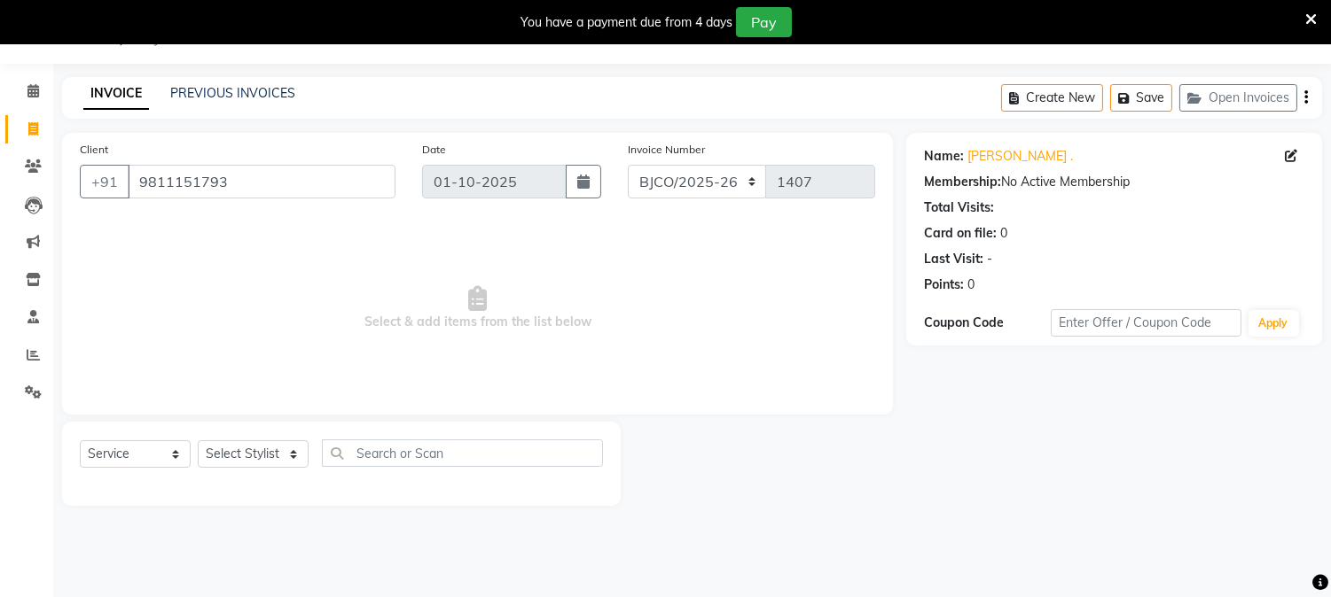
scroll to position [38, 0]
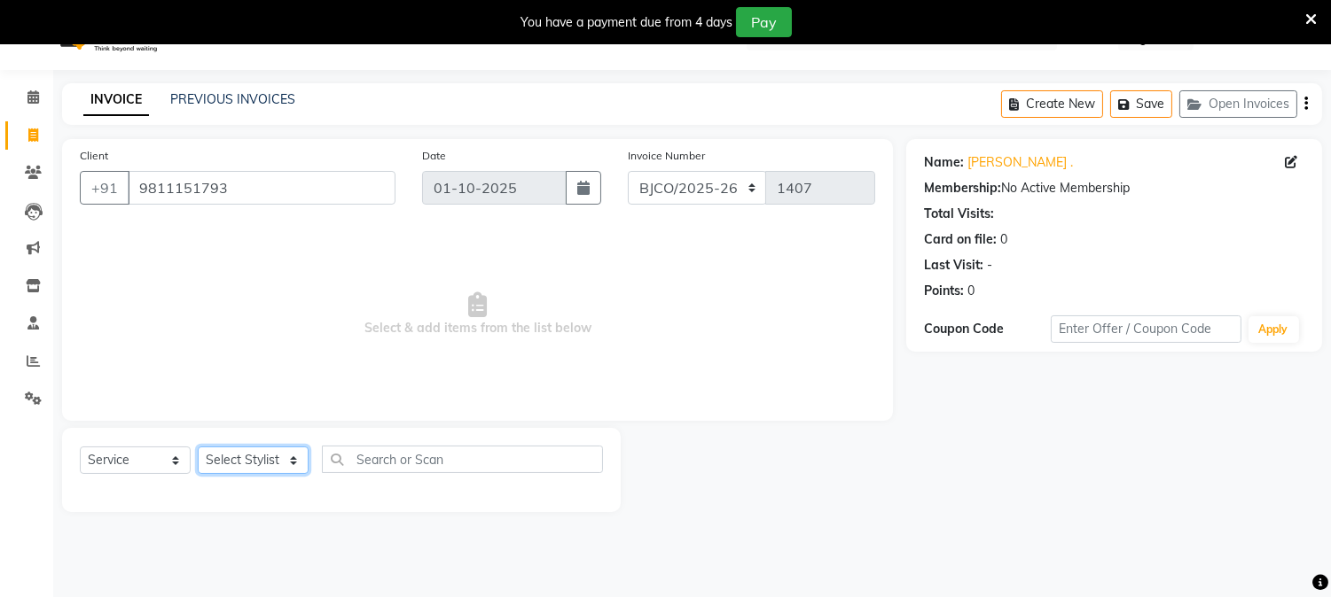
click at [273, 454] on select "Select Stylist [PERSON_NAME] [PERSON_NAME] [PERSON_NAME] Attham Bandra_1 Bandra…" at bounding box center [253, 460] width 111 height 27
select select "54154"
click at [198, 447] on select "Select Stylist [PERSON_NAME] [PERSON_NAME] [PERSON_NAME] Attham Bandra_1 Bandra…" at bounding box center [253, 460] width 111 height 27
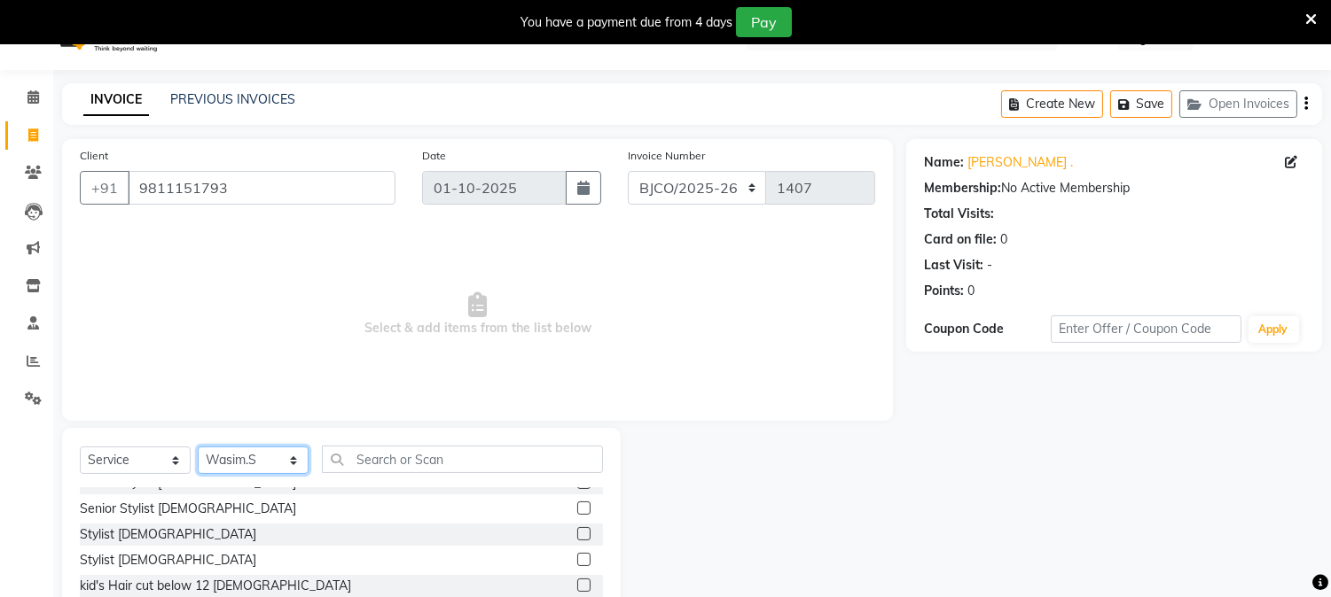
scroll to position [67, 0]
click at [577, 507] on label at bounding box center [583, 507] width 13 height 13
click at [577, 507] on input "checkbox" at bounding box center [583, 509] width 12 height 12
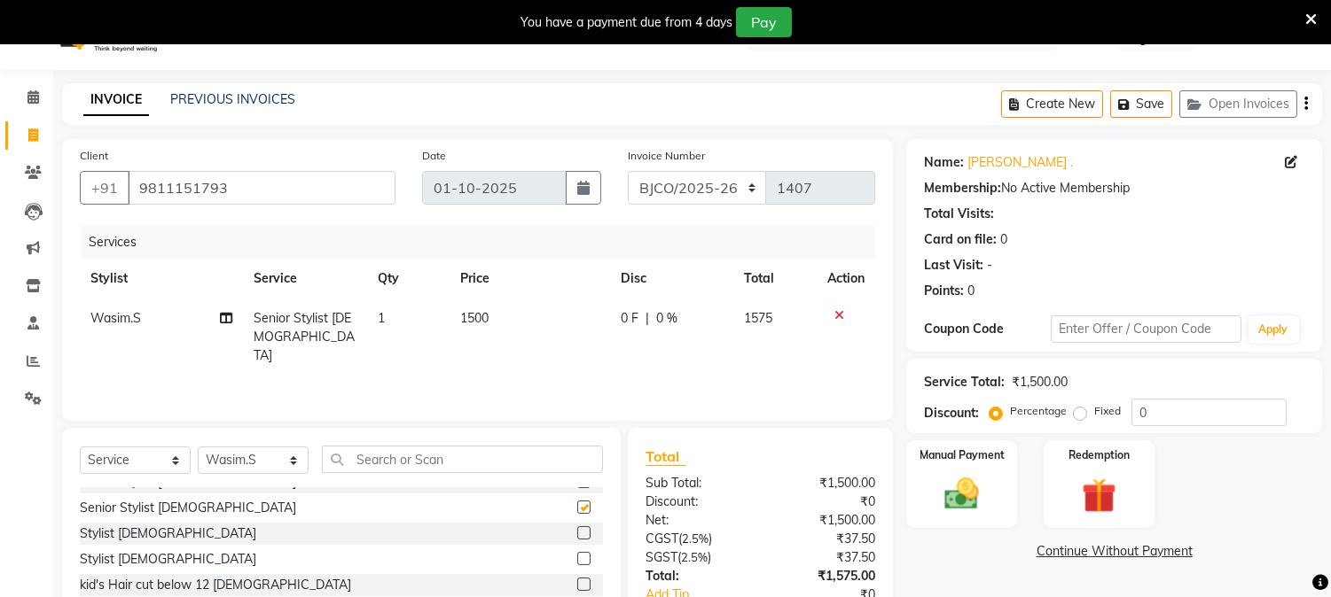
checkbox input "false"
click at [415, 457] on input "text" at bounding box center [462, 459] width 281 height 27
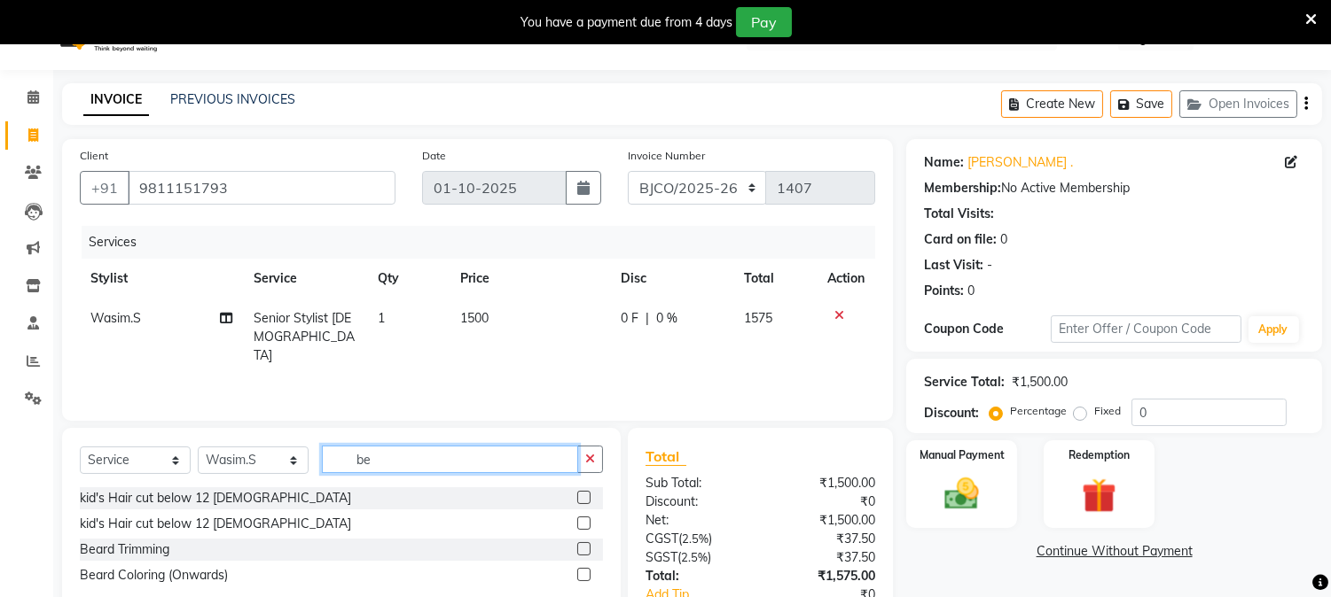
type input "be"
click at [585, 550] on label at bounding box center [583, 548] width 13 height 13
click at [585, 550] on input "checkbox" at bounding box center [583, 550] width 12 height 12
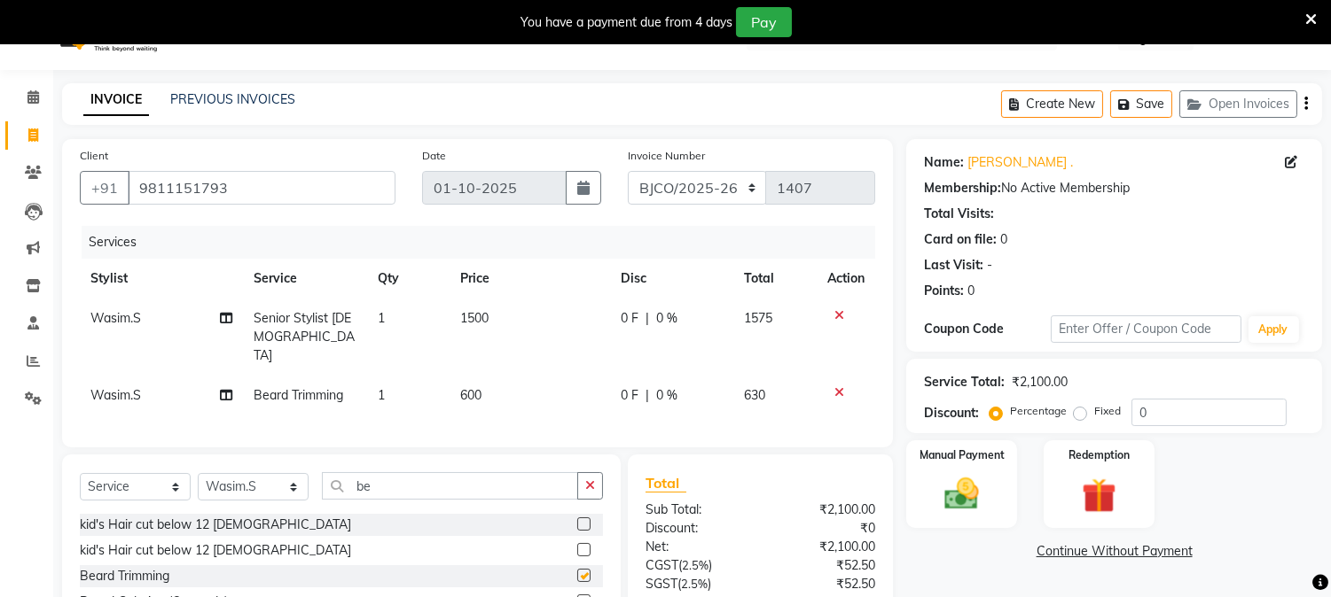
checkbox input "false"
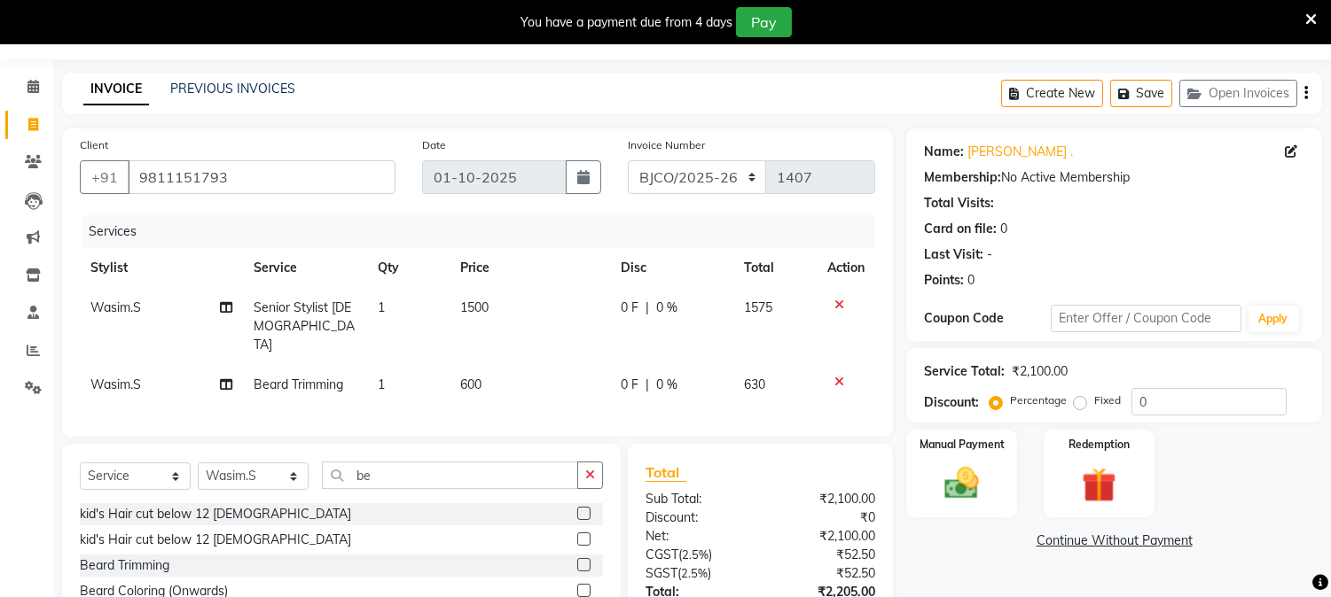
scroll to position [178, 0]
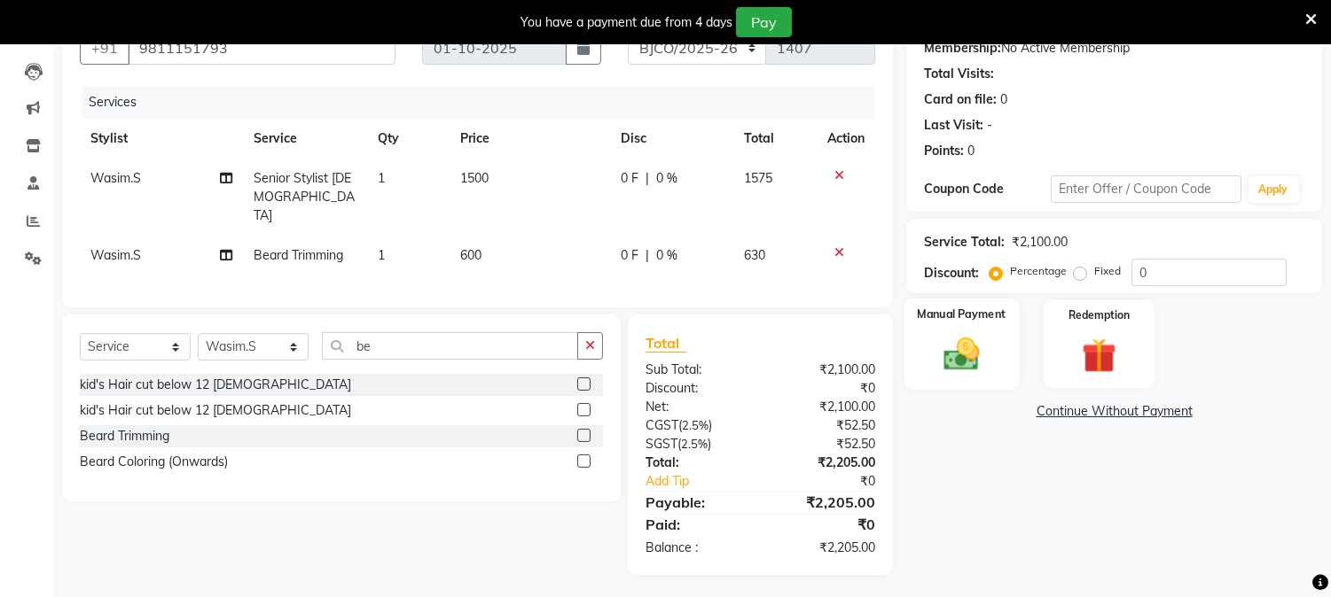
click at [961, 344] on img at bounding box center [962, 355] width 59 height 42
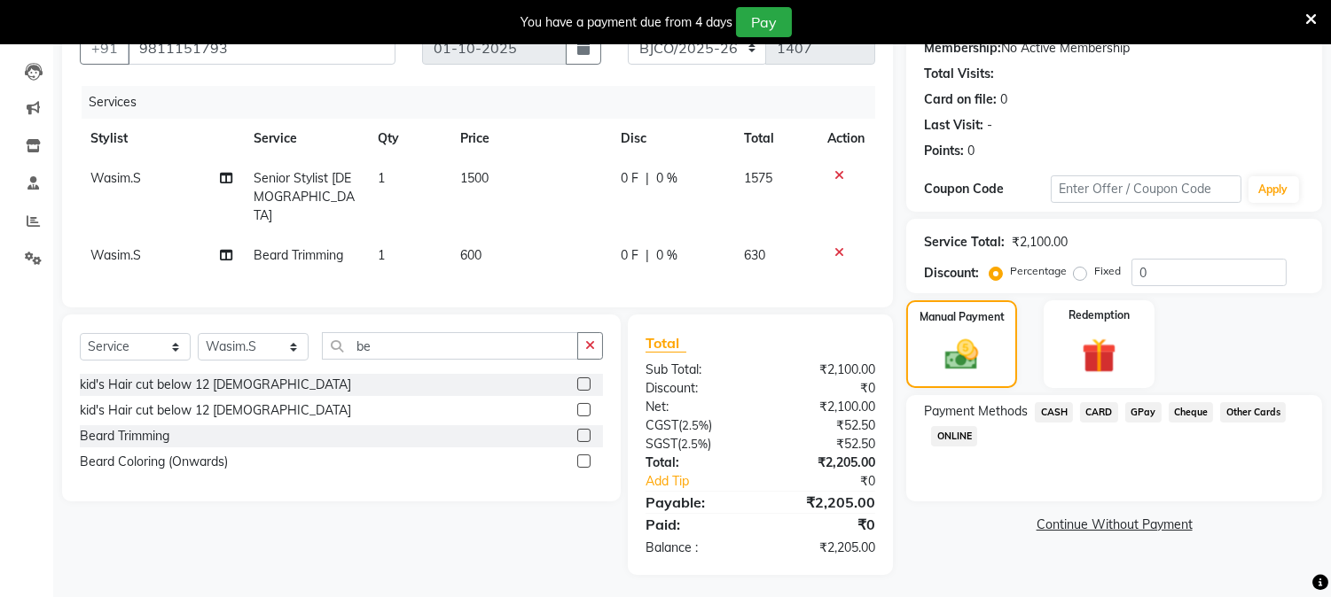
click at [1099, 410] on span "CARD" at bounding box center [1099, 412] width 38 height 20
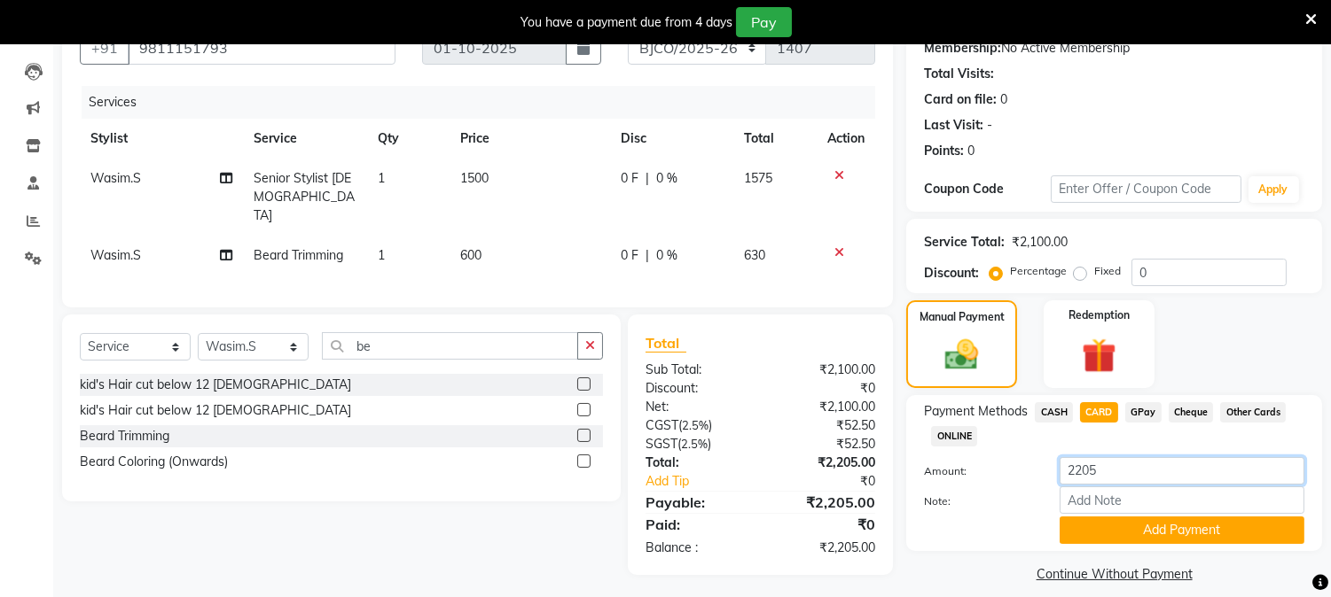
click at [1139, 466] on input "2205" at bounding box center [1181, 470] width 245 height 27
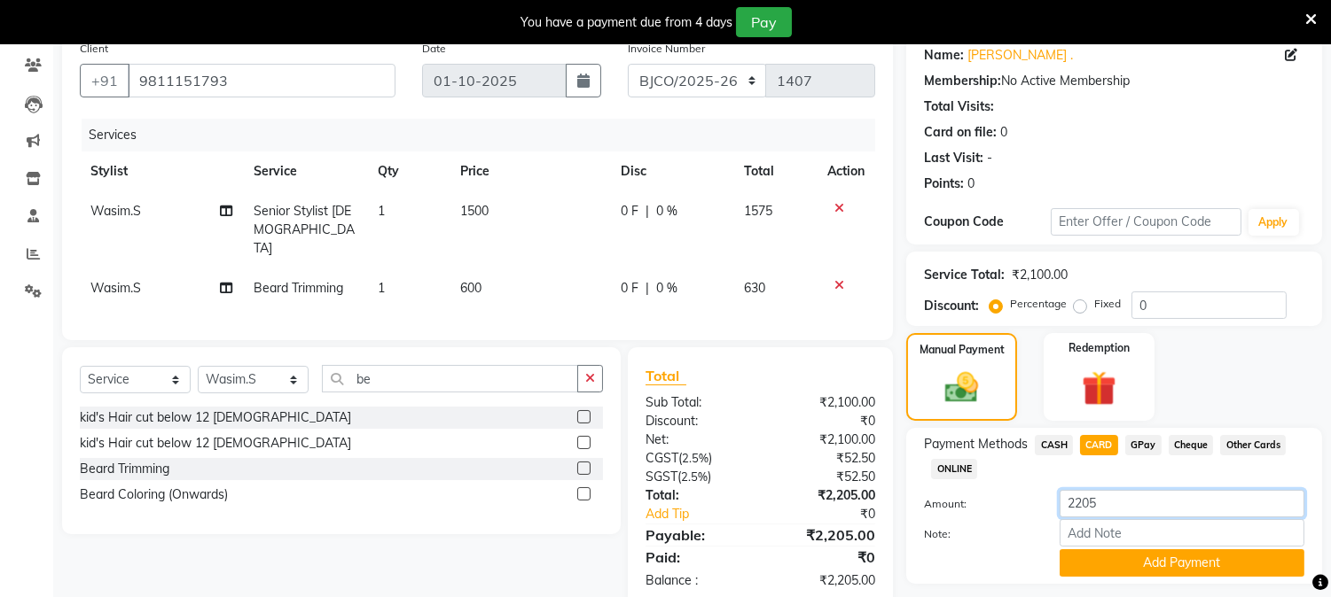
scroll to position [195, 0]
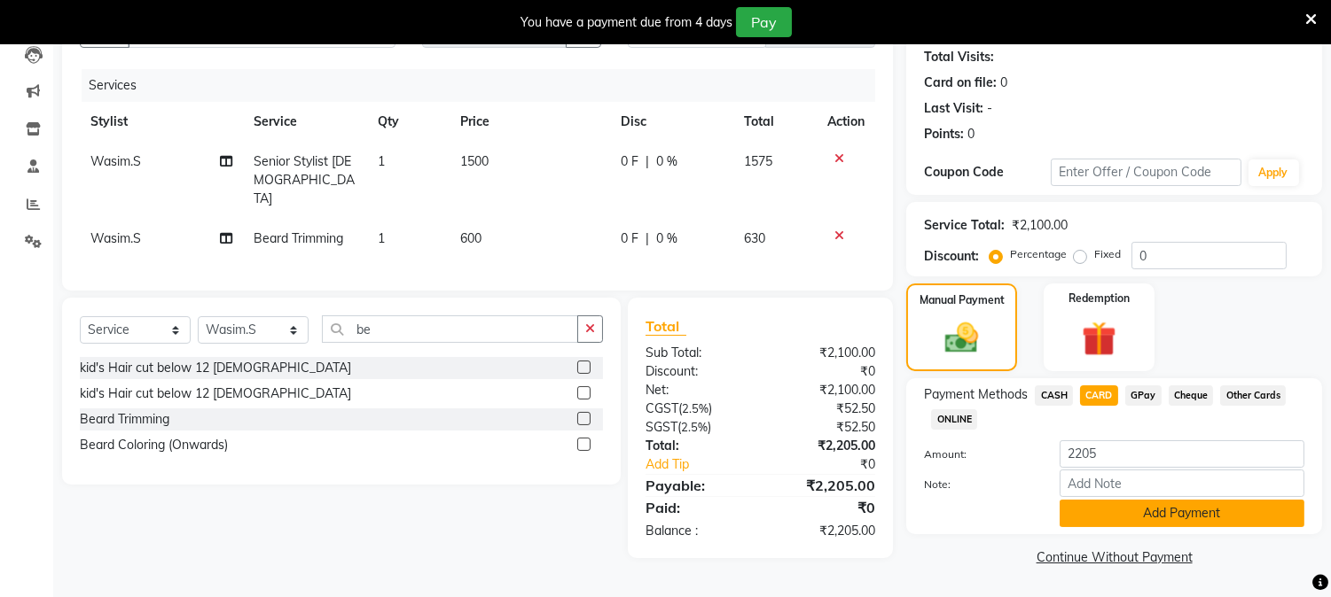
click at [1170, 512] on button "Add Payment" at bounding box center [1181, 513] width 245 height 27
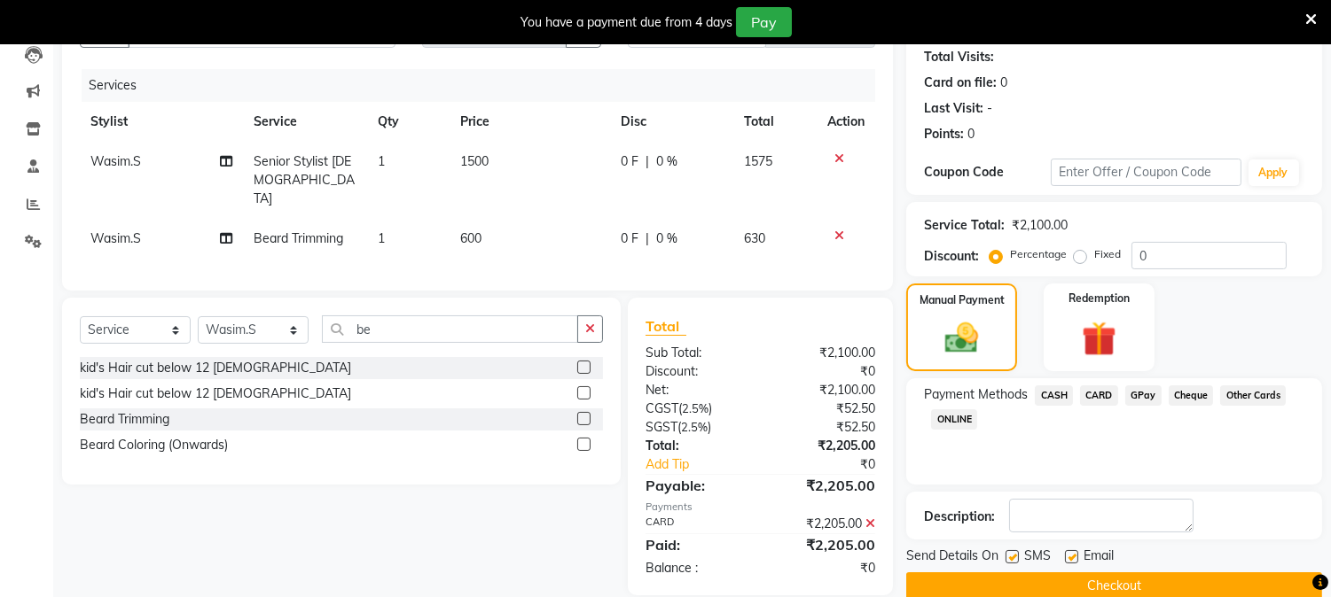
click at [1143, 576] on button "Checkout" at bounding box center [1114, 586] width 416 height 27
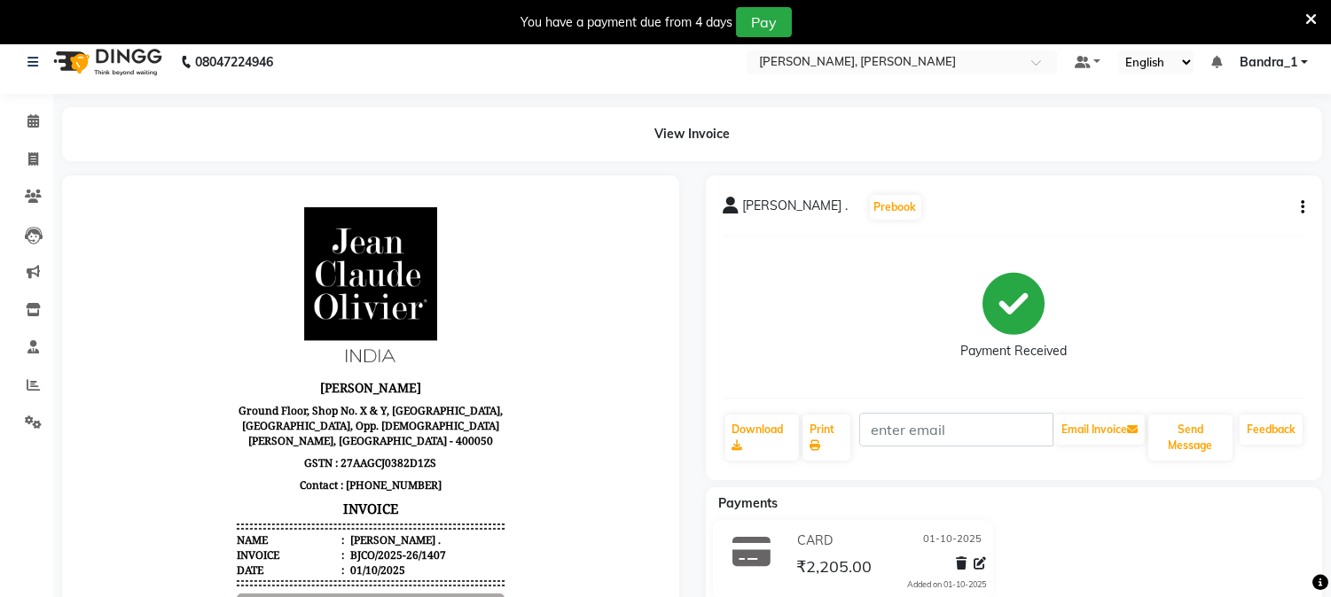
scroll to position [10, 0]
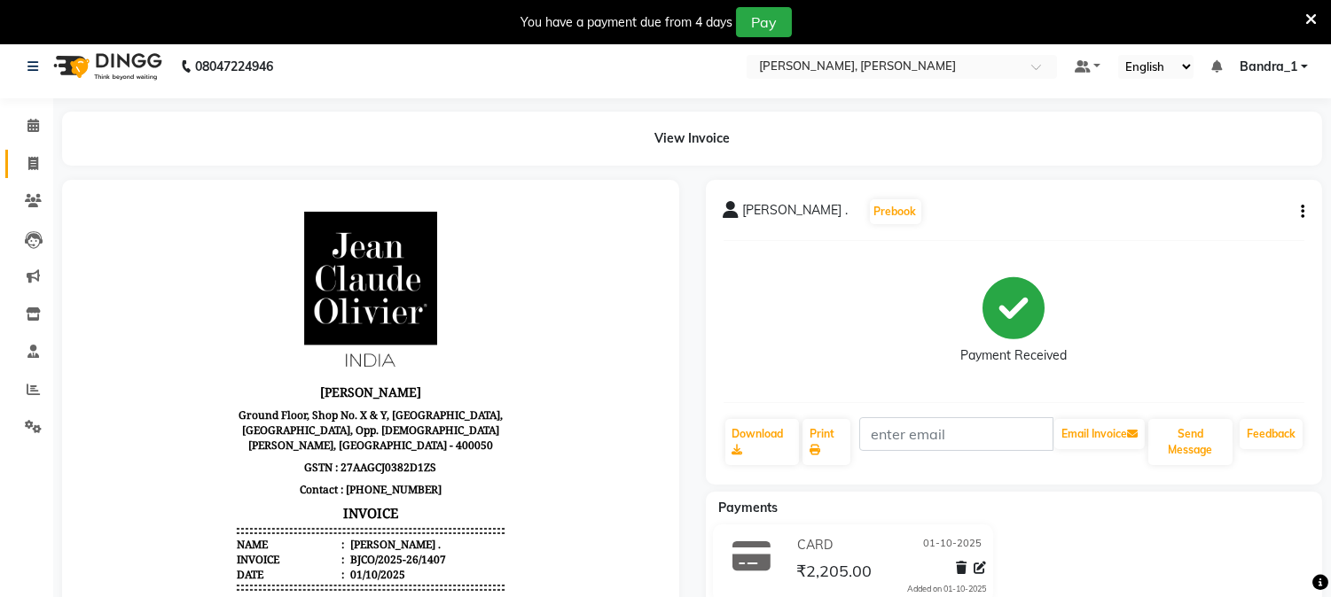
click at [37, 160] on icon at bounding box center [33, 163] width 10 height 13
select select "service"
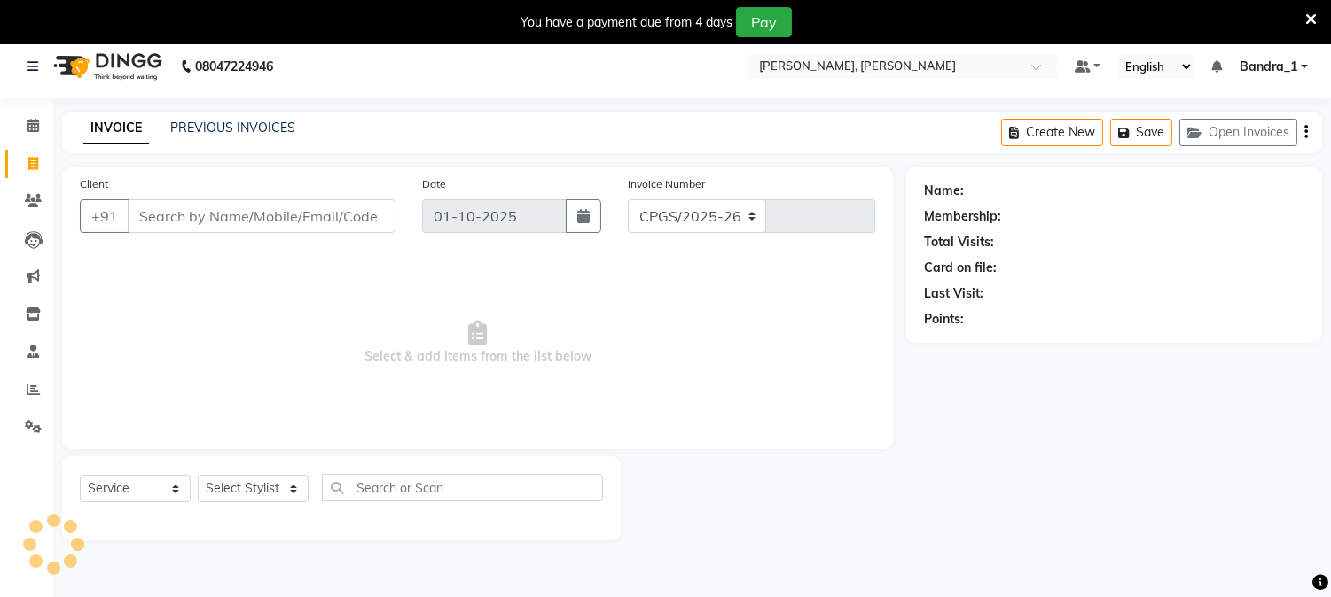
select select "7997"
type input "1408"
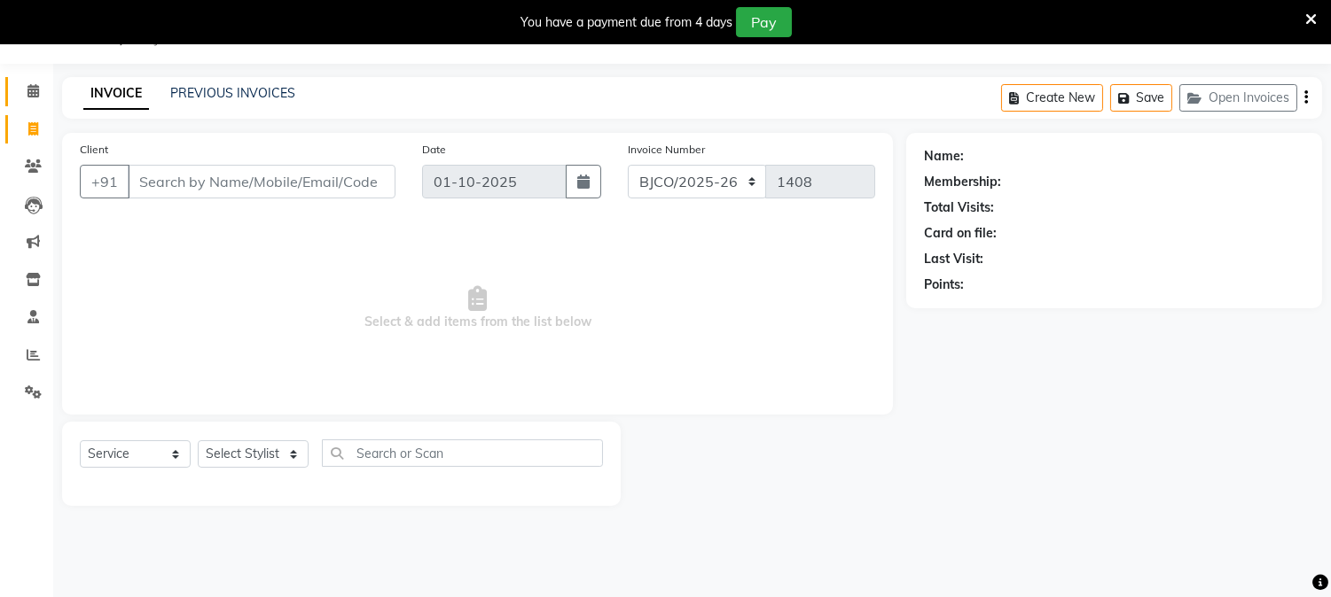
click at [32, 90] on icon at bounding box center [33, 90] width 12 height 13
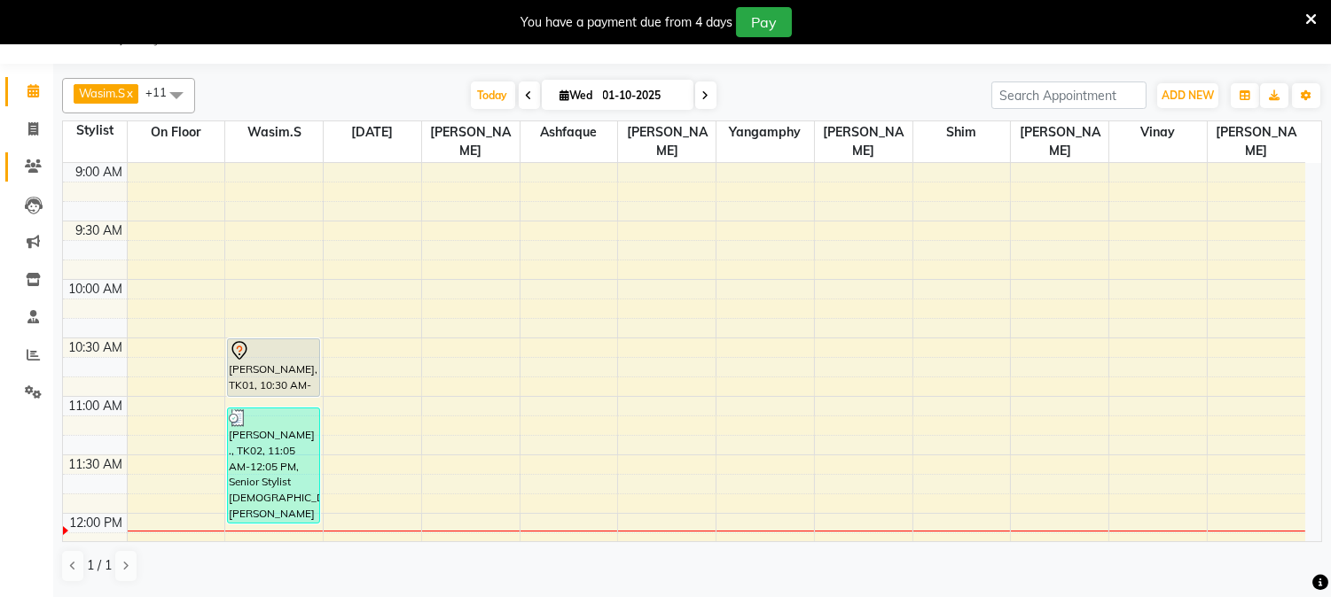
click at [40, 164] on icon at bounding box center [33, 166] width 17 height 13
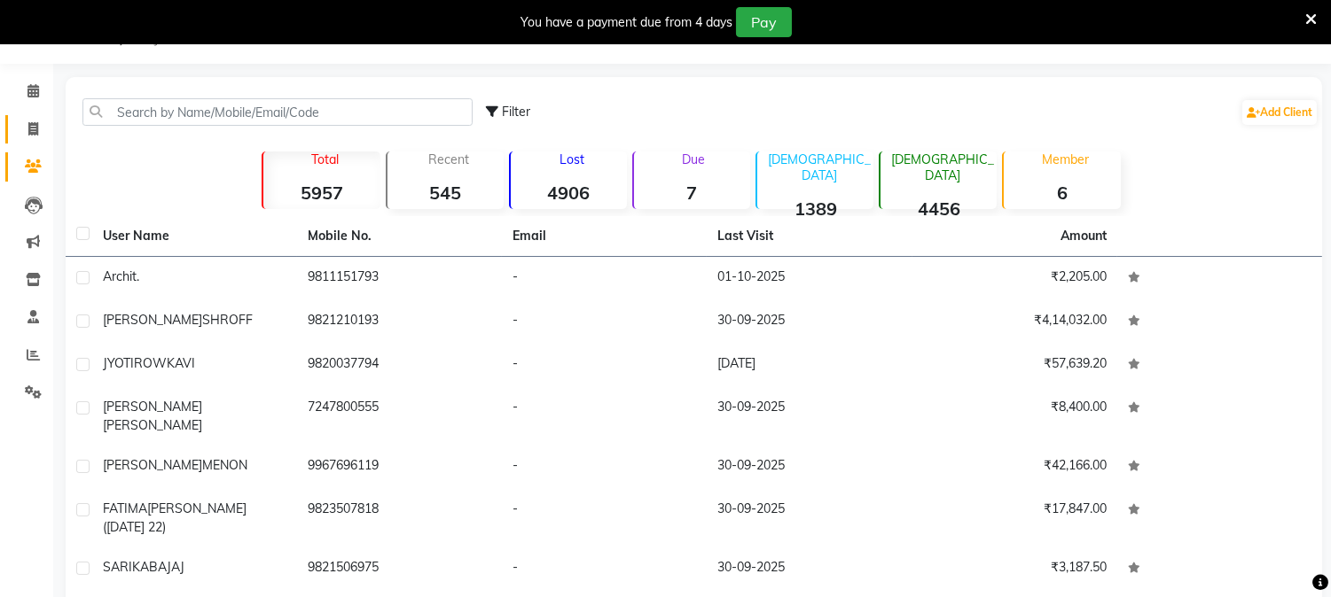
click at [32, 128] on icon at bounding box center [33, 128] width 10 height 13
select select "7997"
select select "service"
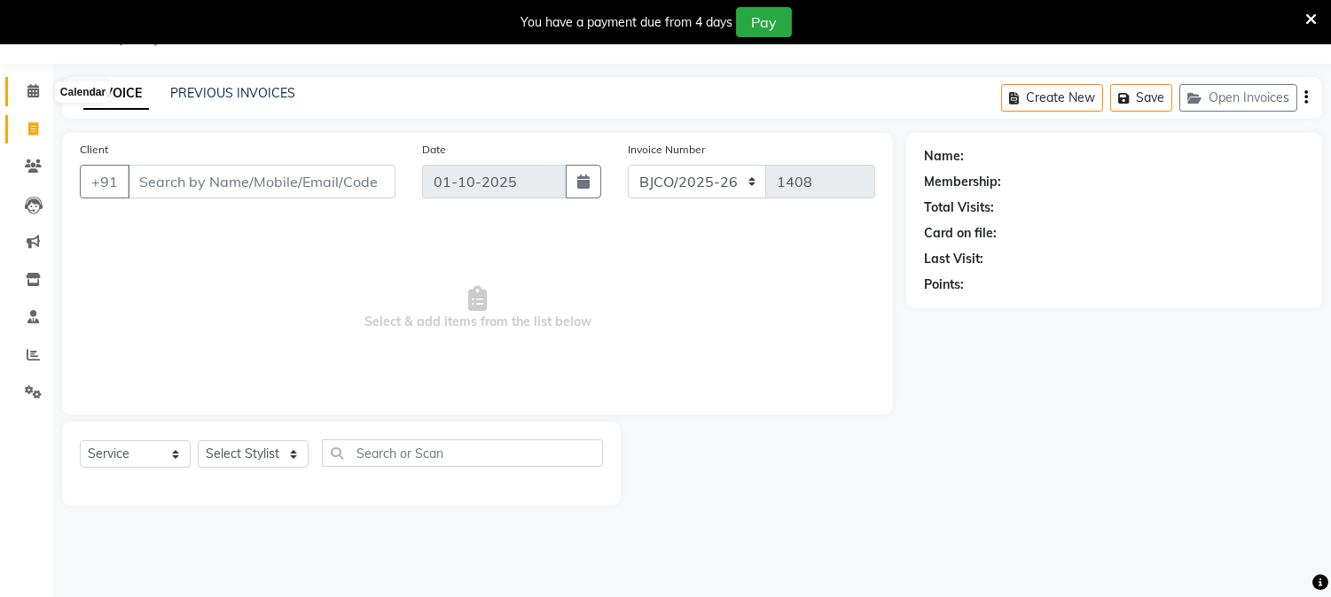
click at [22, 85] on span at bounding box center [33, 92] width 31 height 20
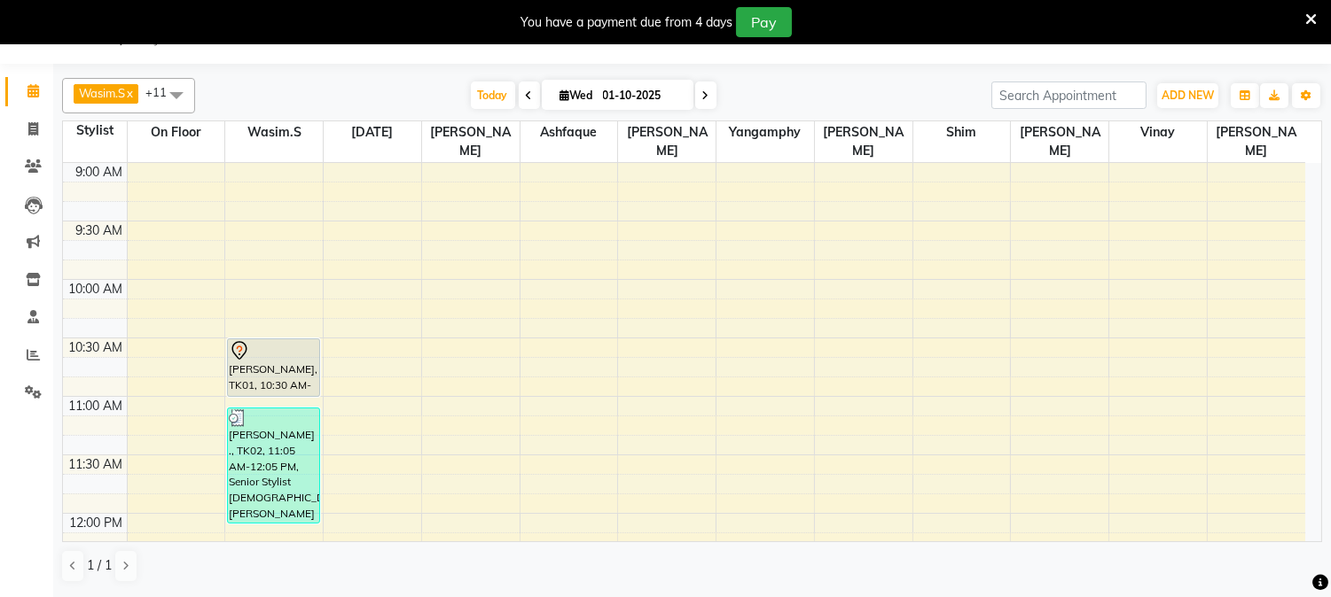
click at [263, 410] on div at bounding box center [274, 419] width 90 height 18
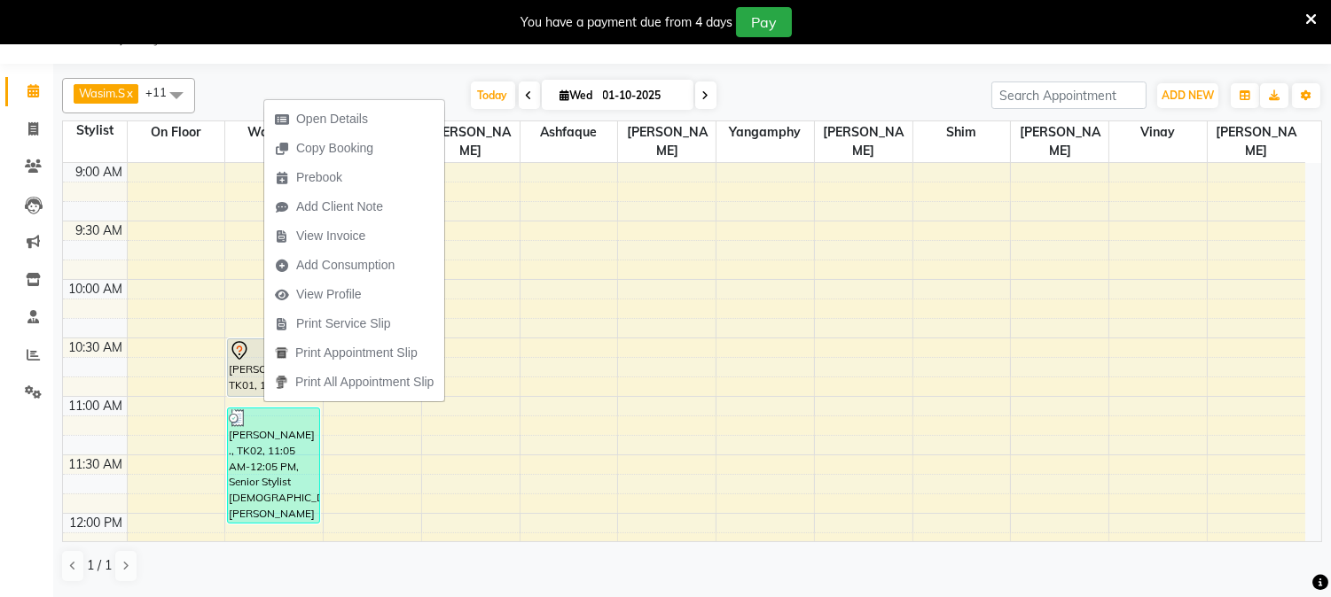
click at [258, 441] on div "[PERSON_NAME] ., TK02, 11:05 AM-12:05 PM, Senior Stylist [DEMOGRAPHIC_DATA],[PE…" at bounding box center [273, 466] width 91 height 114
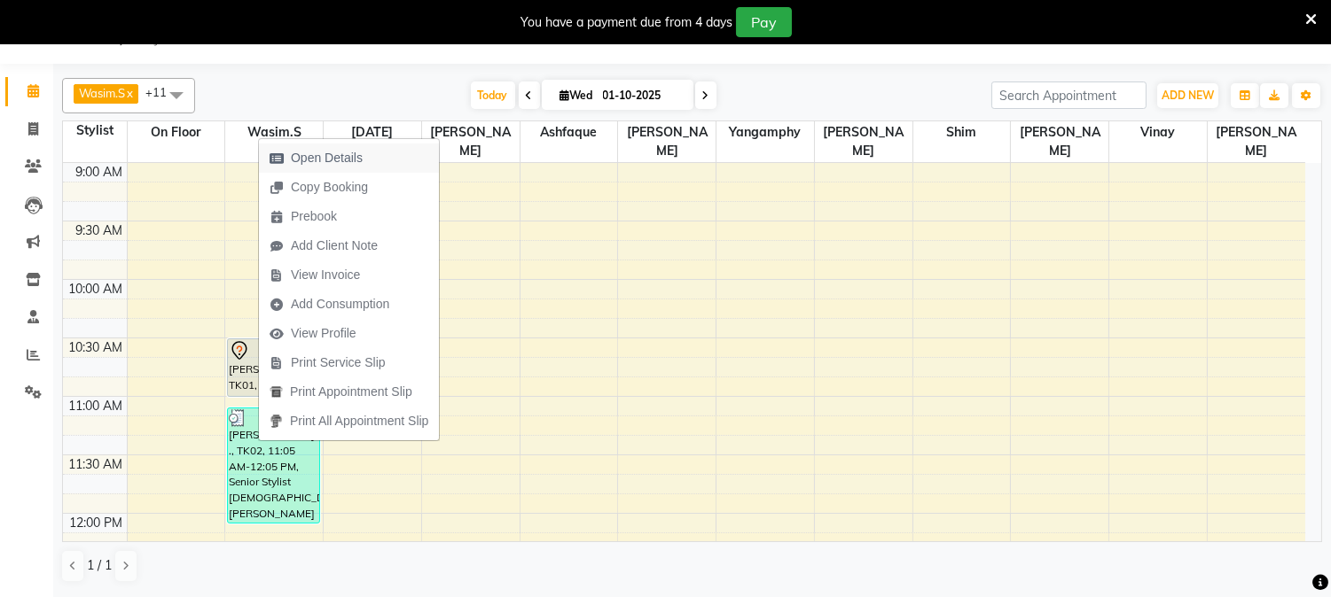
click at [347, 162] on span "Open Details" at bounding box center [327, 158] width 72 height 19
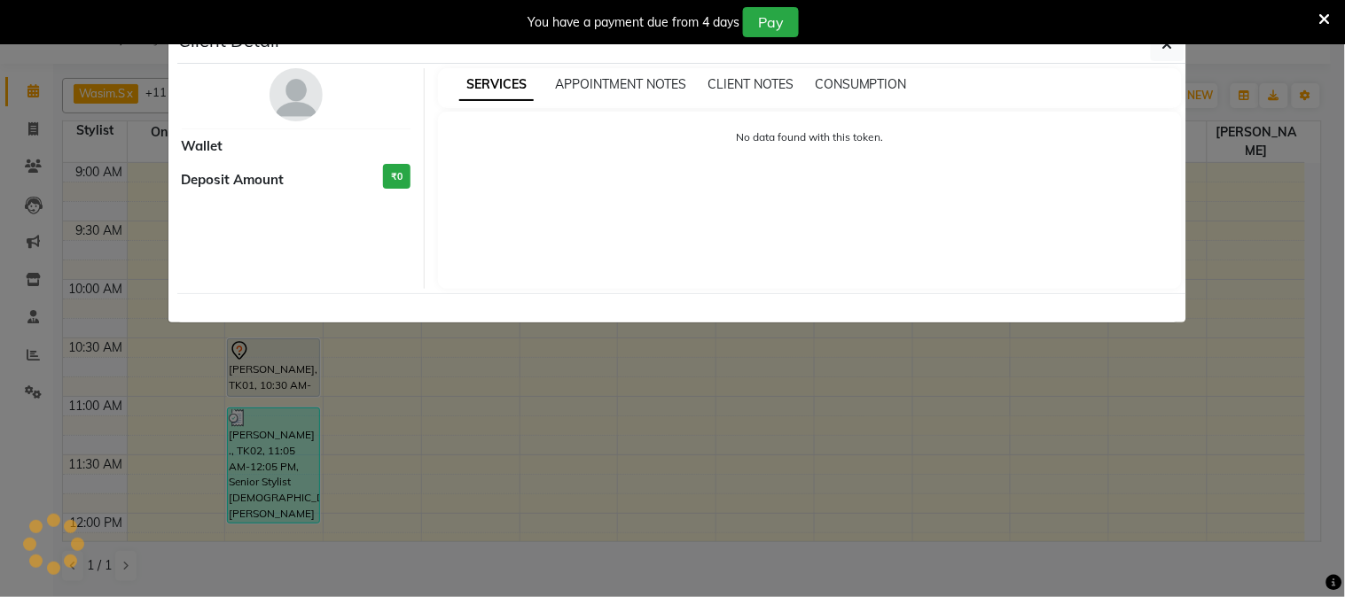
select select "7"
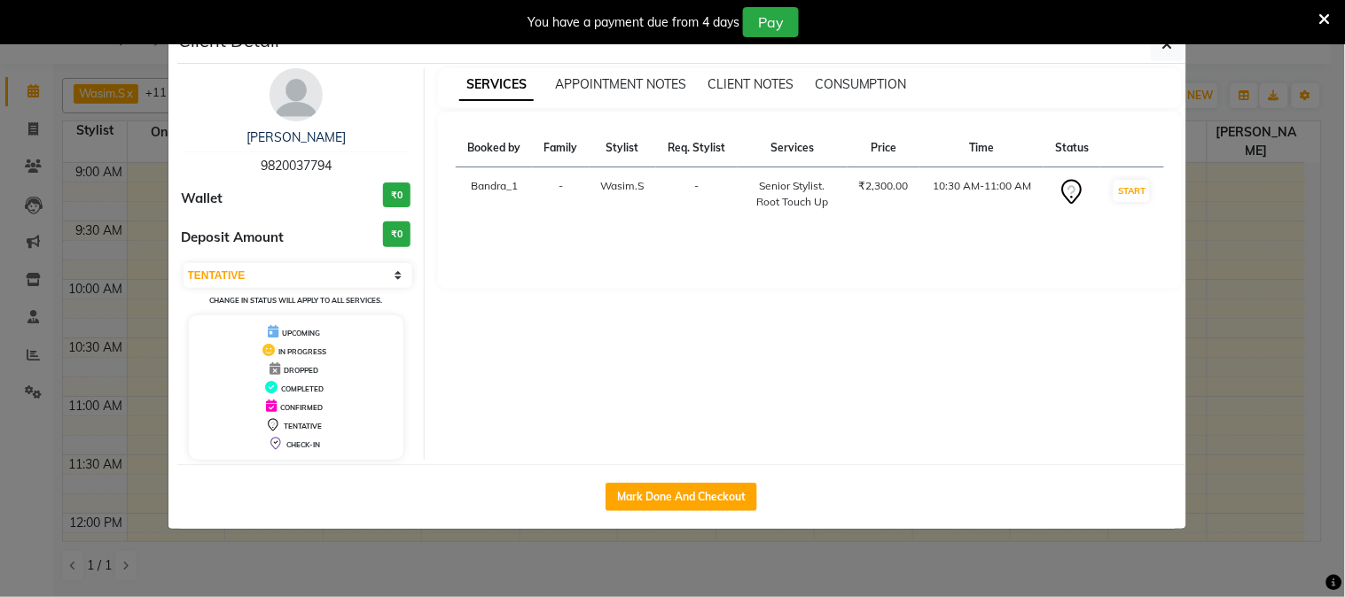
drag, startPoint x: 1172, startPoint y: 47, endPoint x: 1162, endPoint y: 53, distance: 11.6
click at [1167, 50] on icon "button" at bounding box center [1167, 44] width 11 height 14
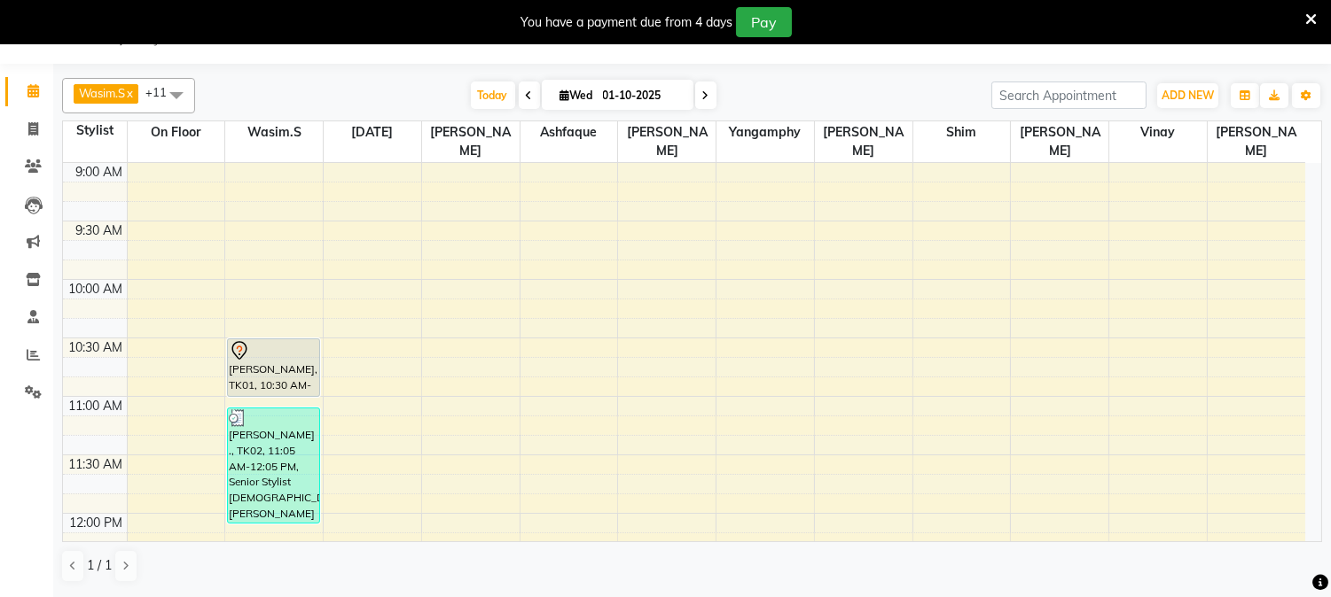
click at [272, 419] on div "[PERSON_NAME] ., TK02, 11:05 AM-12:05 PM, Senior Stylist [DEMOGRAPHIC_DATA],[PE…" at bounding box center [273, 466] width 91 height 114
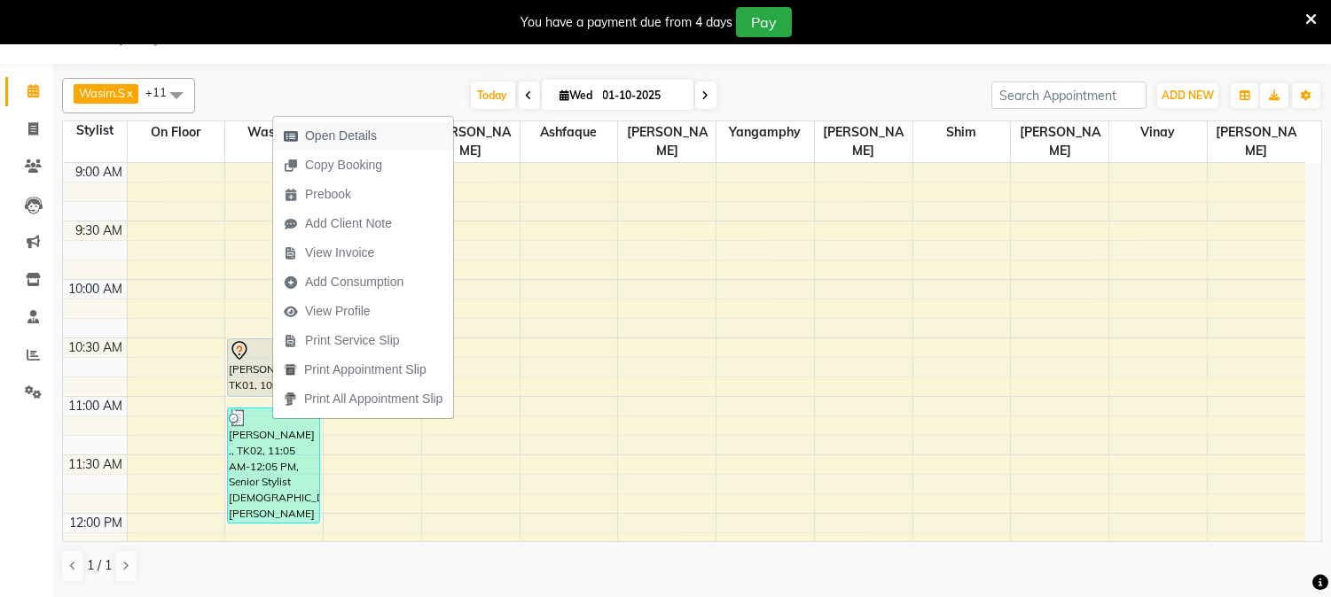
click at [360, 143] on span "Open Details" at bounding box center [341, 136] width 72 height 19
select select "3"
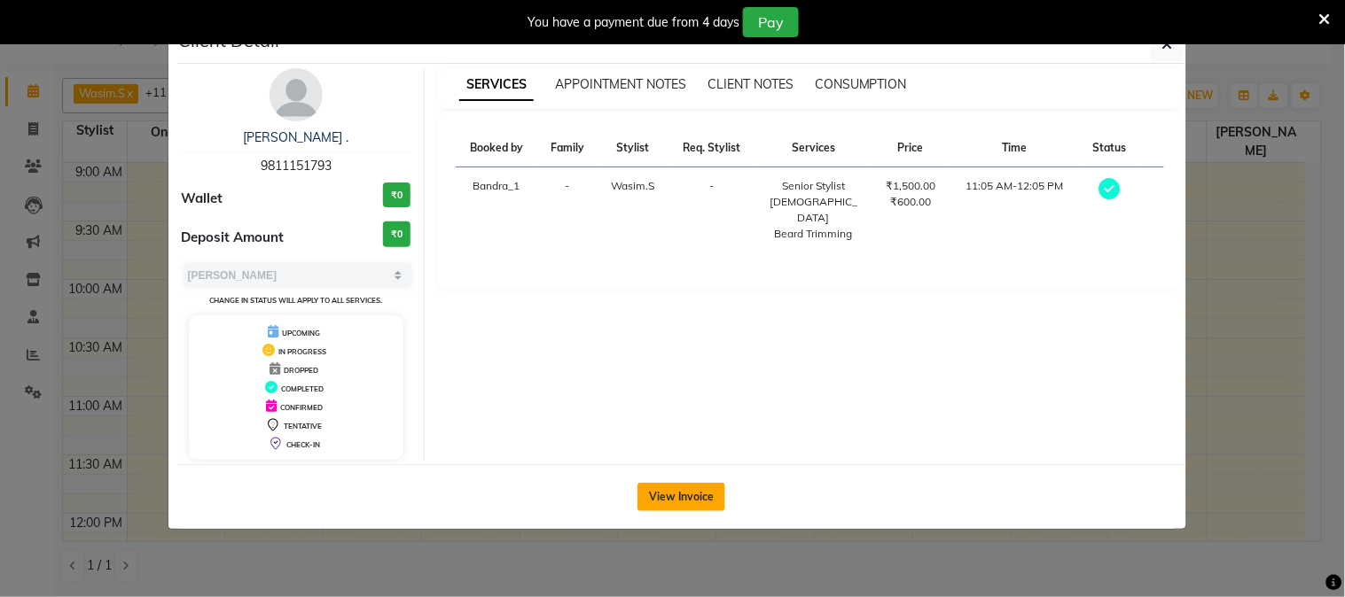
click at [665, 500] on button "View Invoice" at bounding box center [681, 497] width 88 height 28
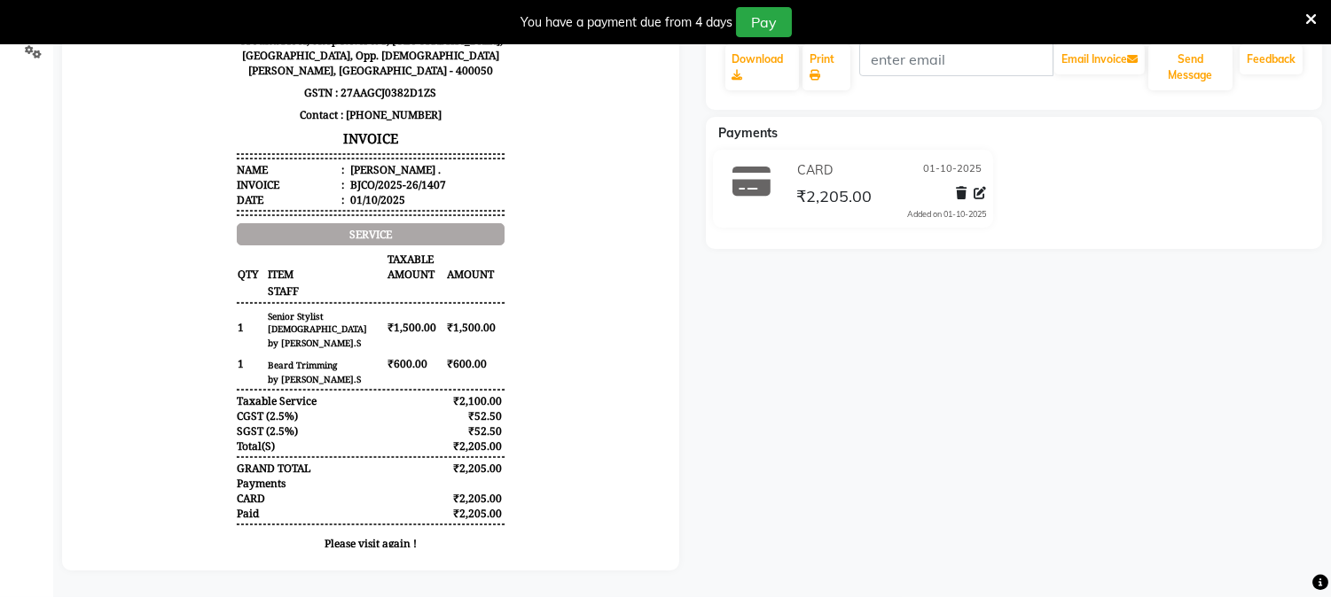
scroll to position [4, 0]
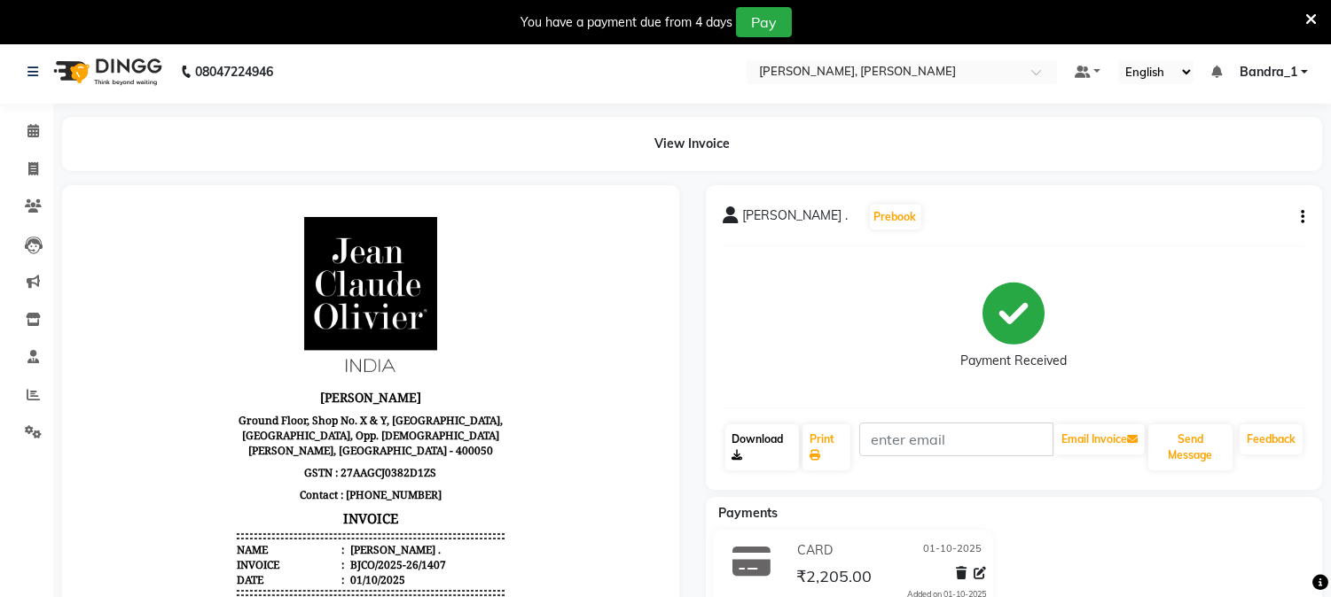
click at [755, 441] on link "Download" at bounding box center [762, 448] width 74 height 46
click at [30, 131] on icon at bounding box center [33, 130] width 12 height 13
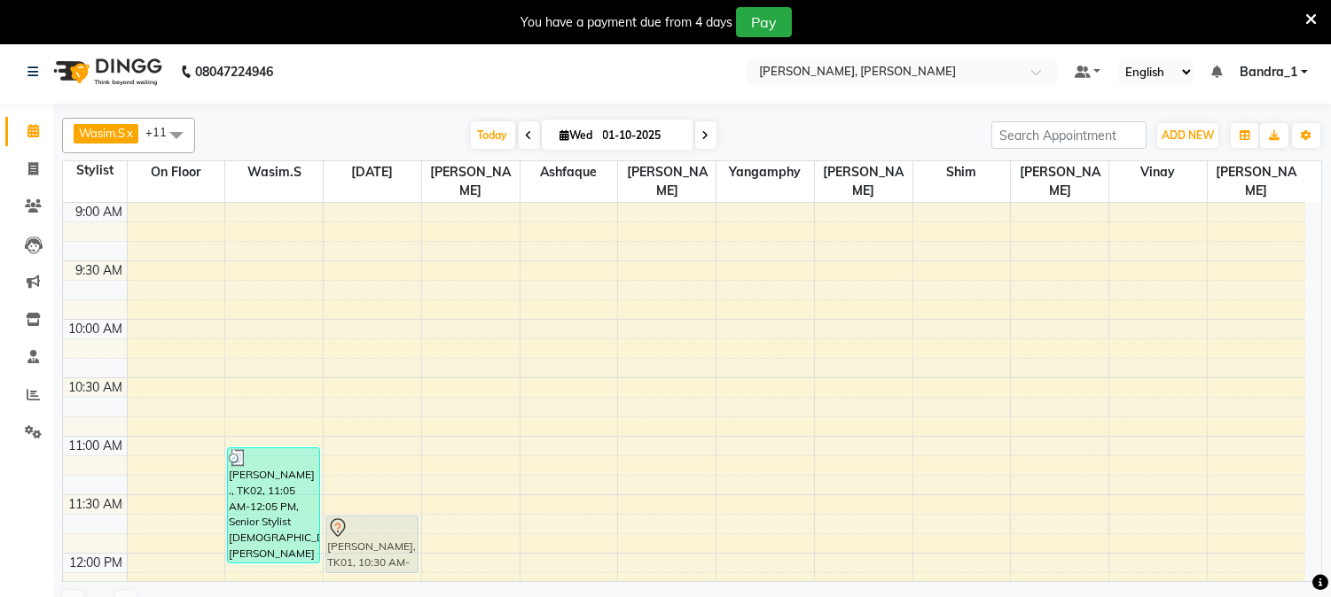
drag, startPoint x: 266, startPoint y: 390, endPoint x: 403, endPoint y: 535, distance: 200.0
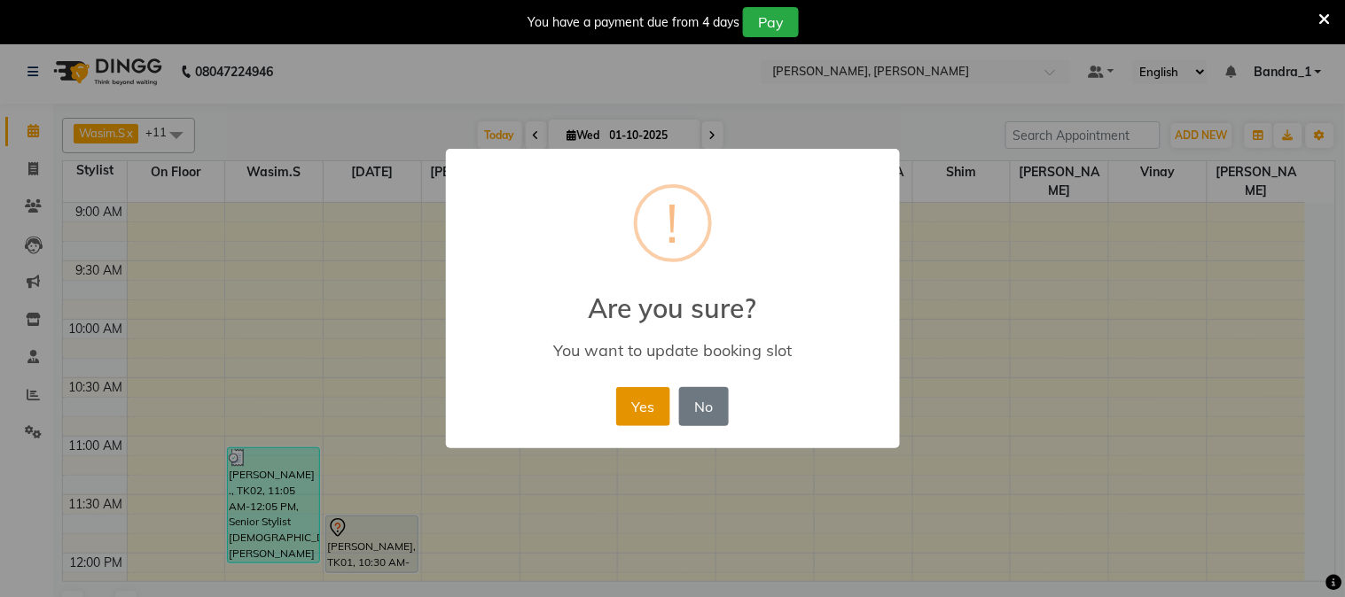
click at [641, 399] on button "Yes" at bounding box center [643, 406] width 54 height 39
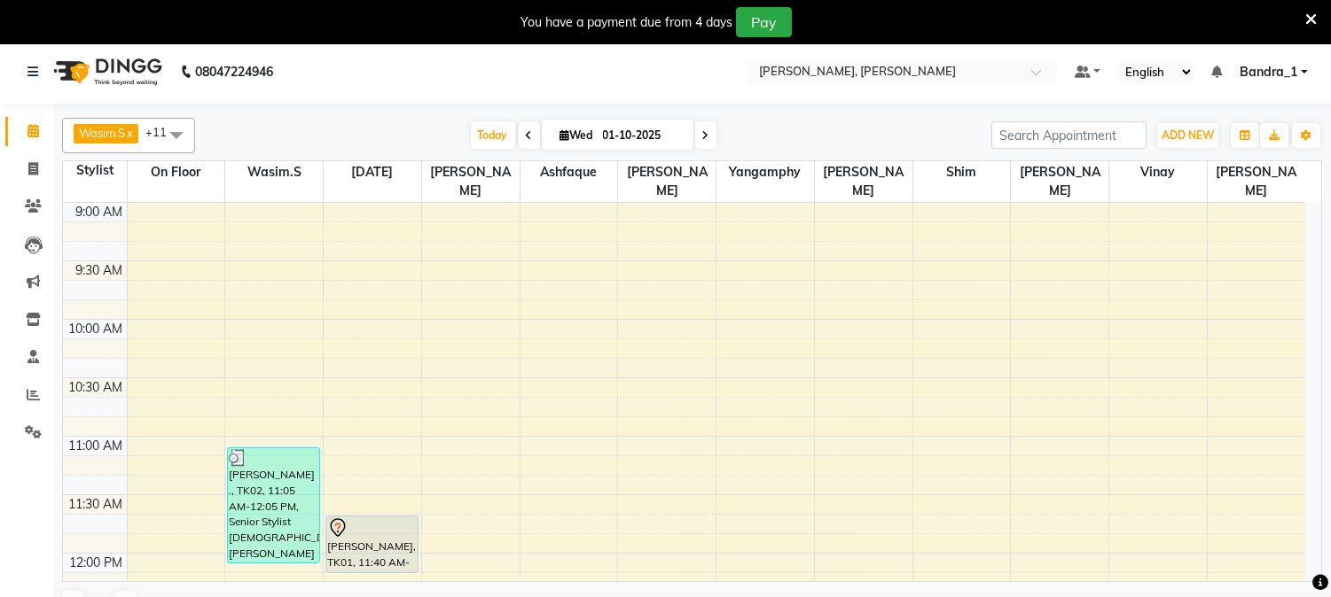
click at [1309, 15] on icon at bounding box center [1311, 20] width 12 height 16
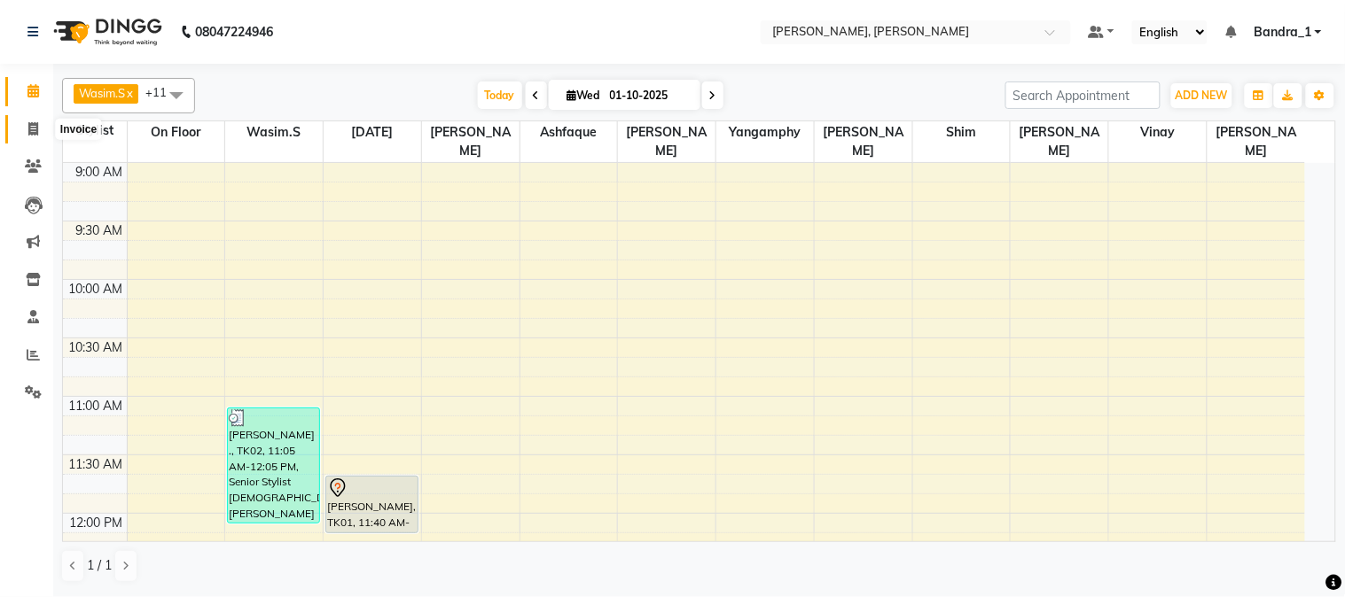
click at [34, 129] on icon at bounding box center [33, 128] width 10 height 13
select select "service"
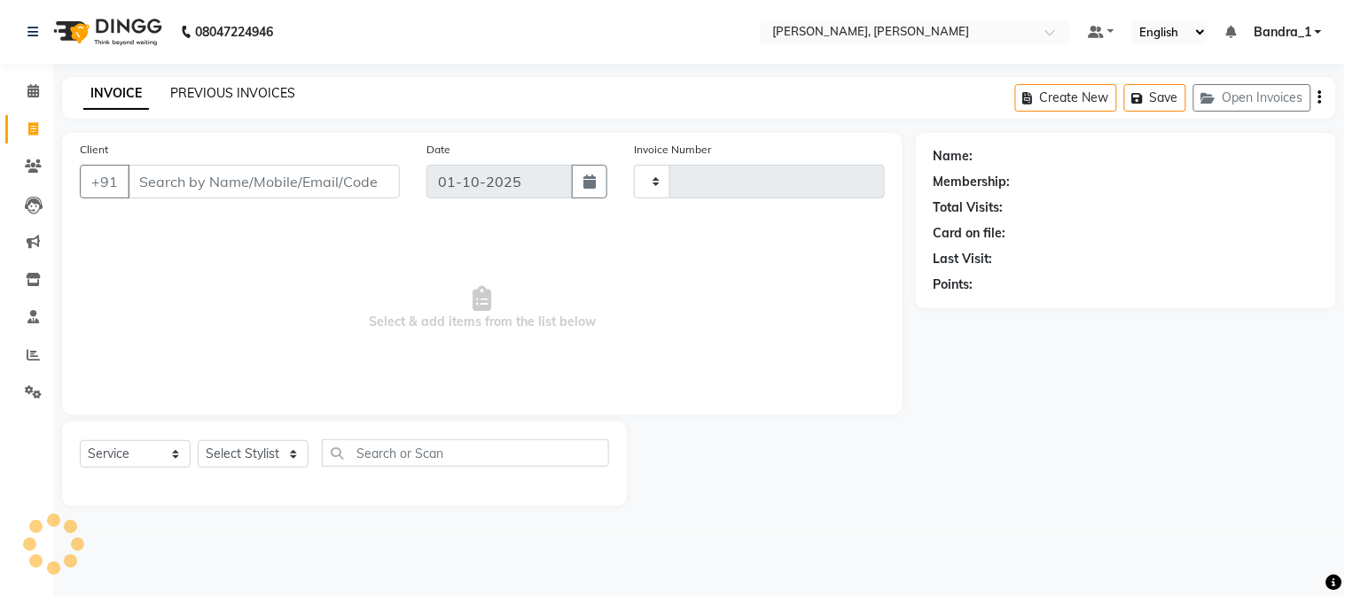
type input "1408"
select select "7997"
click at [285, 92] on link "PREVIOUS INVOICES" at bounding box center [232, 93] width 125 height 16
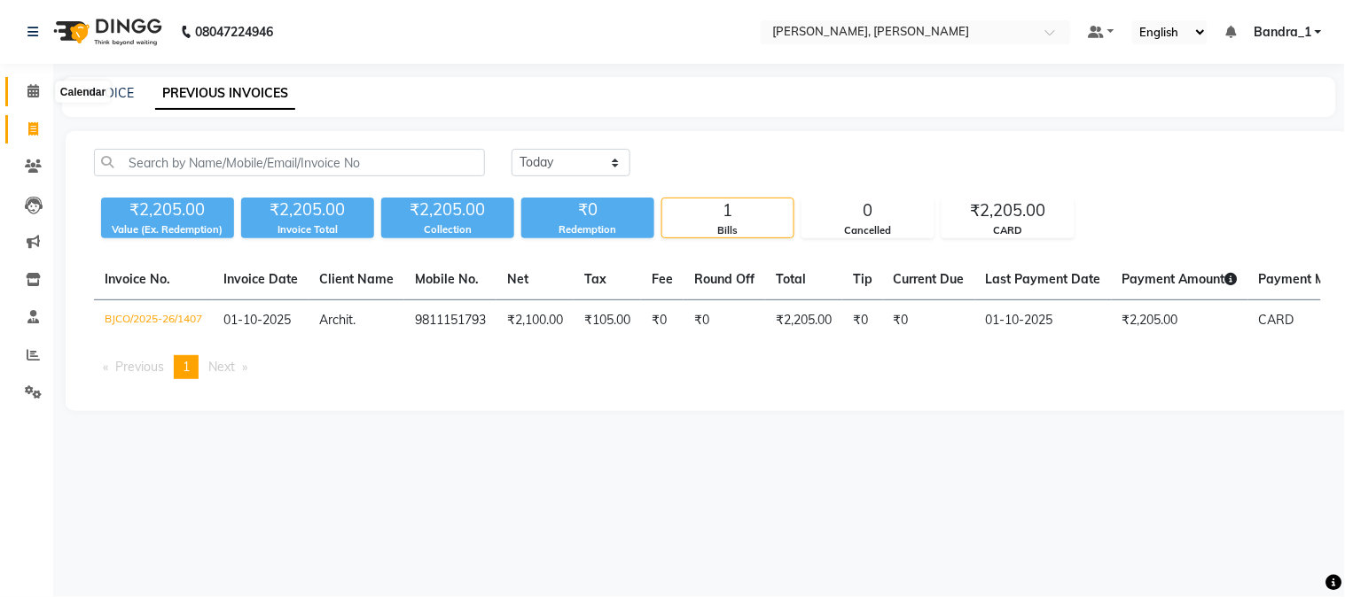
click at [40, 87] on span at bounding box center [33, 92] width 31 height 20
